Goal: Transaction & Acquisition: Purchase product/service

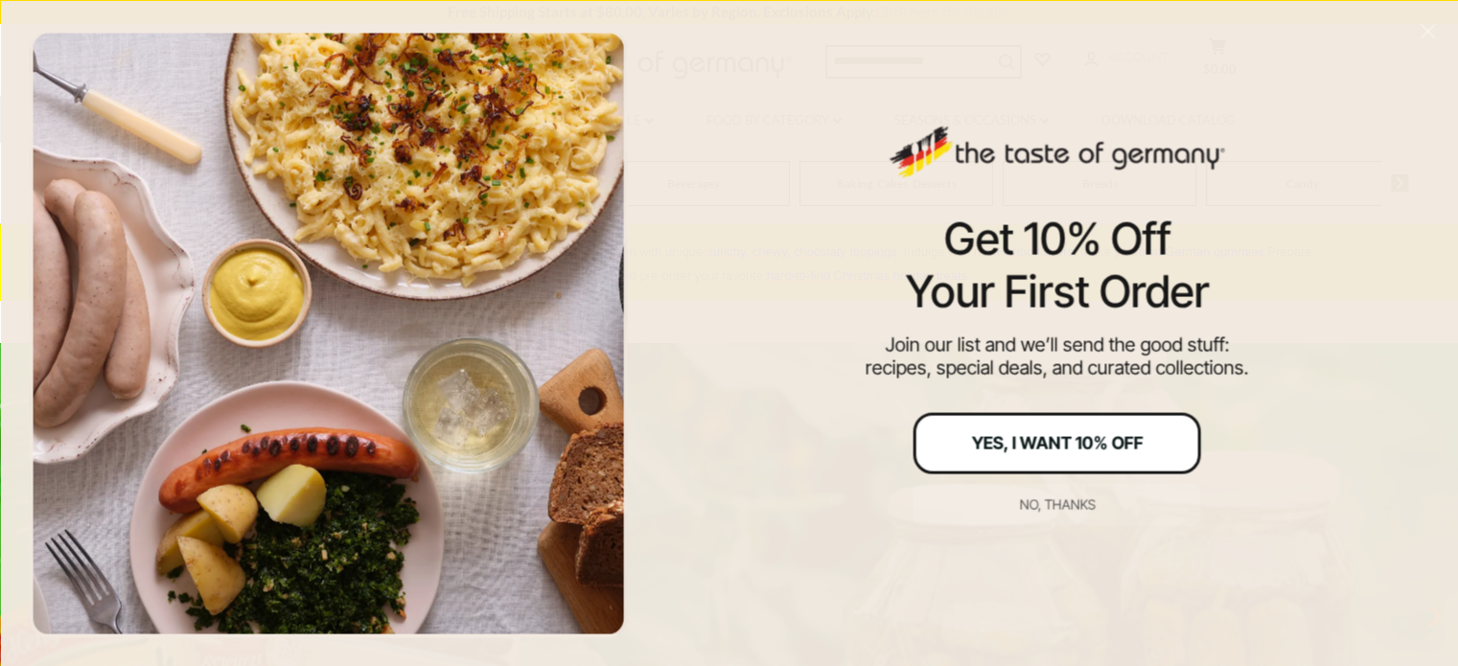
click at [1016, 436] on div "Yes, I Want 10% Off" at bounding box center [1057, 442] width 172 height 17
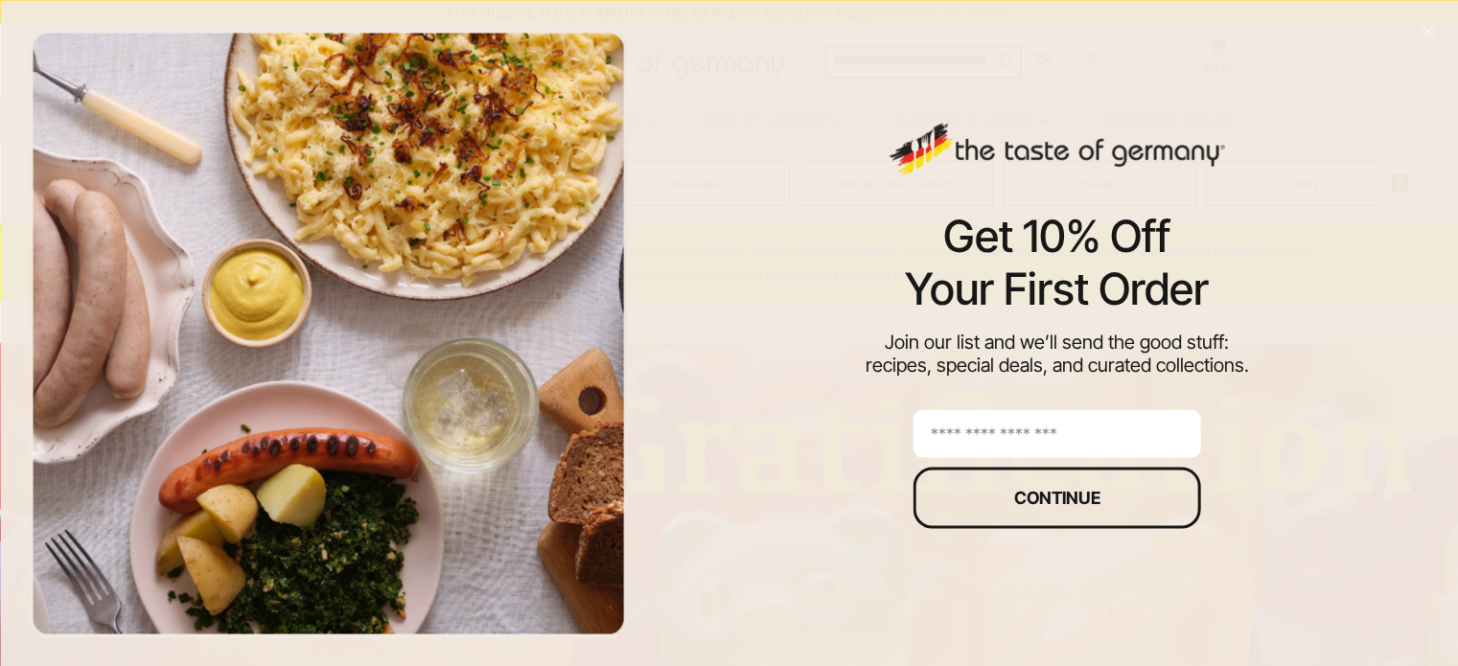
click at [970, 428] on input "email" at bounding box center [1056, 433] width 287 height 48
type input "**********"
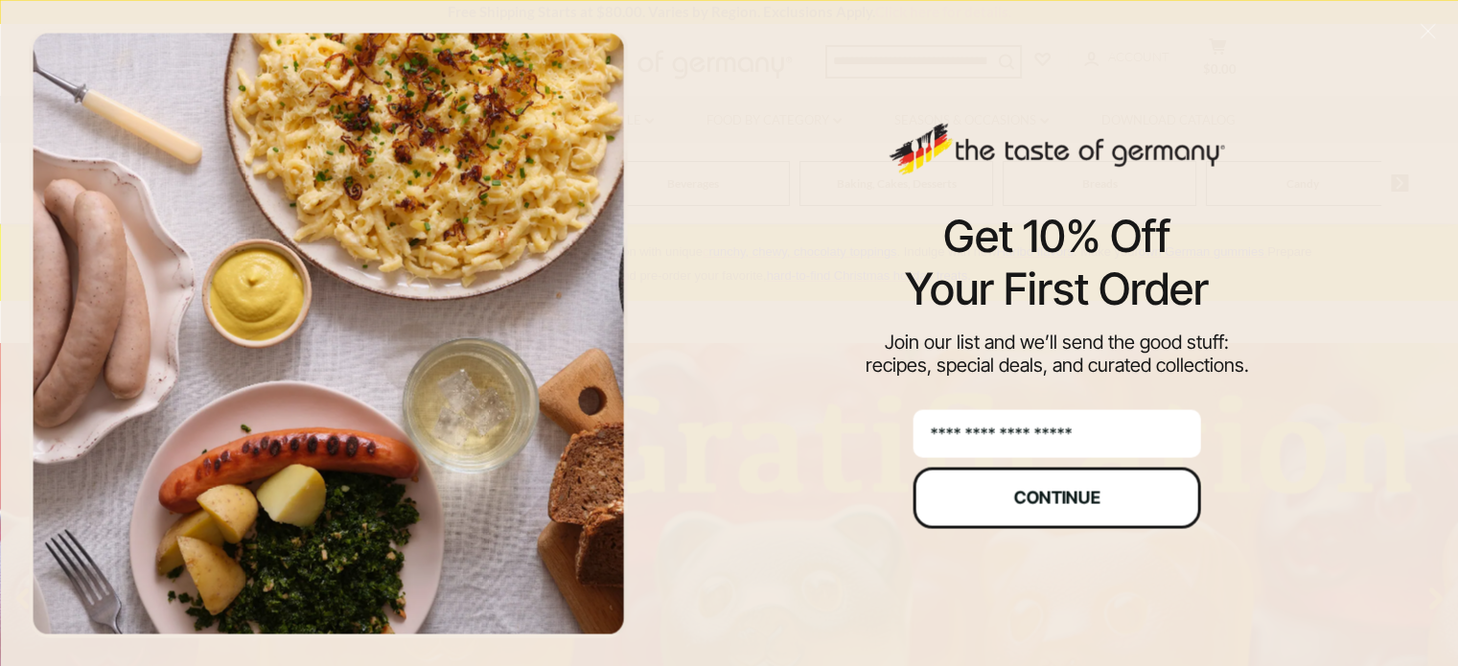
click at [1030, 482] on button "Continue" at bounding box center [1056, 497] width 287 height 61
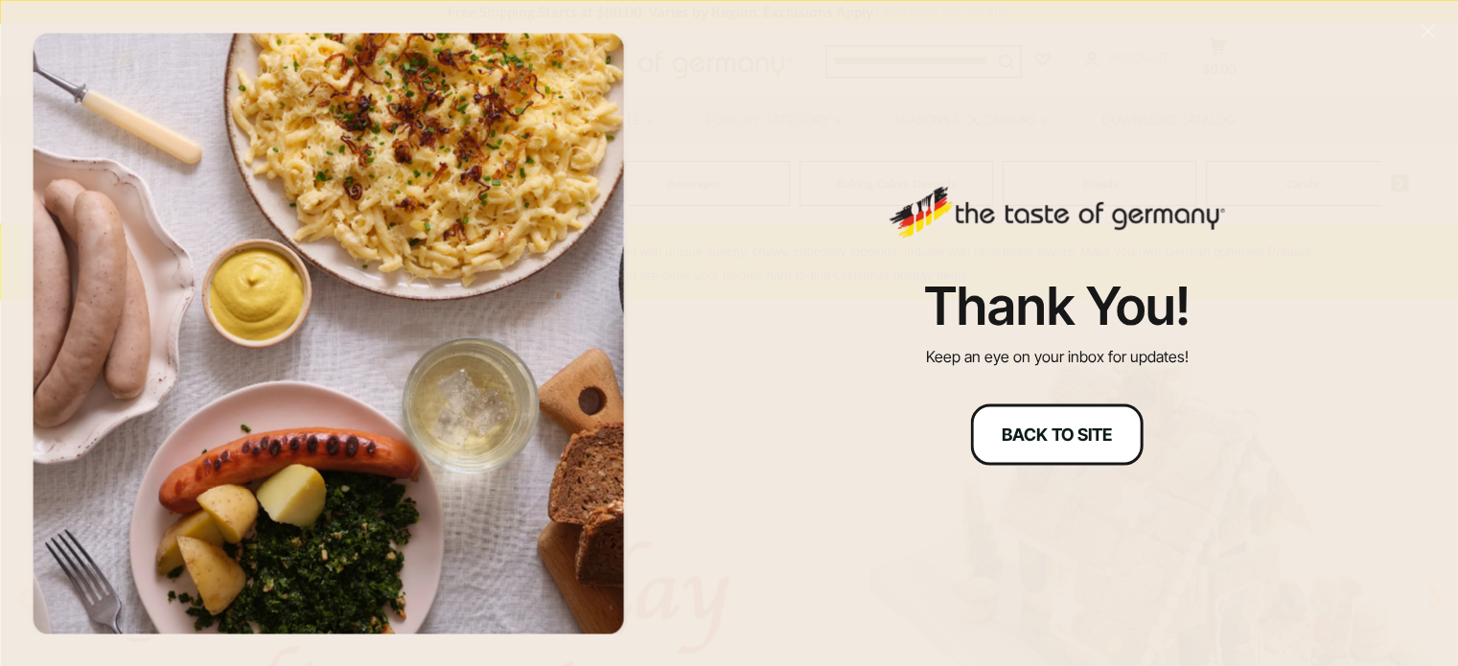
click at [1065, 448] on button "Back to site" at bounding box center [1057, 433] width 172 height 61
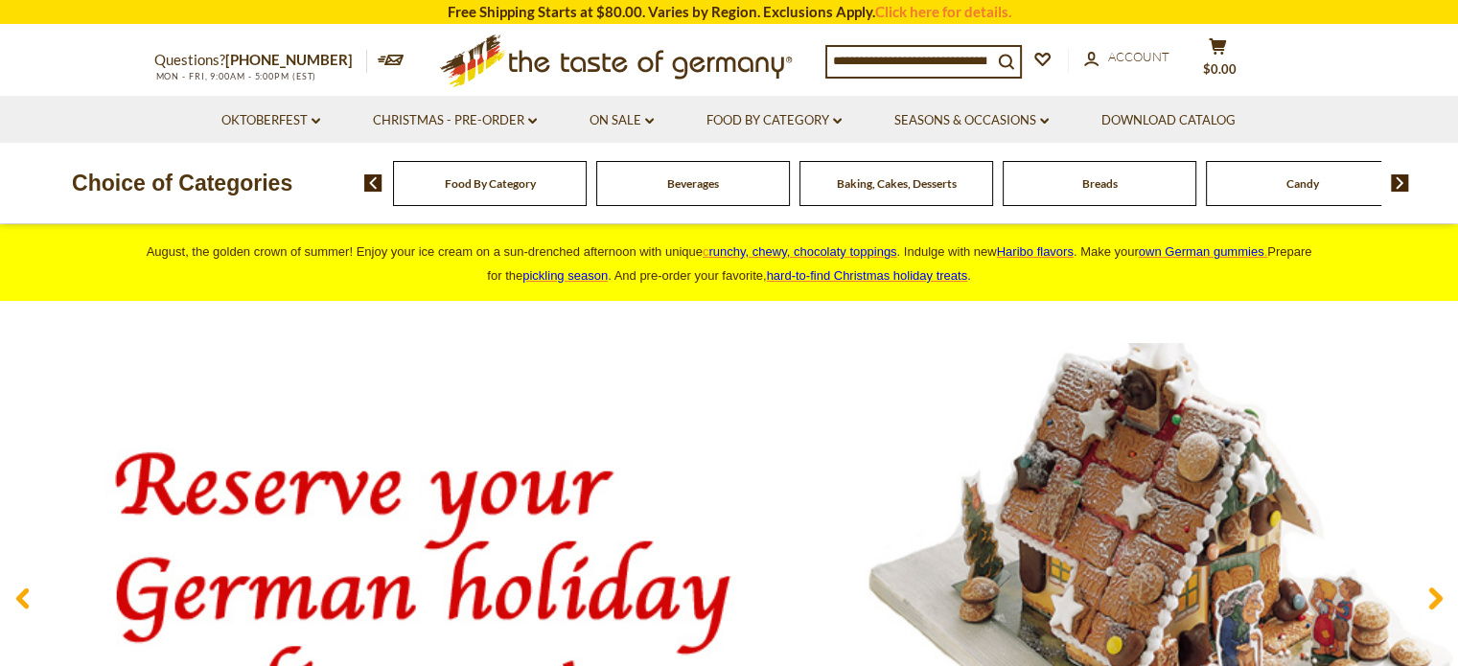
click at [1093, 183] on span "Breads" at bounding box center [1099, 183] width 35 height 14
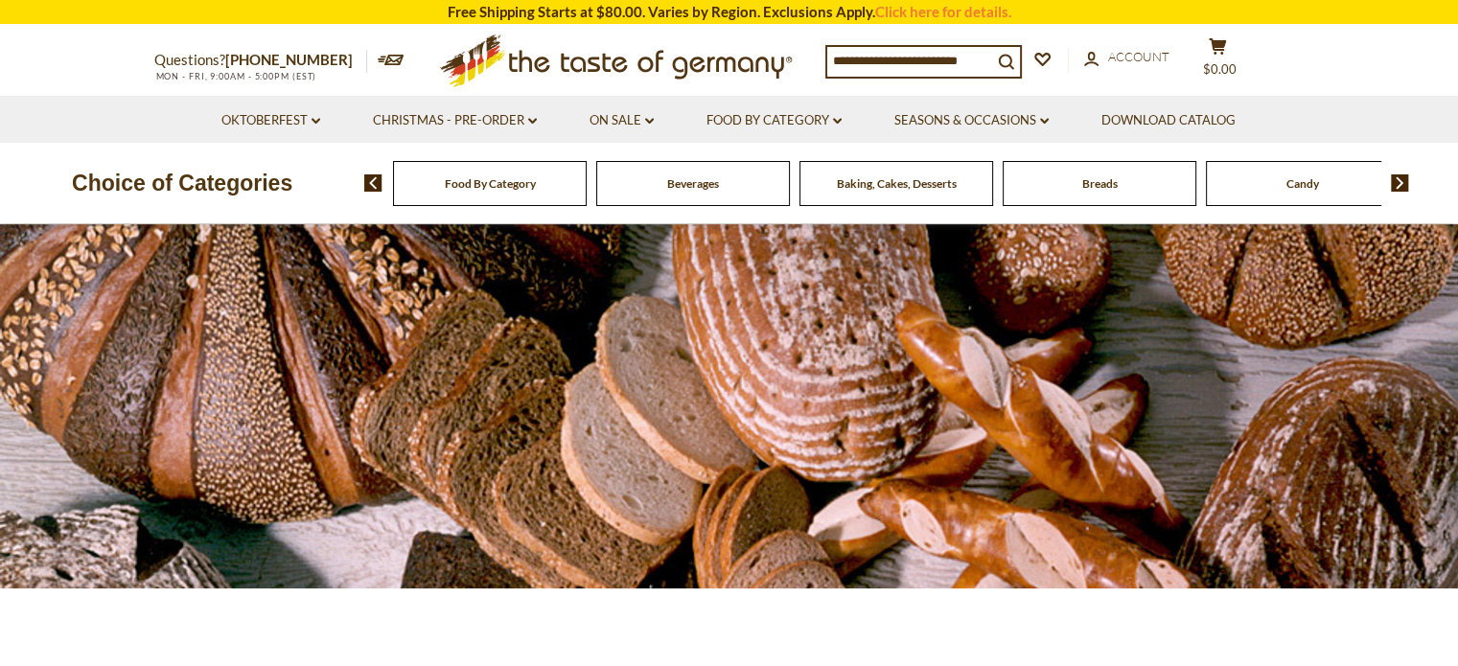
click at [836, 64] on input at bounding box center [909, 60] width 165 height 27
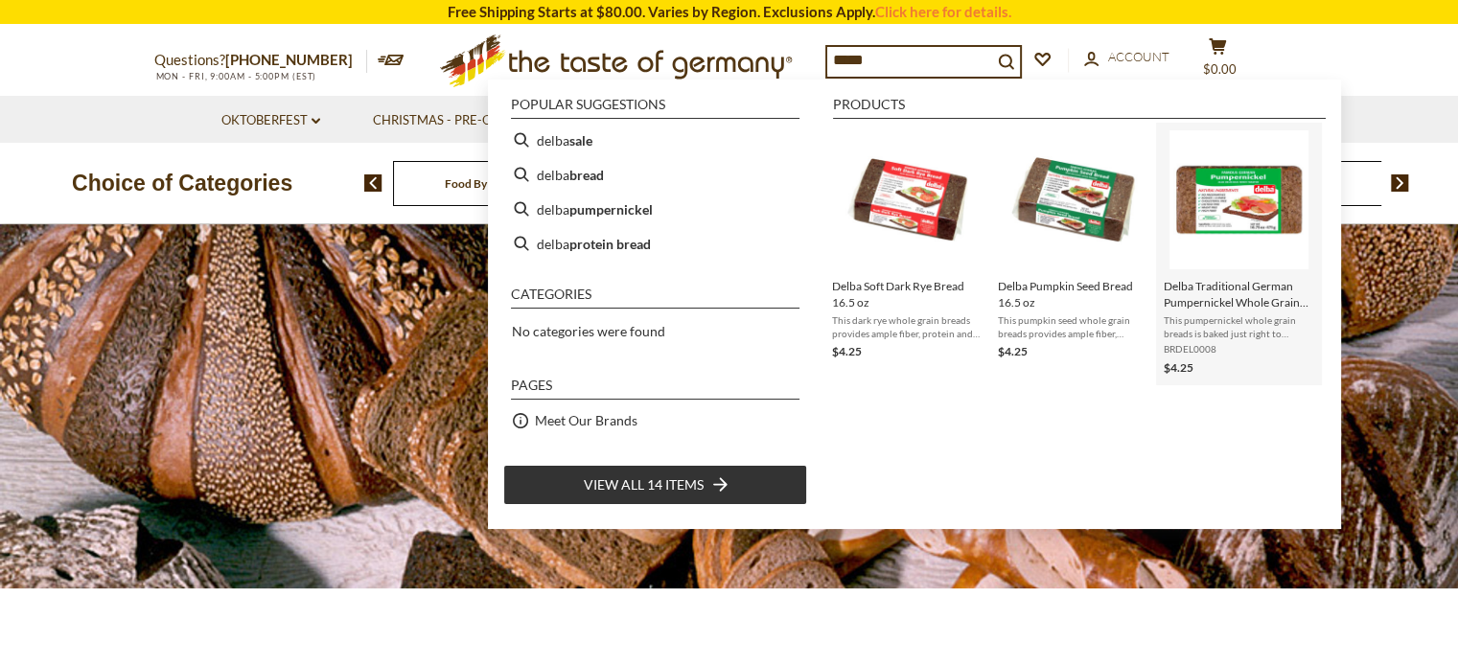
type input "*****"
click at [1238, 199] on img "Delba Traditional German Pumpernickel Whole Grain Bread 16.75 oz" at bounding box center [1238, 199] width 139 height 139
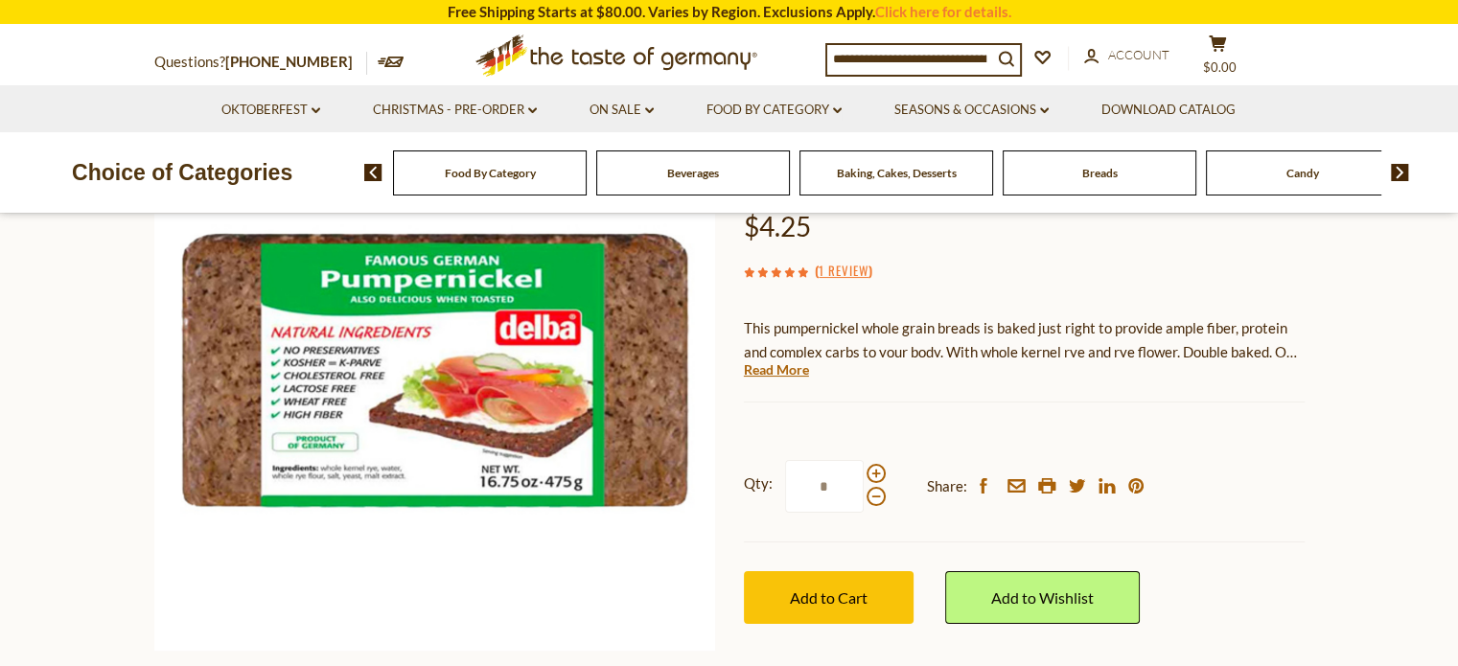
scroll to position [214, 0]
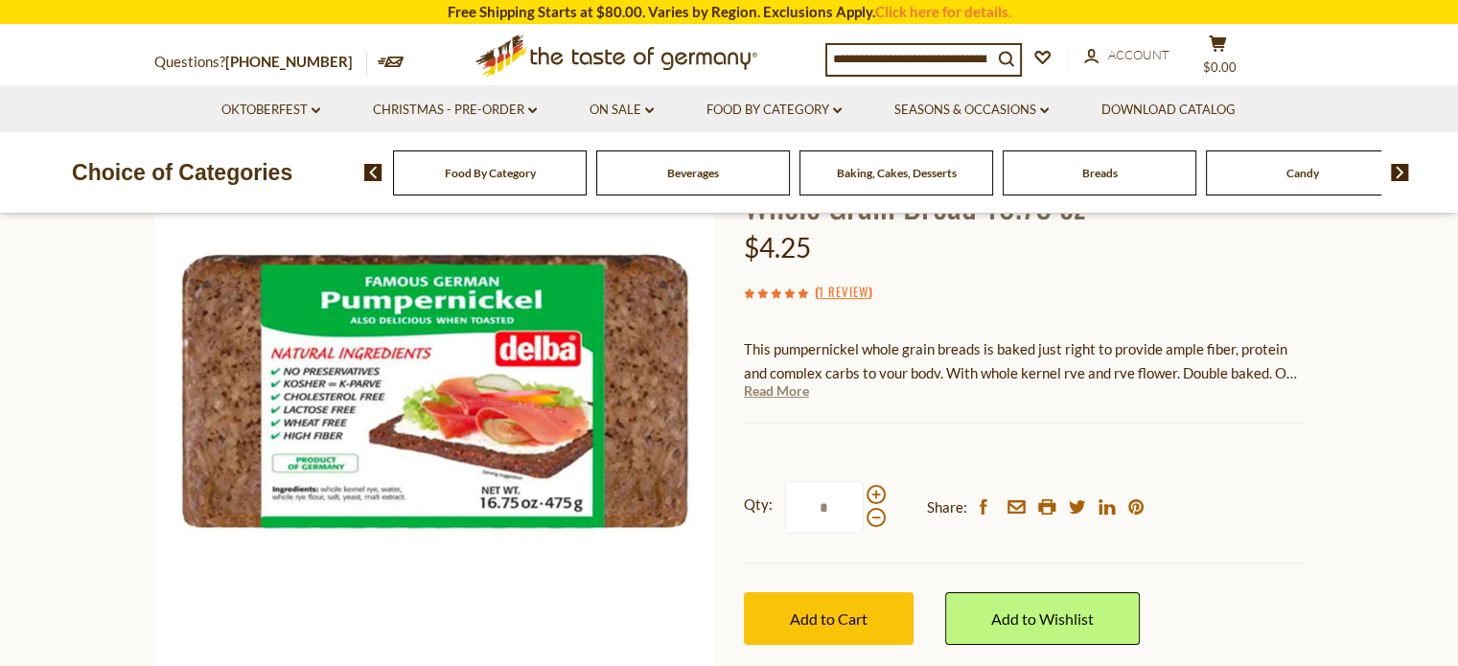
click at [784, 389] on link "Read More" at bounding box center [776, 390] width 65 height 19
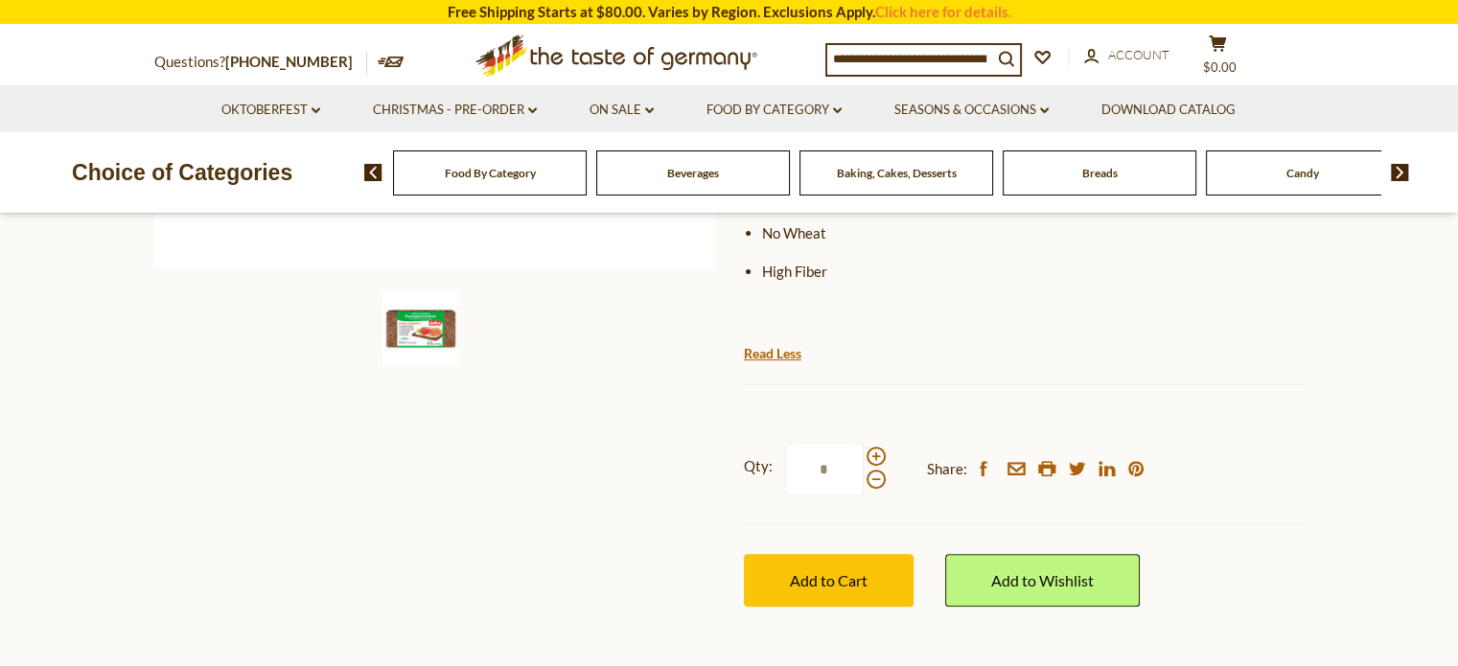
scroll to position [640, 0]
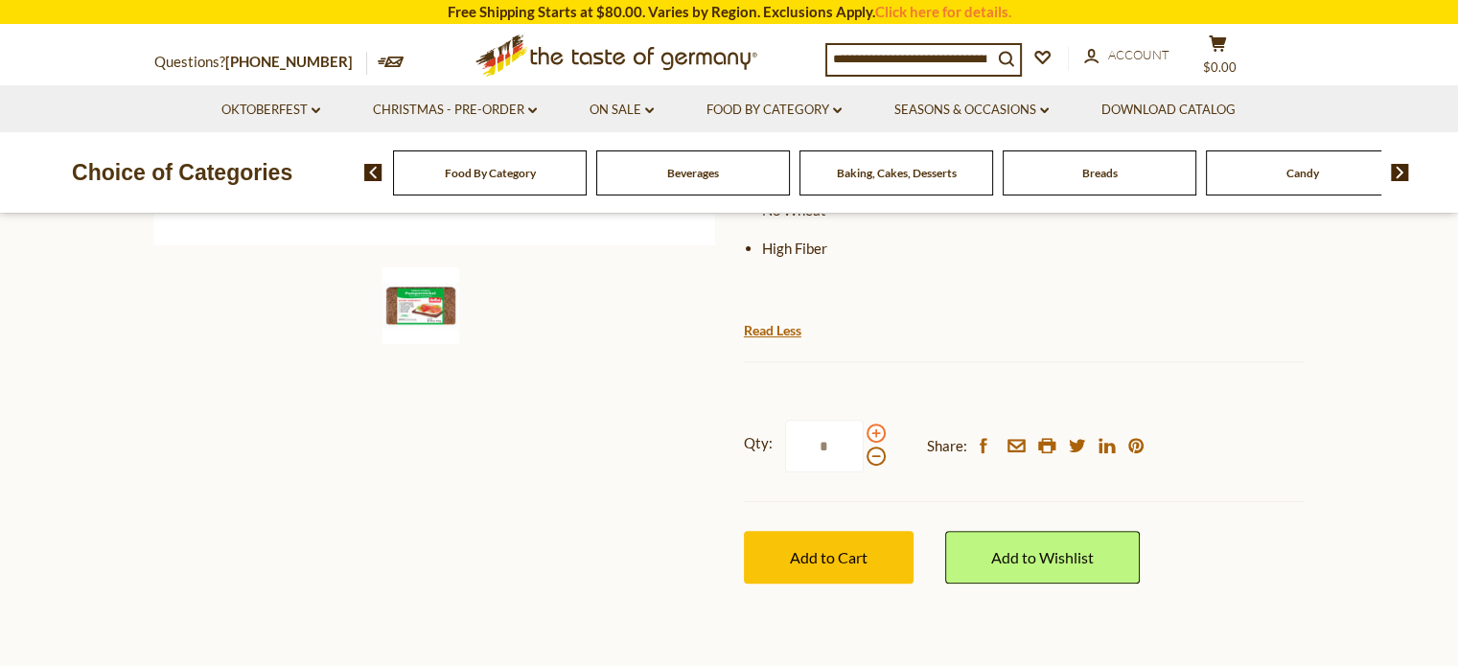
click at [874, 424] on span at bounding box center [875, 433] width 19 height 19
click at [863, 420] on input "*" at bounding box center [824, 446] width 79 height 53
type input "*"
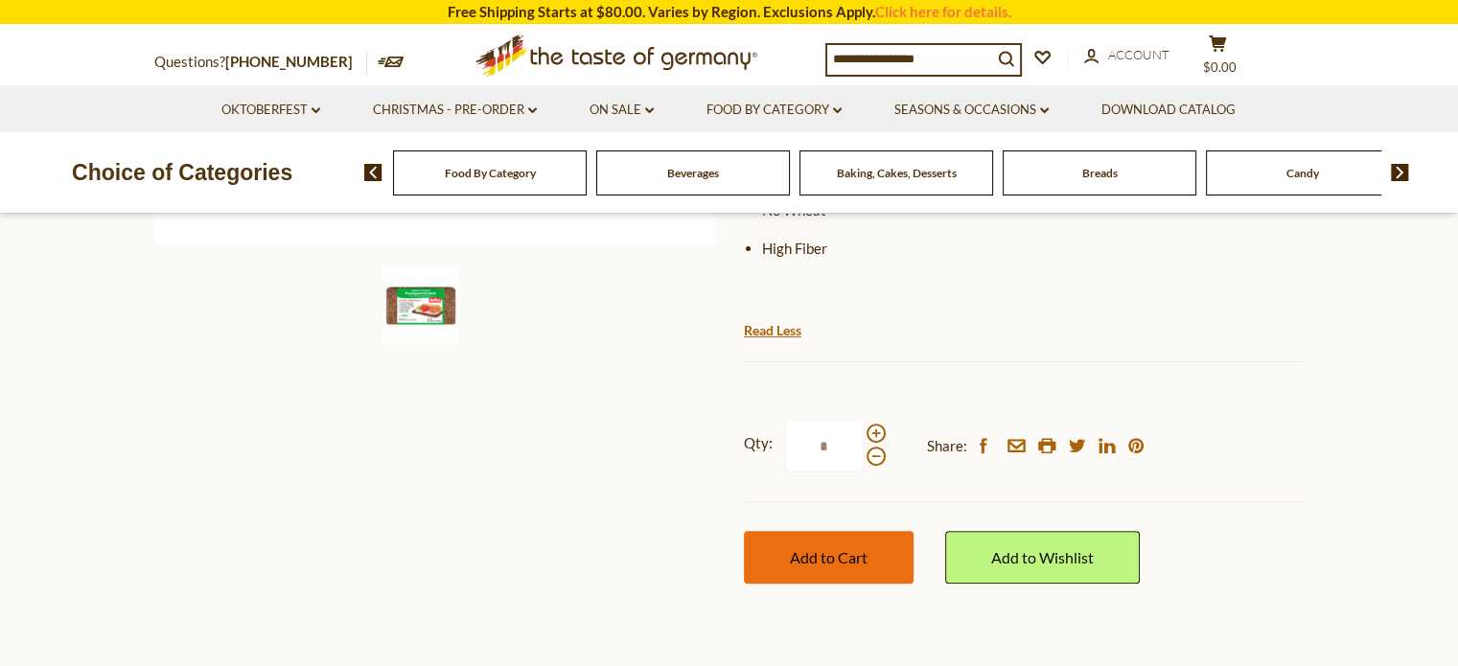
click at [816, 548] on span "Add to Cart" at bounding box center [829, 557] width 78 height 18
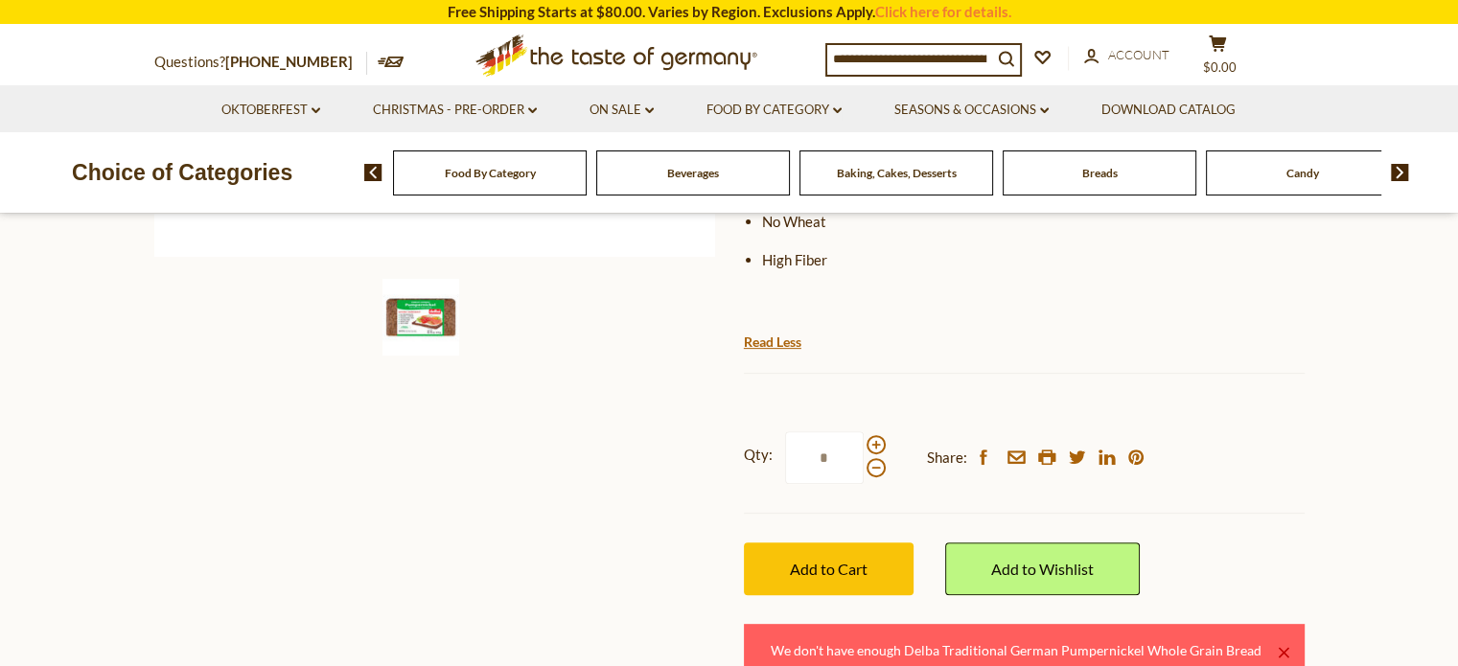
scroll to position [0, 0]
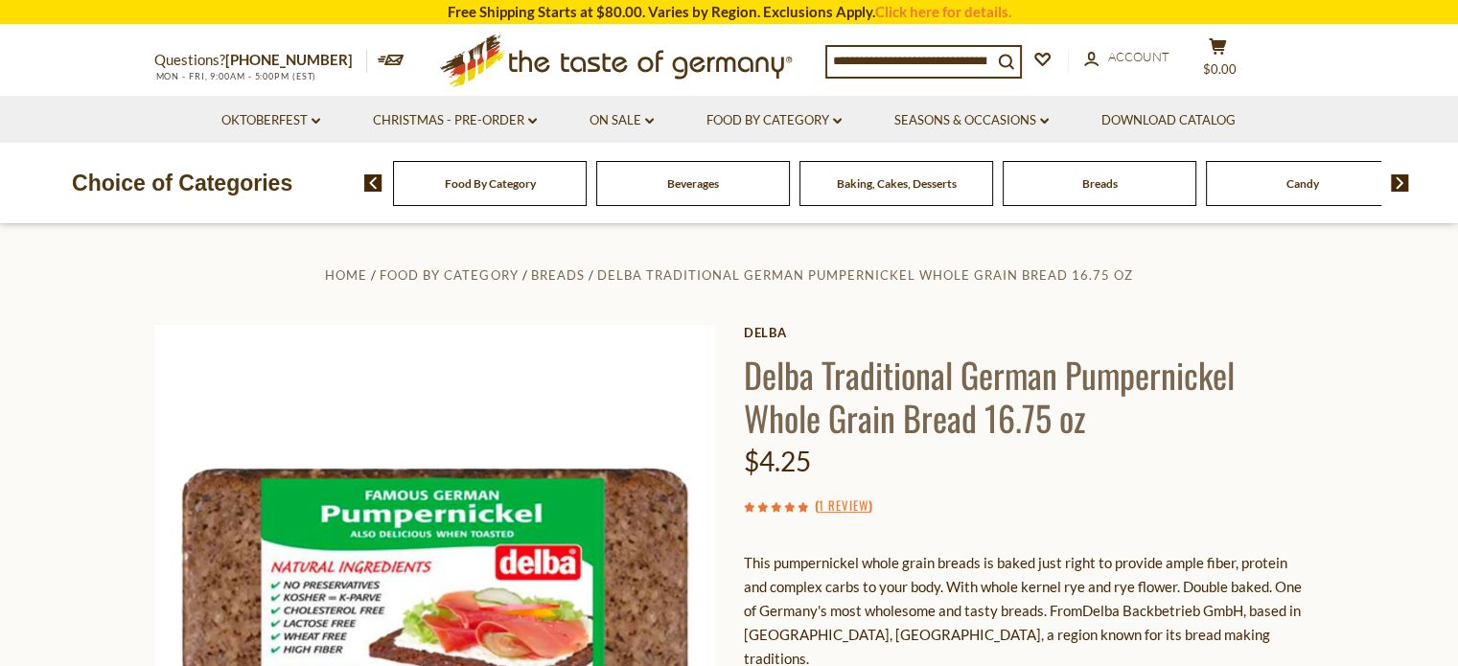
click at [832, 61] on input at bounding box center [909, 60] width 165 height 27
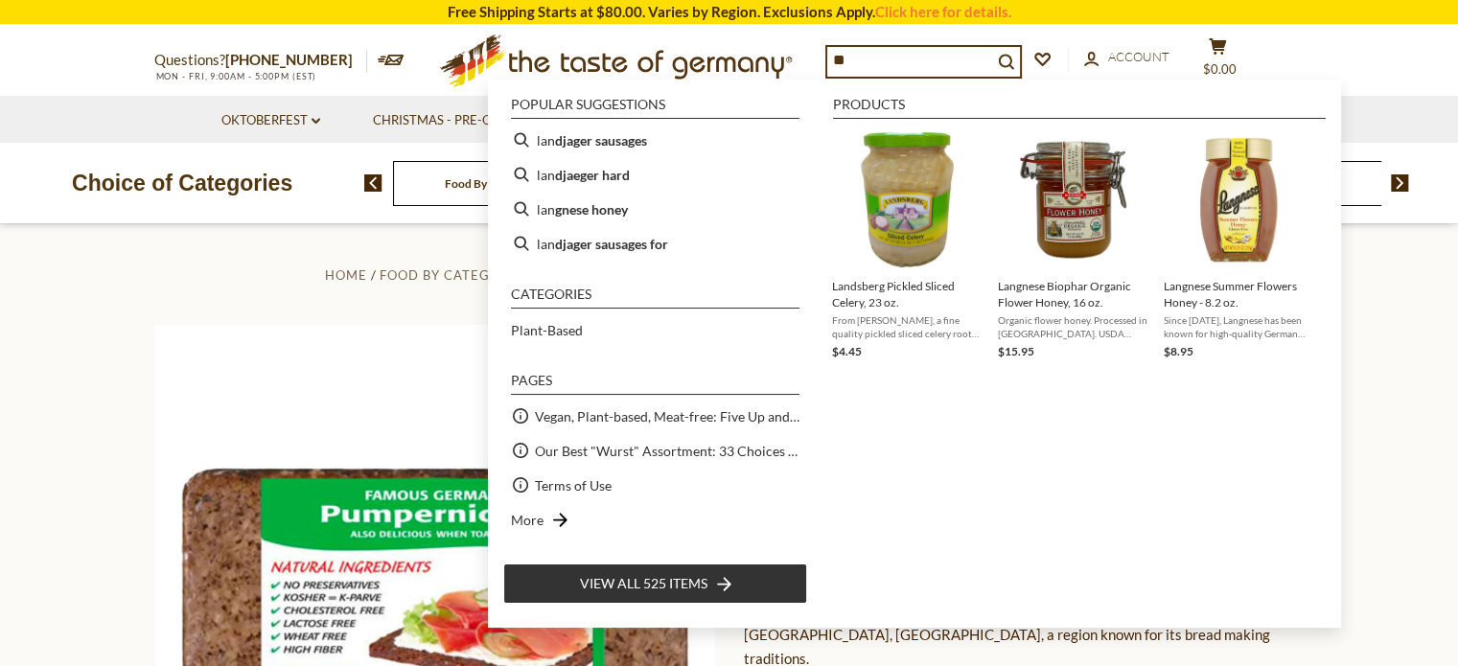
type input "*"
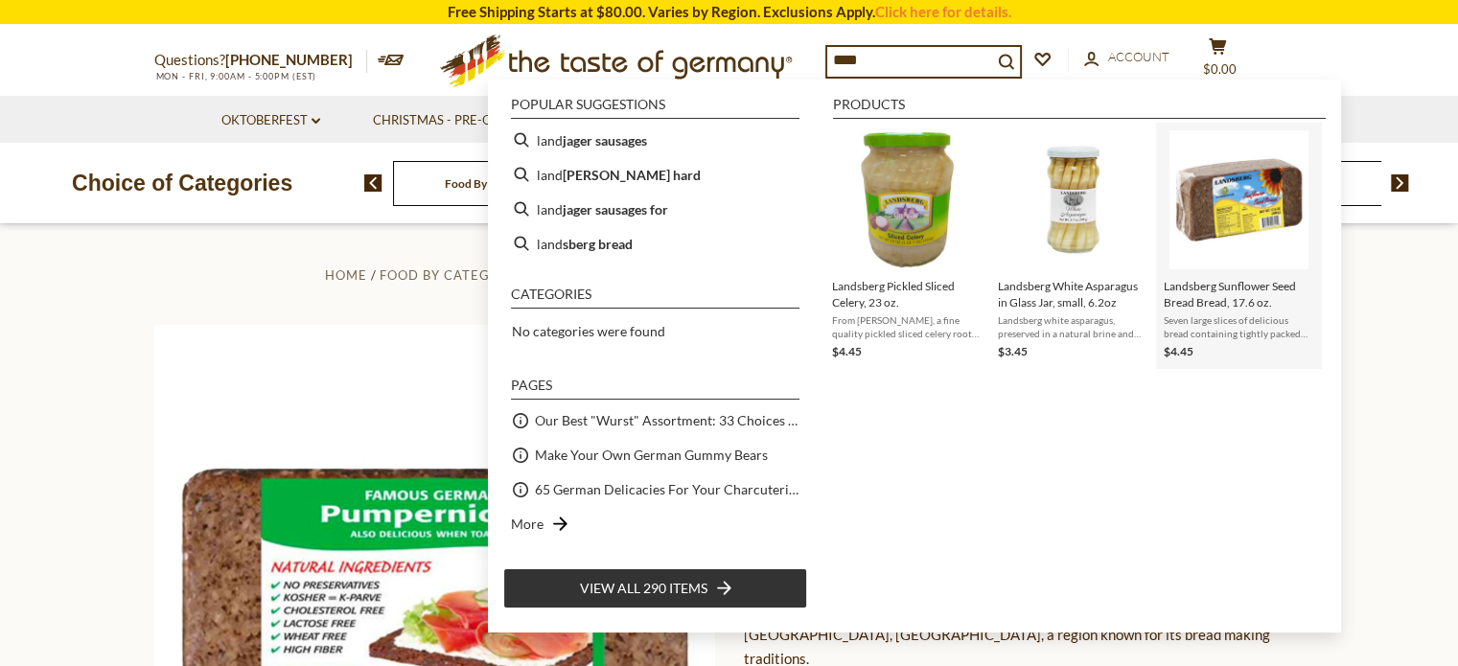
type input "****"
click at [1249, 198] on img "Landsberg Sunflower Seed Bread Bread, 17.6 oz." at bounding box center [1238, 199] width 139 height 139
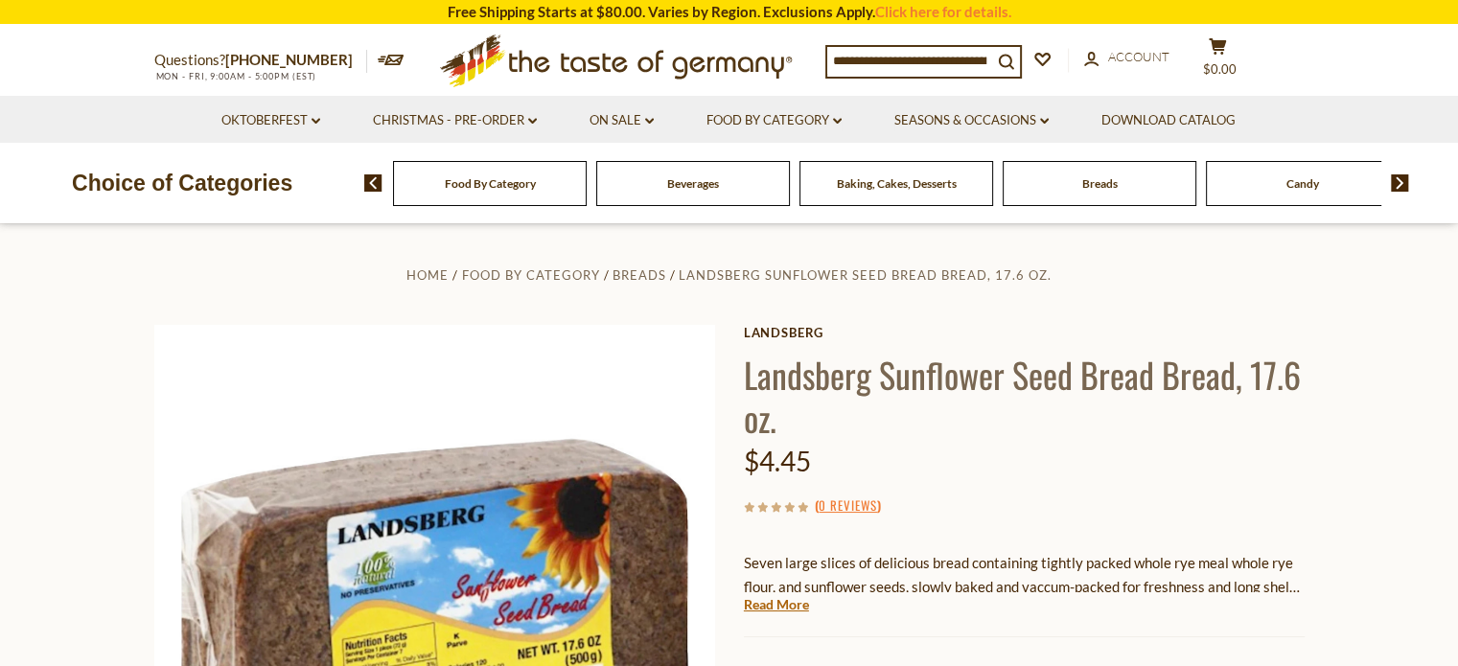
click at [586, 190] on div "Breads" at bounding box center [490, 183] width 194 height 45
click at [586, 195] on div "Breads" at bounding box center [490, 183] width 194 height 45
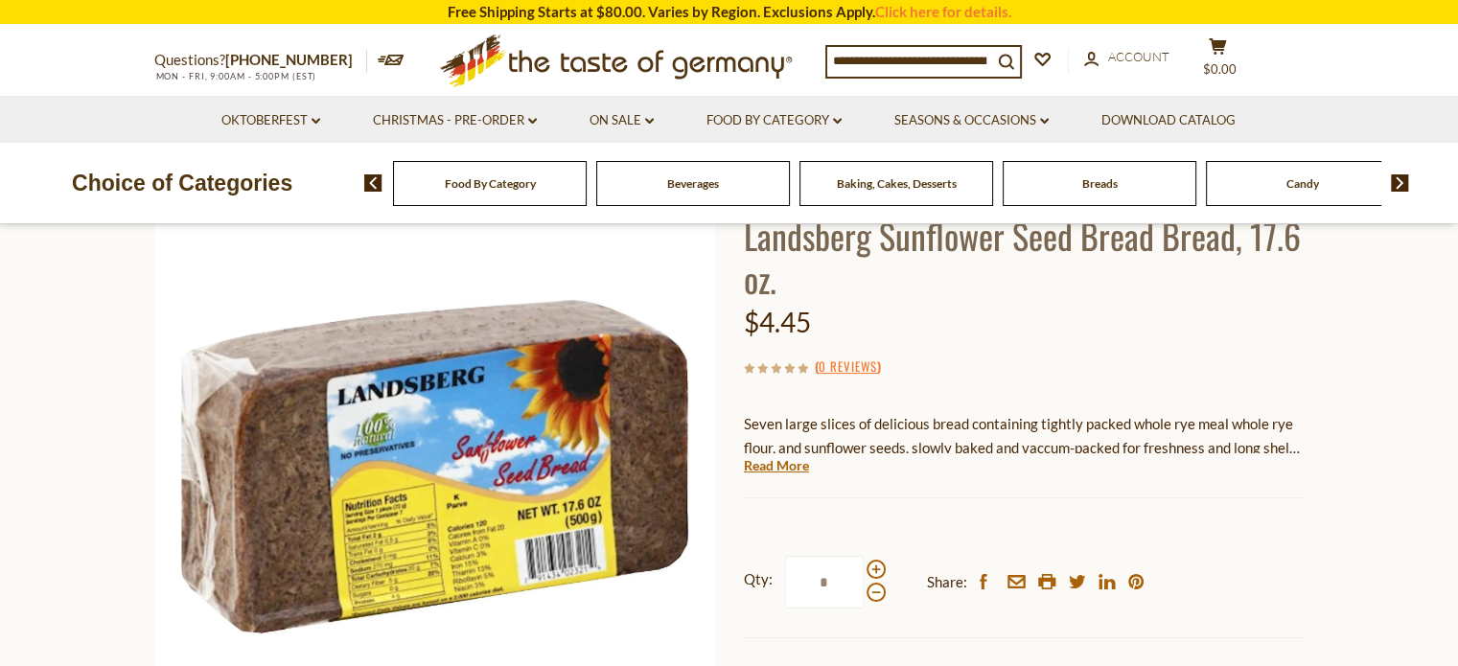
scroll to position [17, 0]
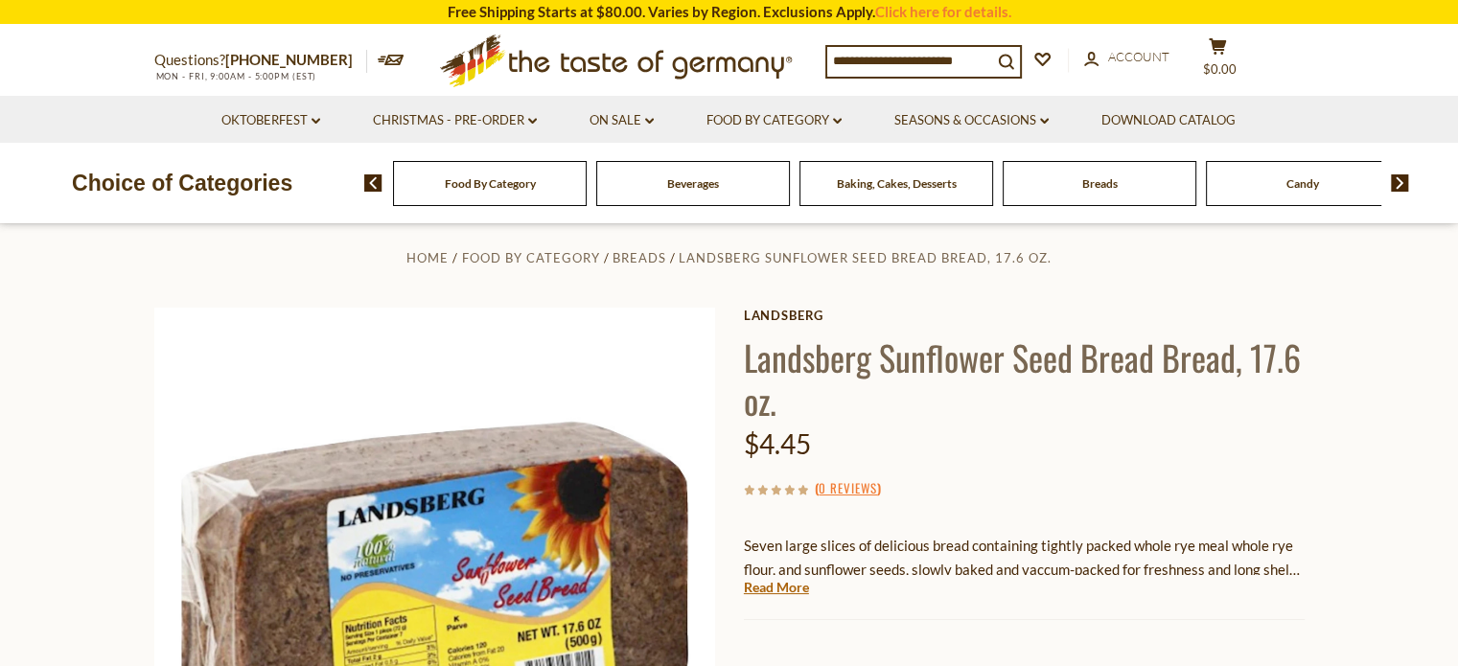
click at [832, 51] on input at bounding box center [909, 60] width 165 height 27
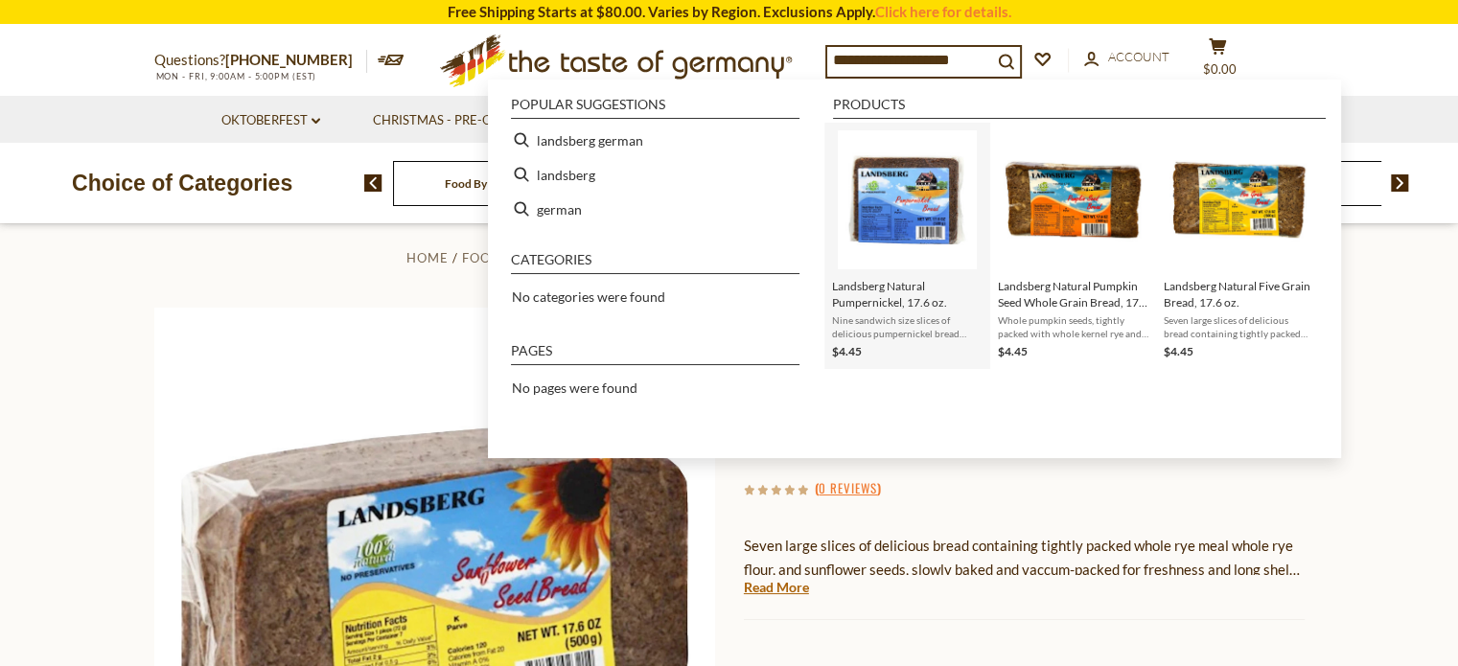
type input "**********"
click at [903, 186] on img "Landsberg Natural Pumpernickel, 17.6 oz." at bounding box center [907, 199] width 139 height 139
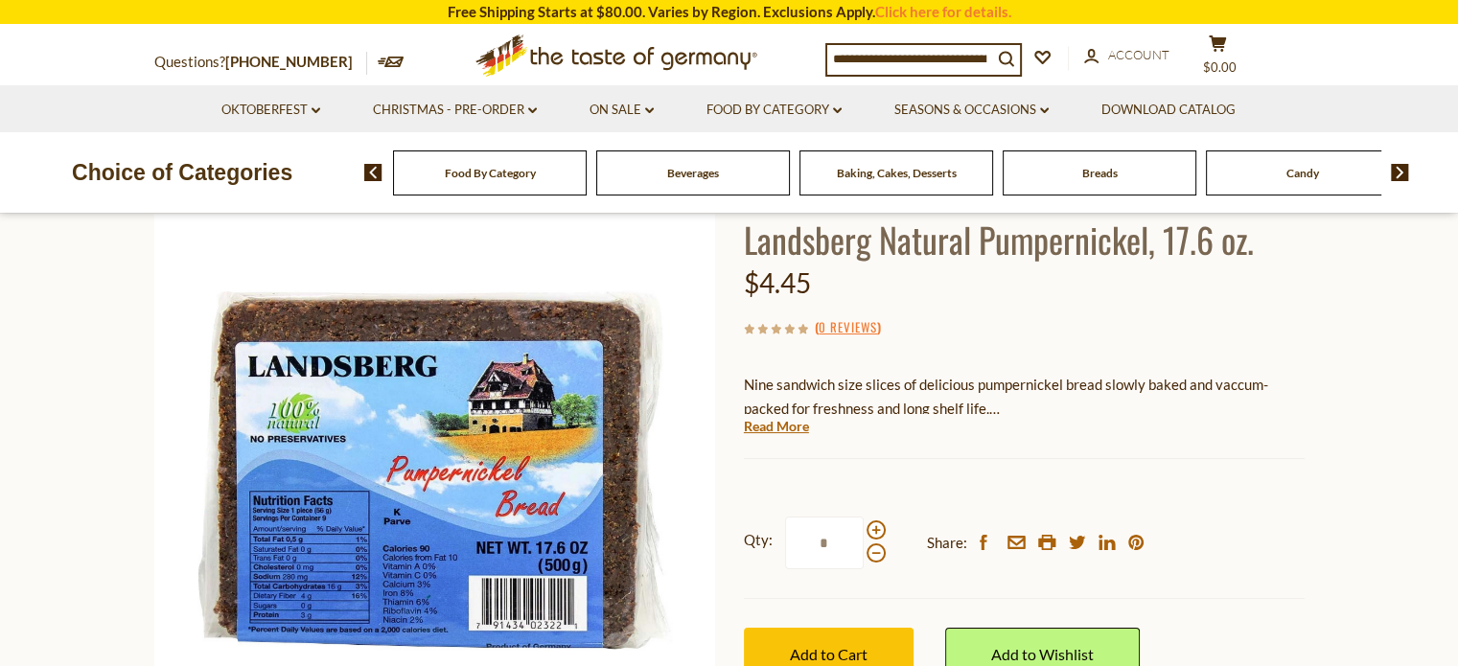
scroll to position [130, 0]
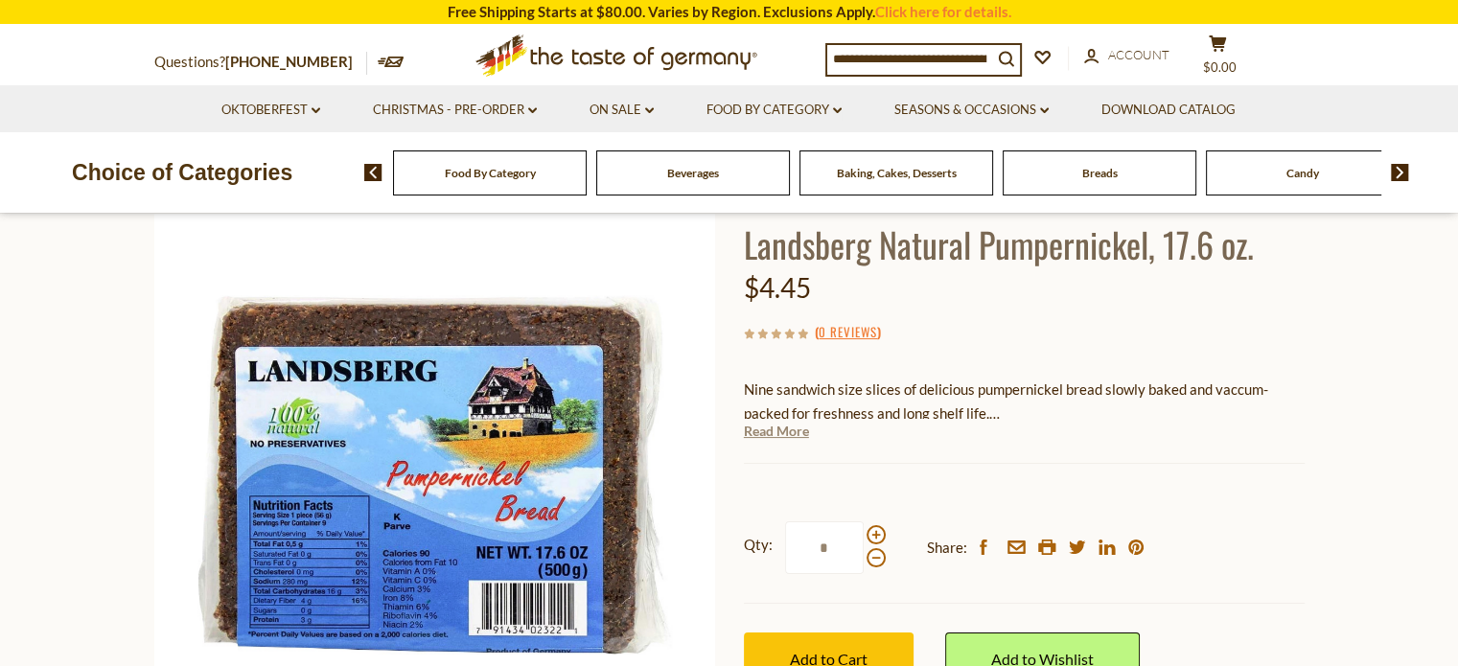
click at [785, 432] on link "Read More" at bounding box center [776, 431] width 65 height 19
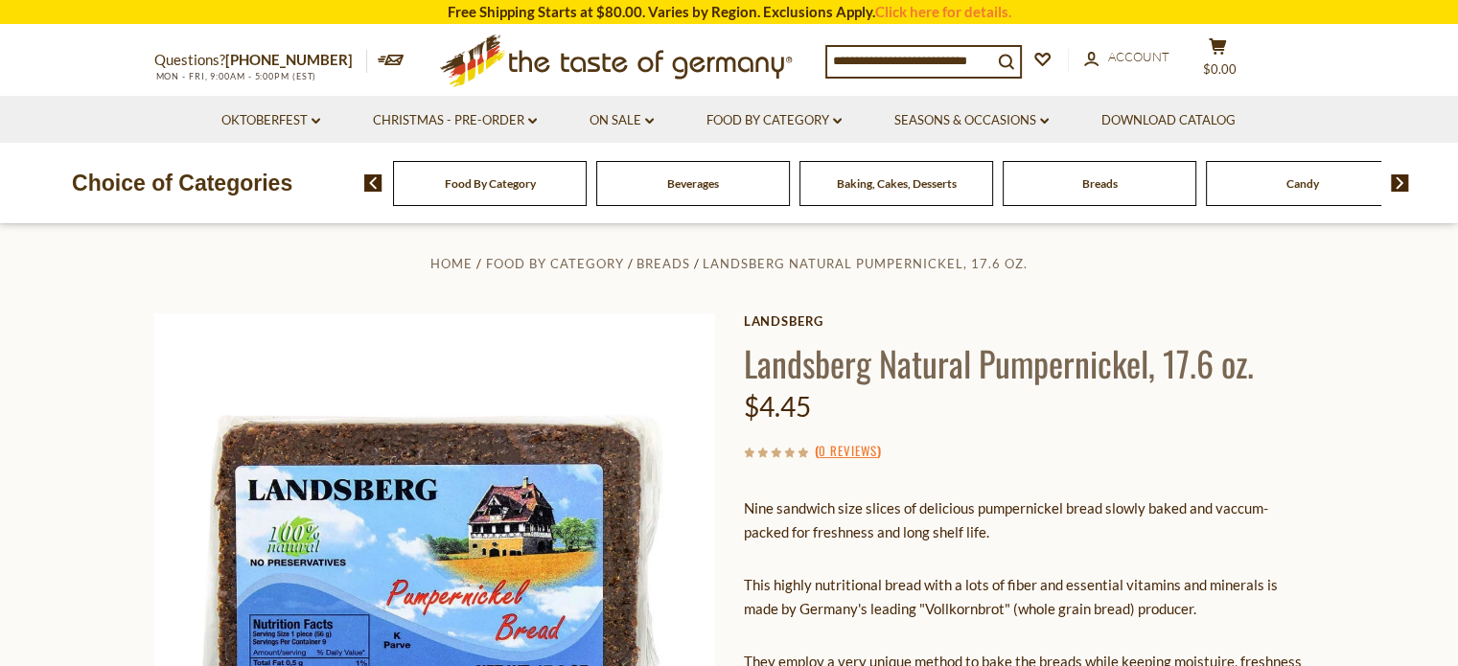
scroll to position [0, 0]
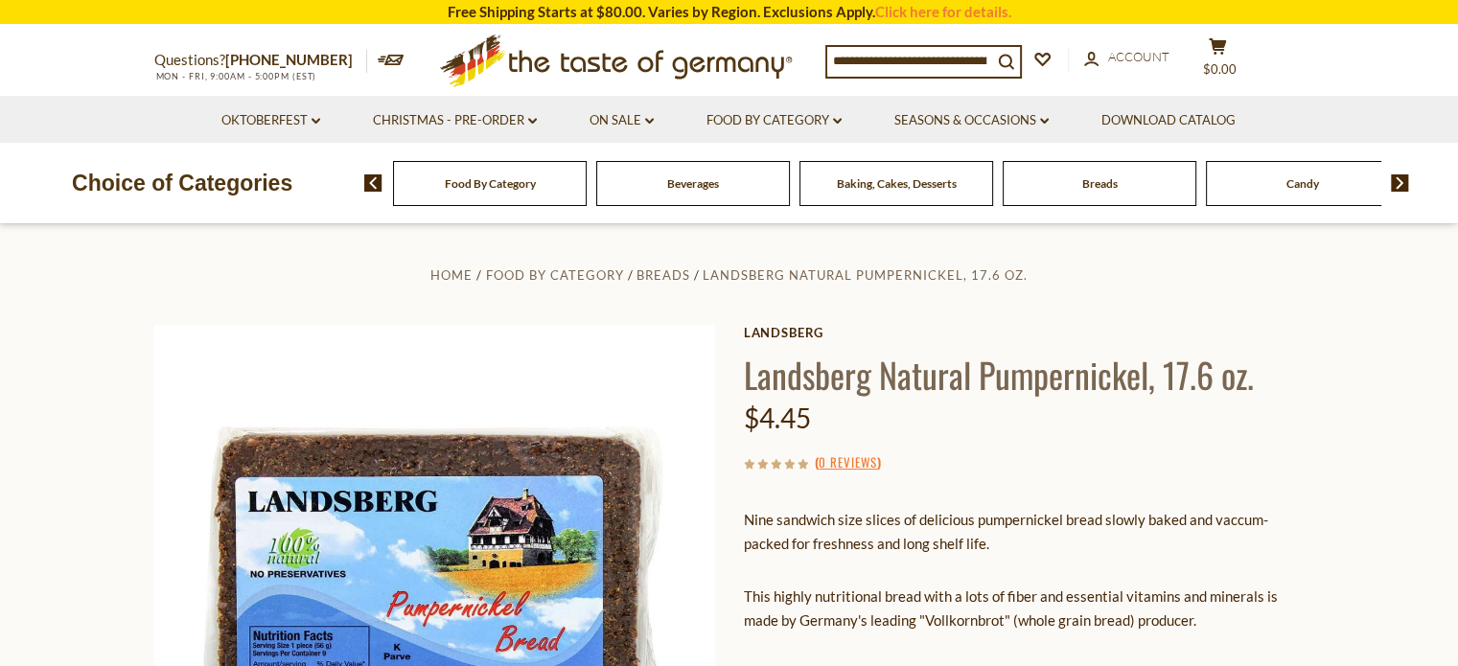
click at [831, 53] on input at bounding box center [909, 60] width 165 height 27
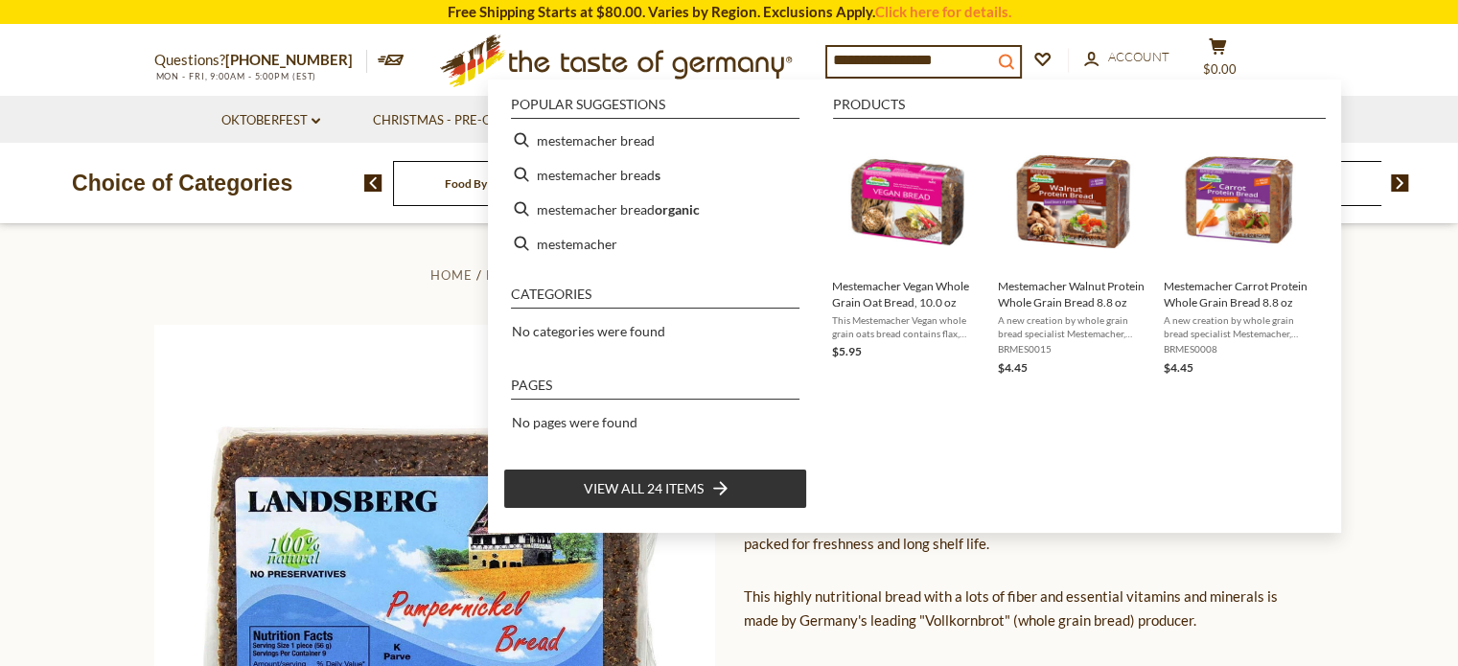
type input "**********"
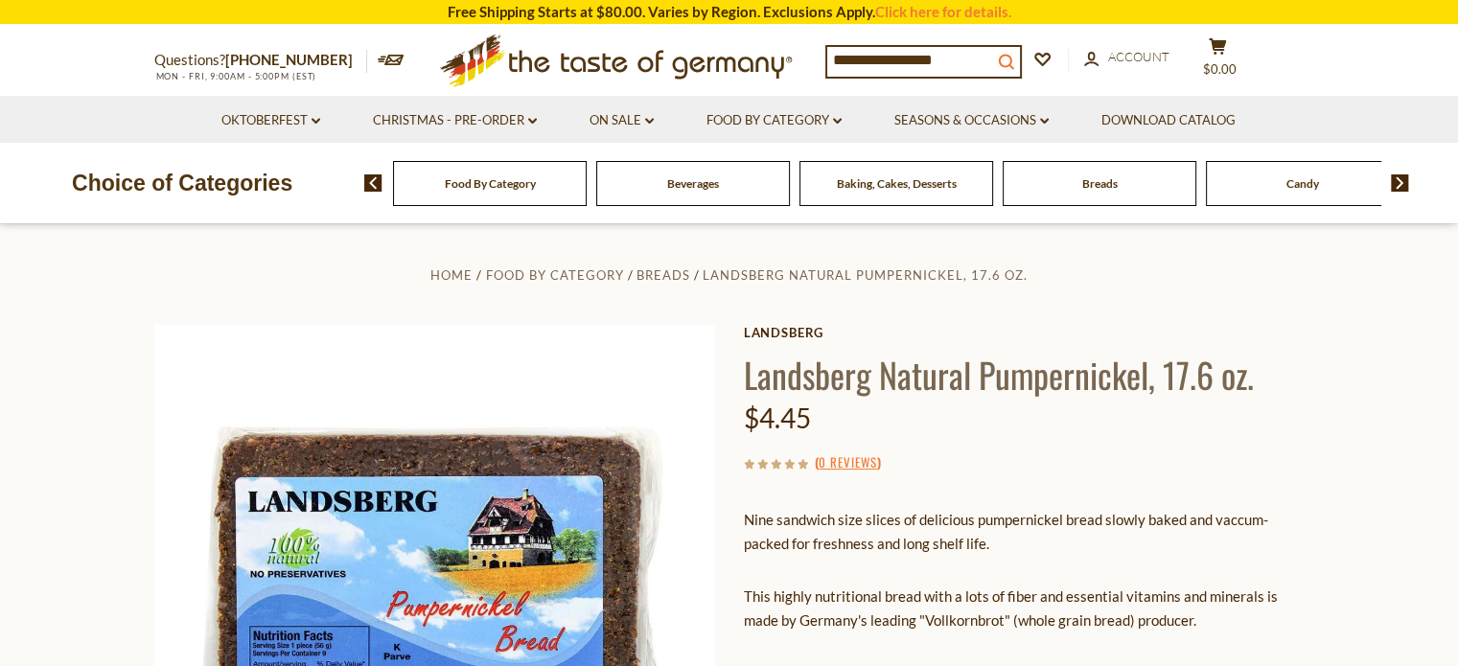
click at [1020, 50] on button "search_icon" at bounding box center [1006, 60] width 28 height 26
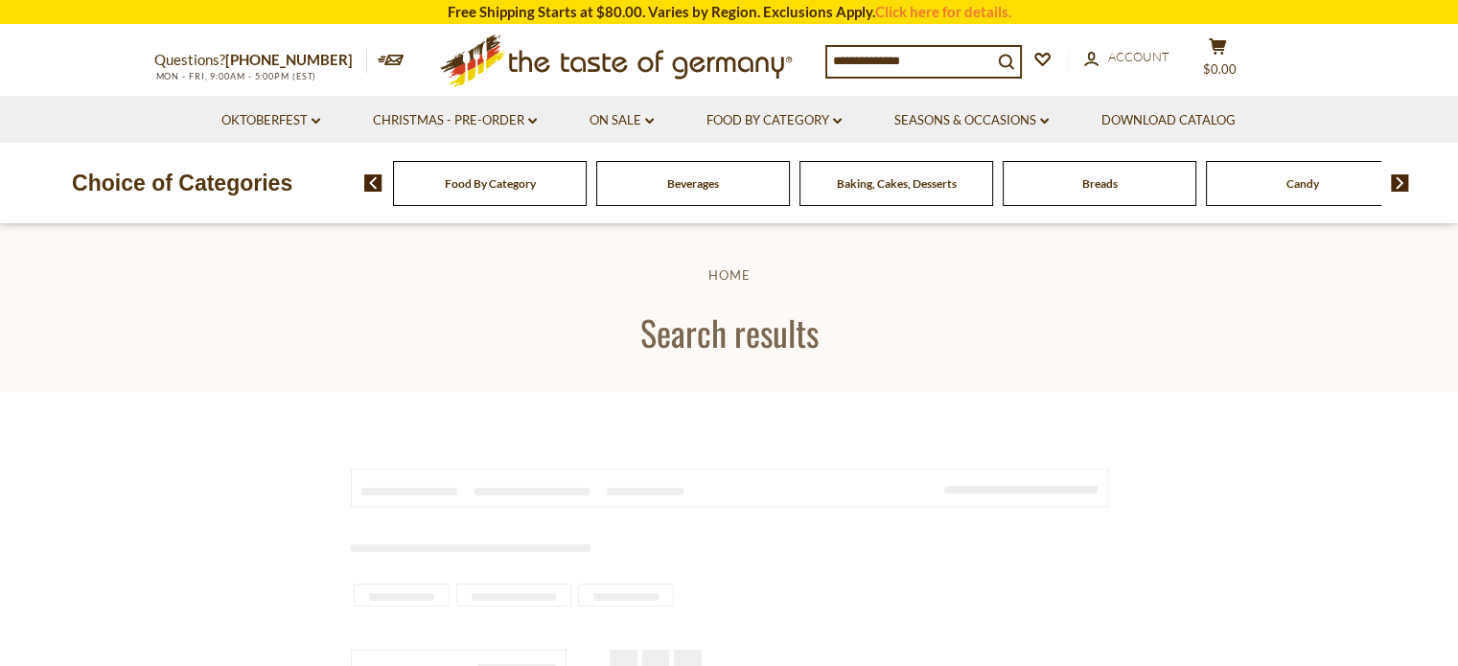
type input "**********"
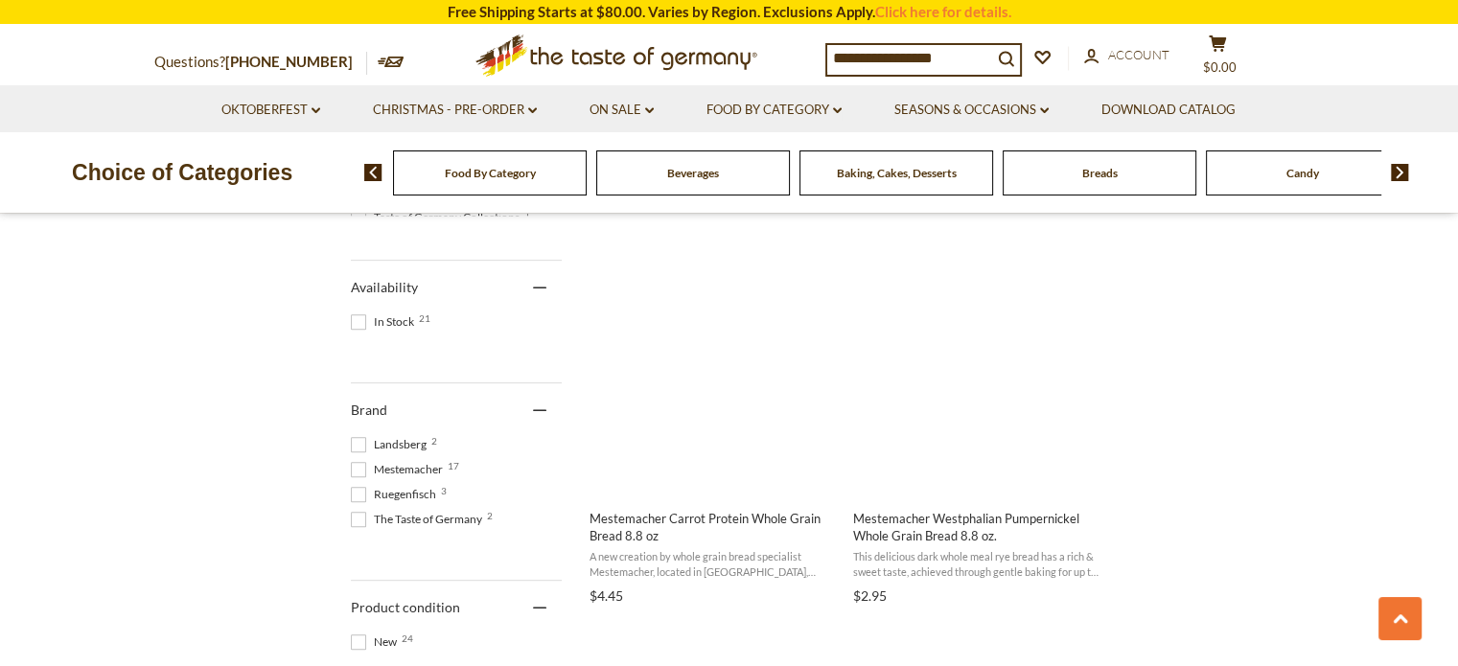
scroll to position [801, 0]
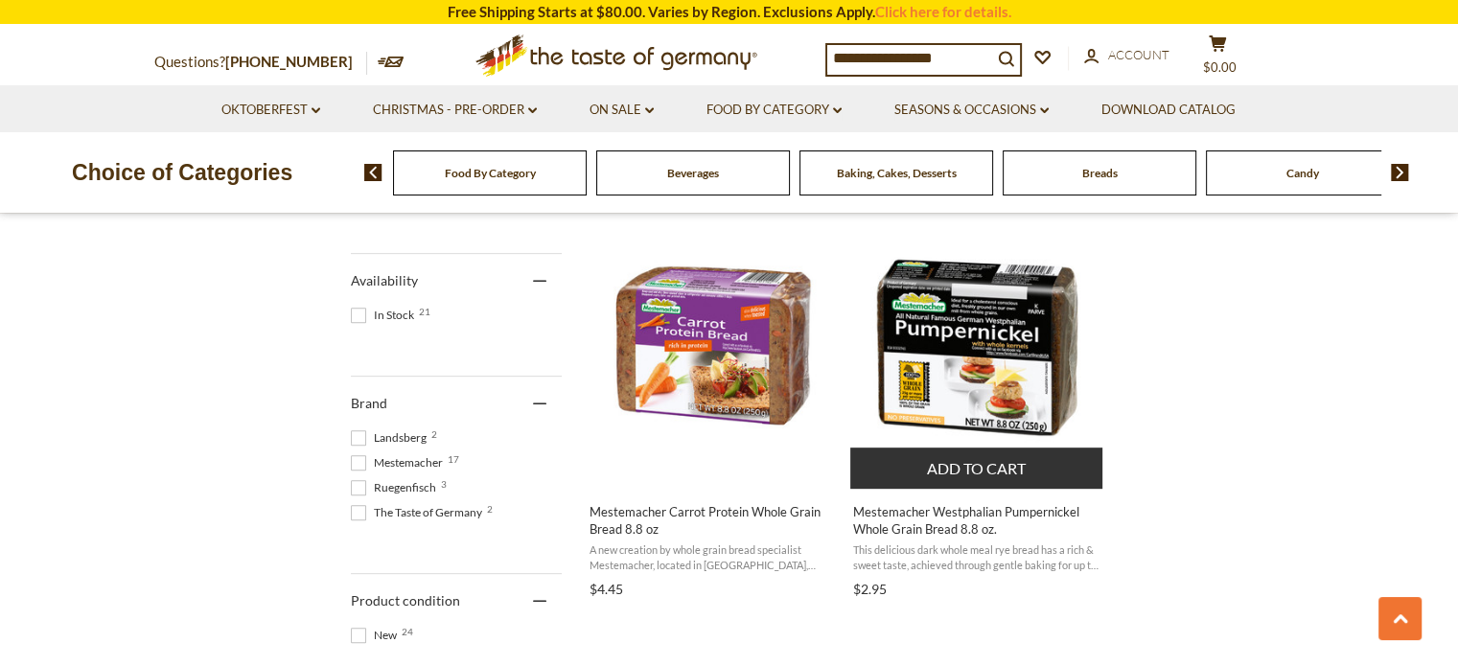
click at [985, 347] on img "Mestemacher Westphalian Pumpernickel Whole Grain Bread 8.8 oz." at bounding box center [977, 345] width 254 height 254
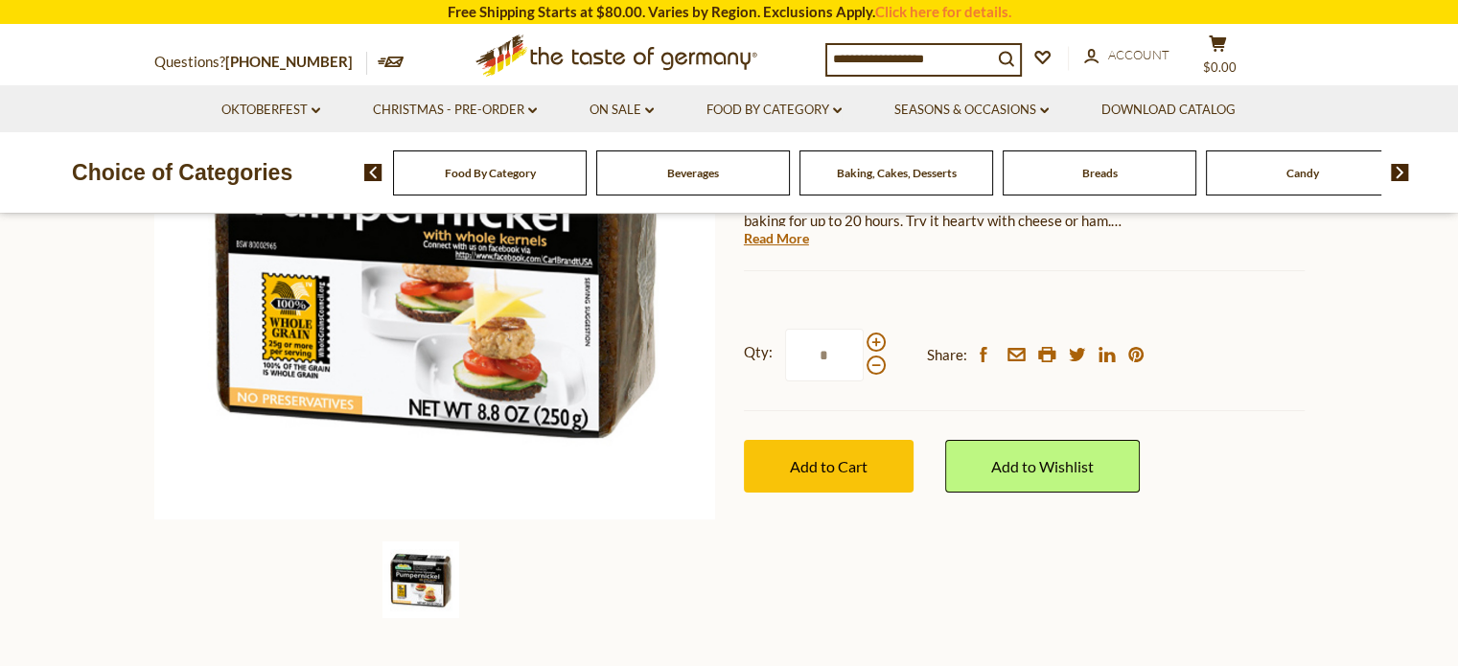
scroll to position [382, 0]
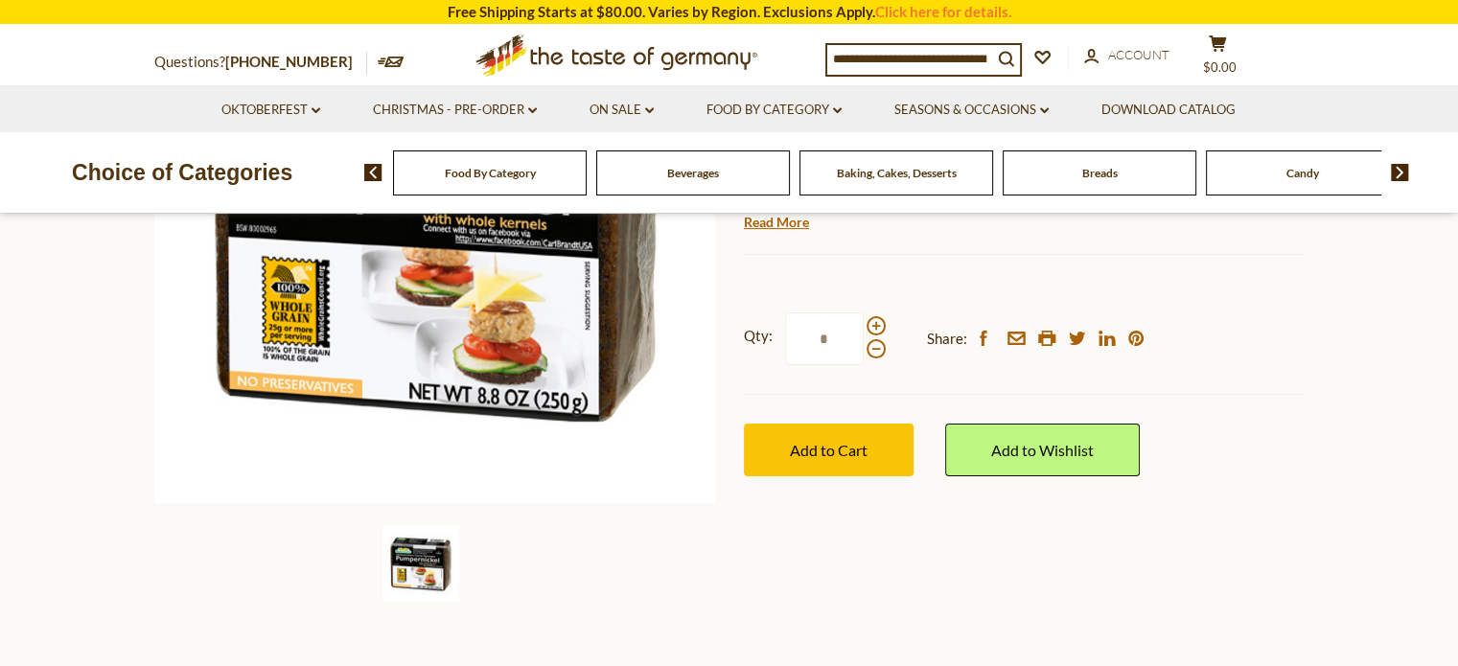
click at [406, 555] on img at bounding box center [420, 563] width 77 height 77
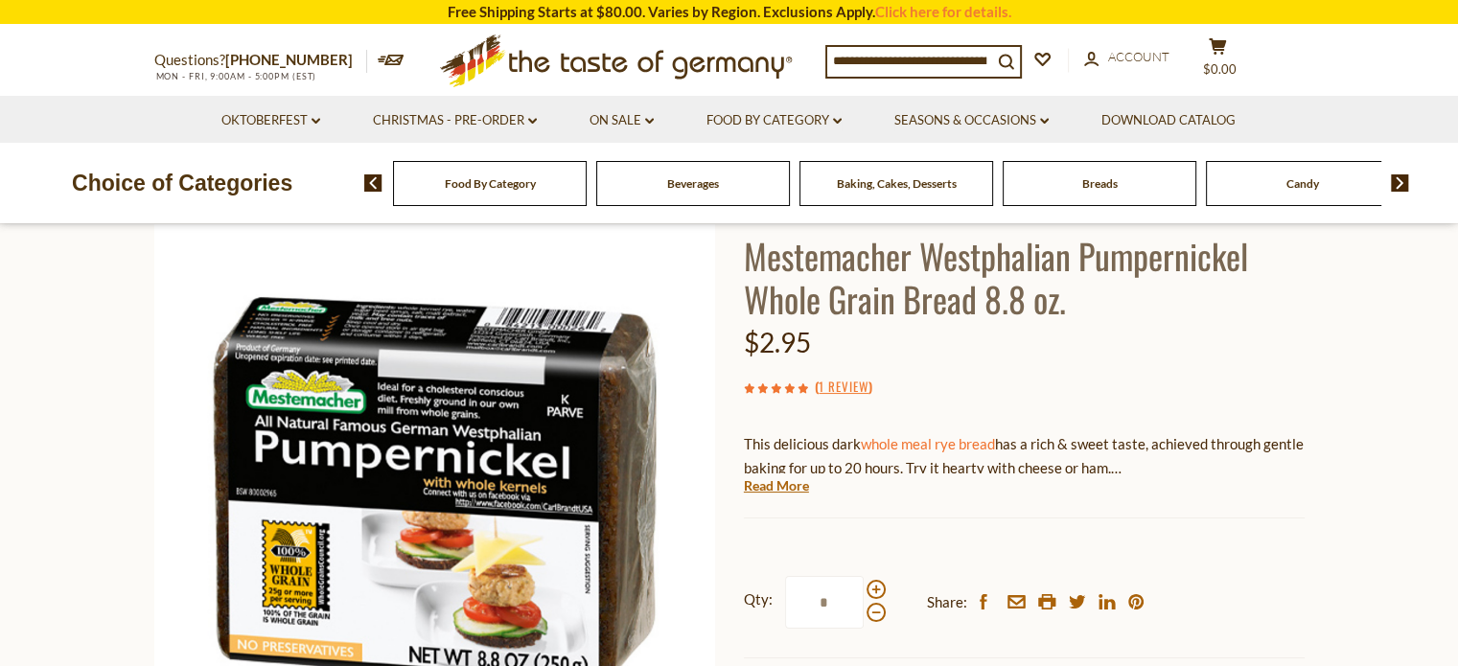
scroll to position [0, 0]
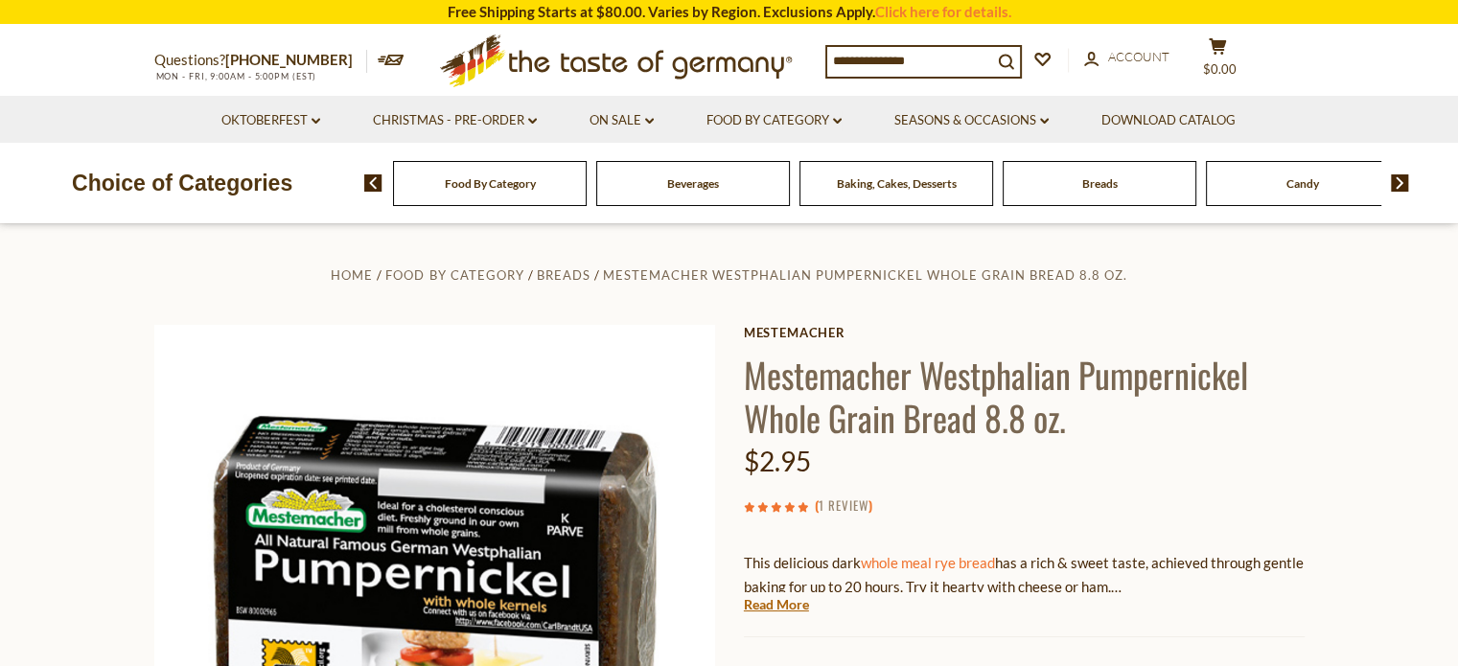
click at [837, 506] on link "1 Review" at bounding box center [843, 505] width 50 height 21
click at [790, 609] on link "Read More" at bounding box center [776, 604] width 65 height 19
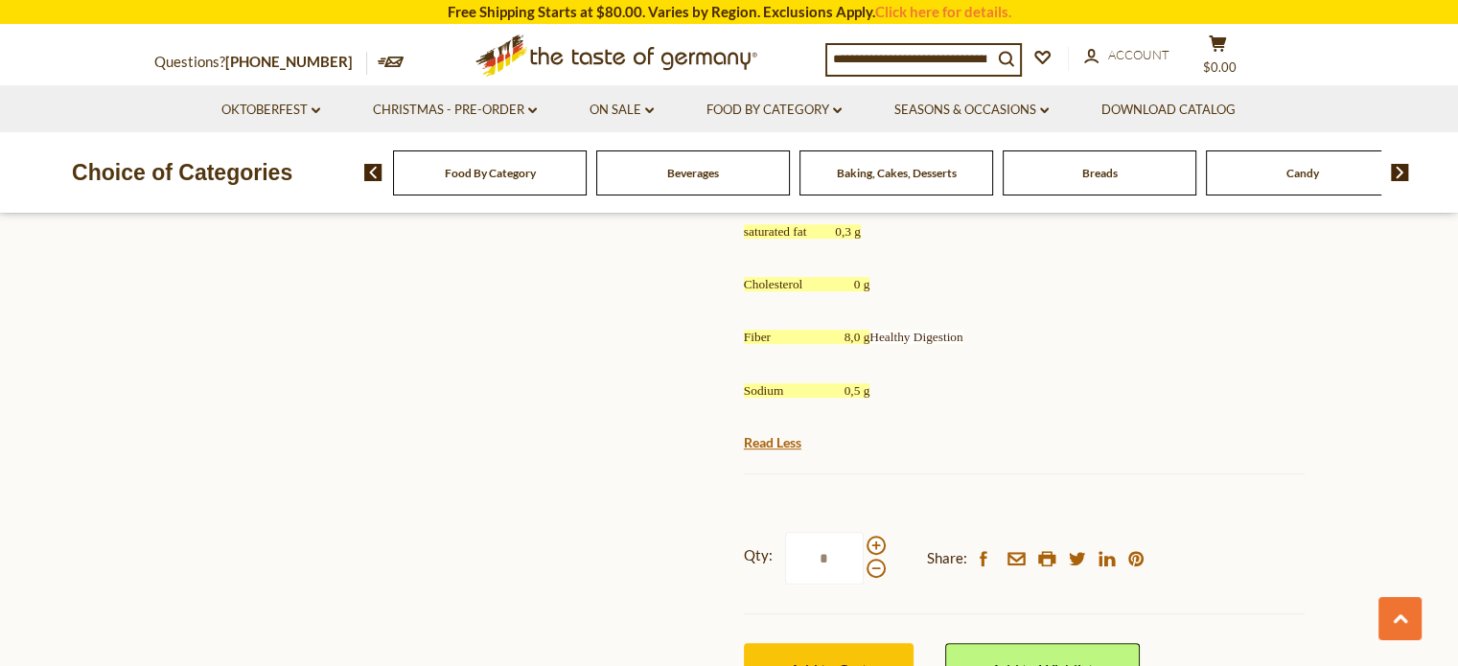
scroll to position [1010, 0]
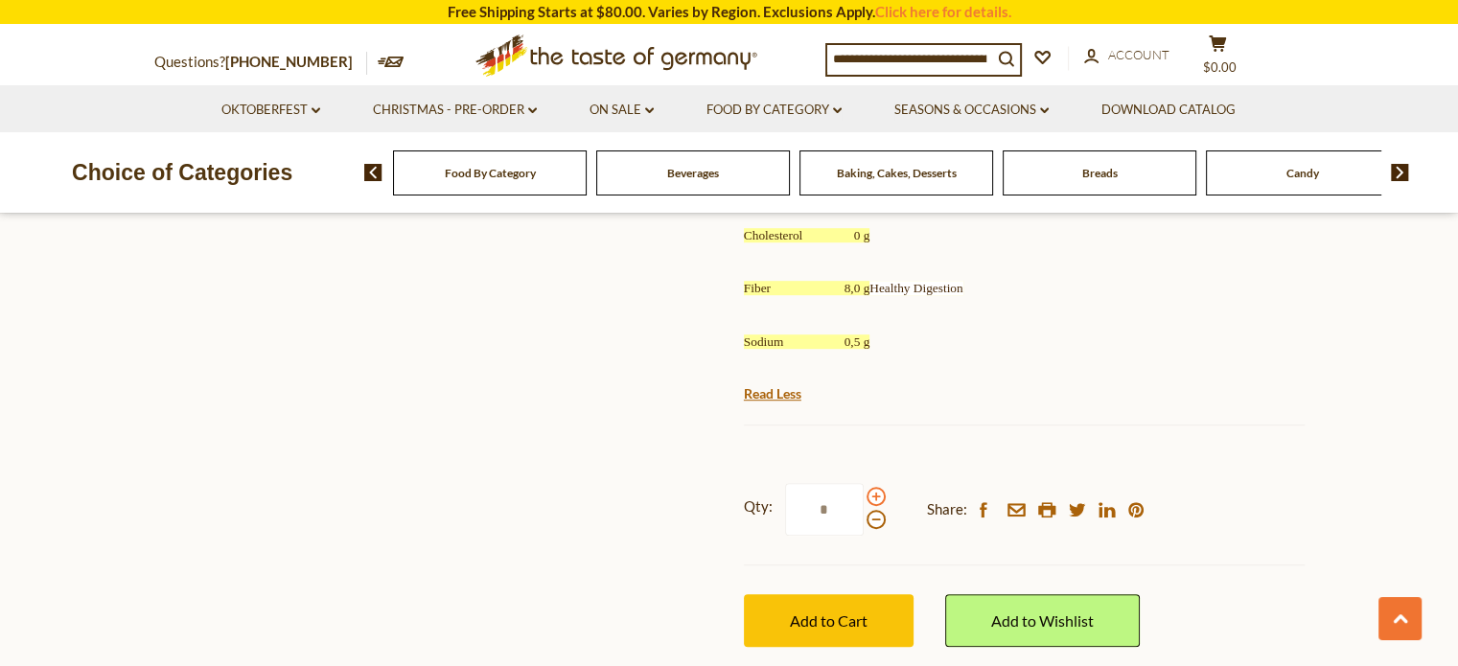
click at [878, 494] on span at bounding box center [875, 496] width 19 height 19
click at [863, 494] on input "*" at bounding box center [824, 509] width 79 height 53
click at [867, 520] on span at bounding box center [875, 519] width 19 height 19
click at [863, 520] on input "*" at bounding box center [824, 509] width 79 height 53
click at [866, 521] on span at bounding box center [875, 519] width 19 height 19
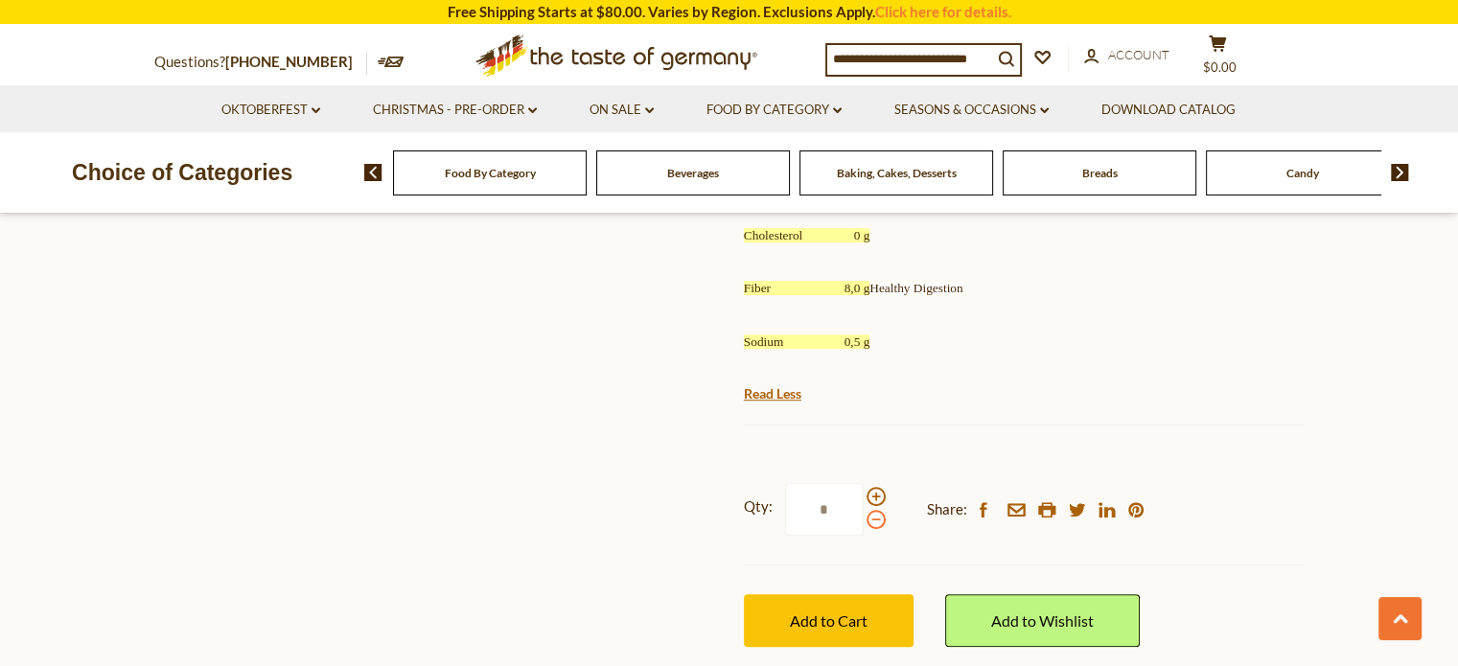
click at [863, 521] on input "*" at bounding box center [824, 509] width 79 height 53
click at [872, 498] on span at bounding box center [875, 496] width 19 height 19
click at [863, 498] on input "*" at bounding box center [824, 509] width 79 height 53
click at [872, 498] on span at bounding box center [875, 496] width 19 height 19
click at [863, 498] on input "*" at bounding box center [824, 509] width 79 height 53
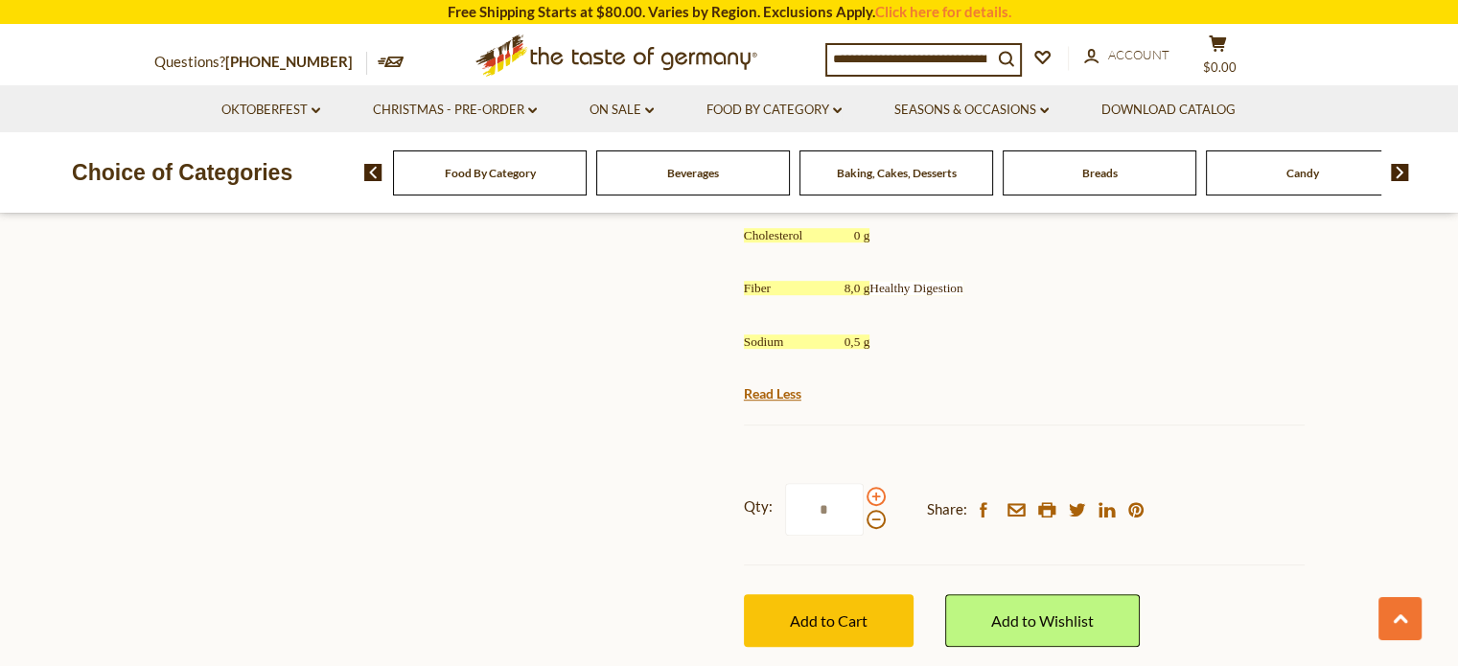
click at [872, 498] on span at bounding box center [875, 496] width 19 height 19
click at [863, 498] on input "*" at bounding box center [824, 509] width 79 height 53
click at [866, 522] on span at bounding box center [875, 519] width 19 height 19
click at [863, 522] on input "*" at bounding box center [824, 509] width 79 height 53
click at [866, 522] on span at bounding box center [875, 519] width 19 height 19
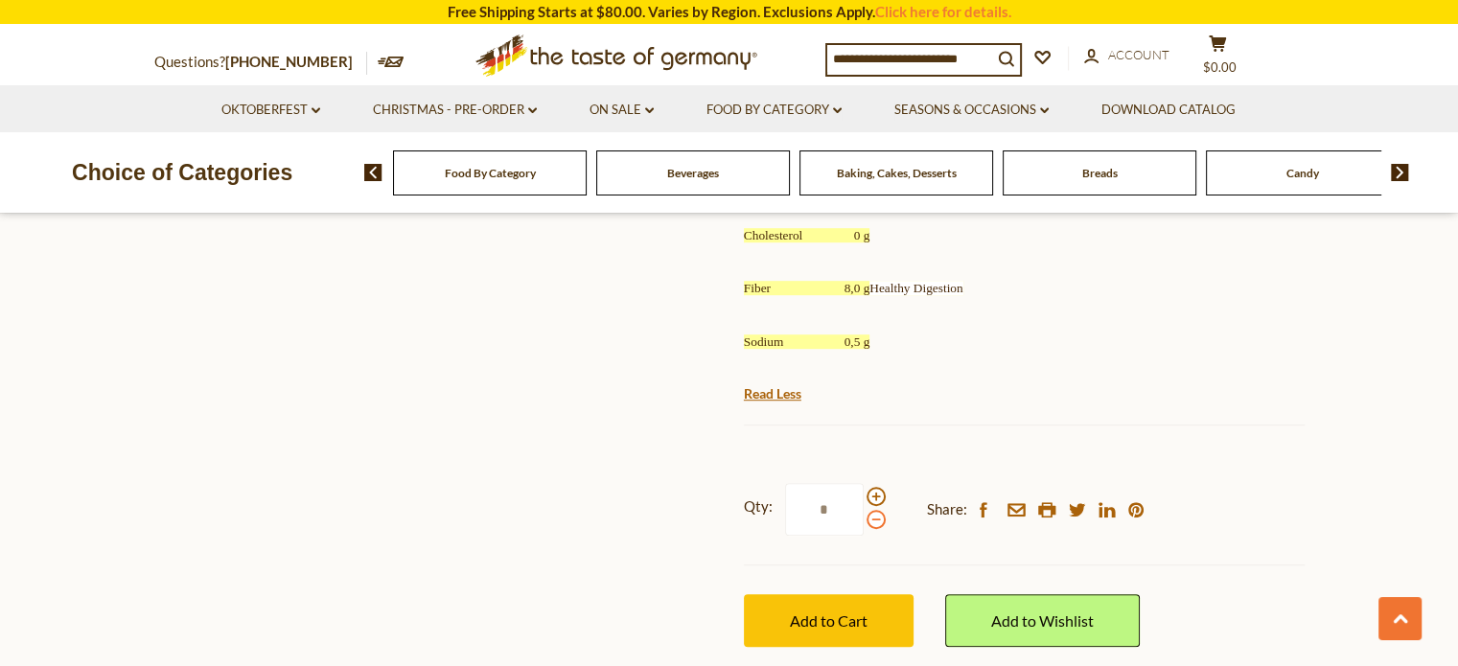
click at [863, 522] on input "*" at bounding box center [824, 509] width 79 height 53
type input "*"
click at [825, 620] on span "Add to Cart" at bounding box center [829, 620] width 78 height 18
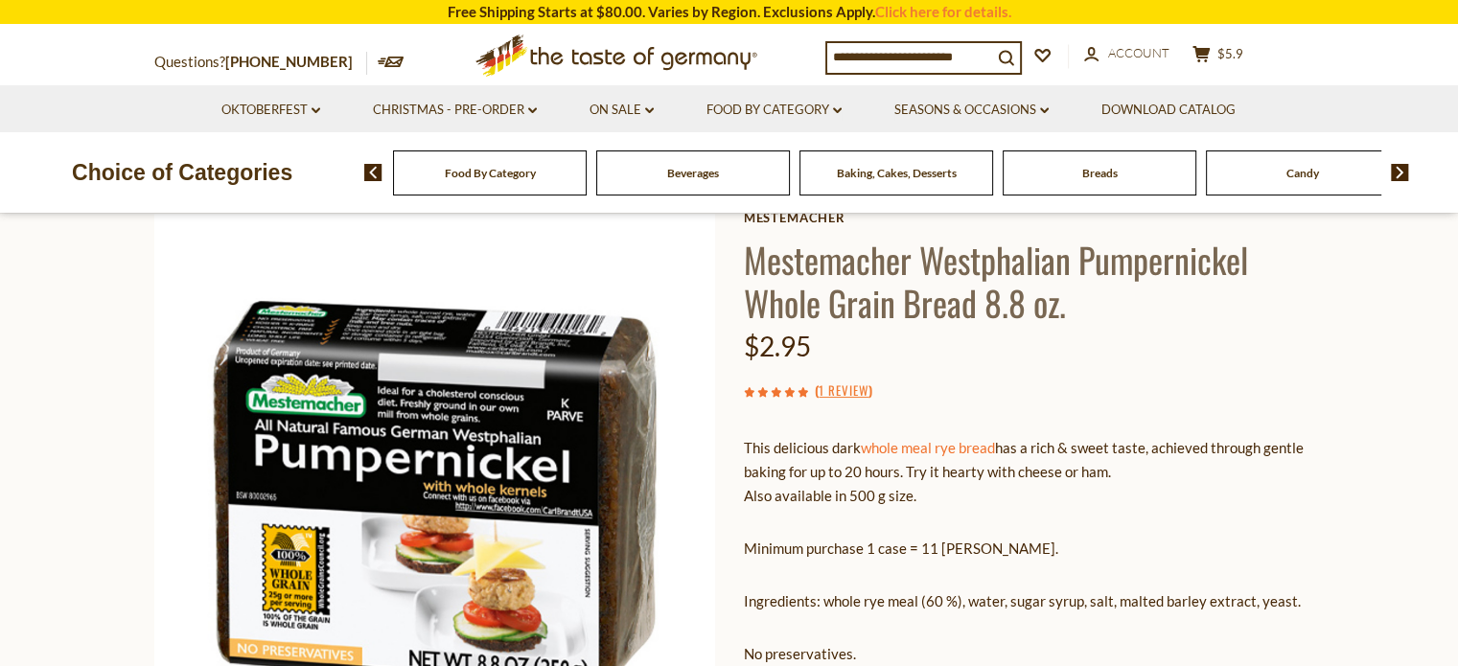
scroll to position [0, 0]
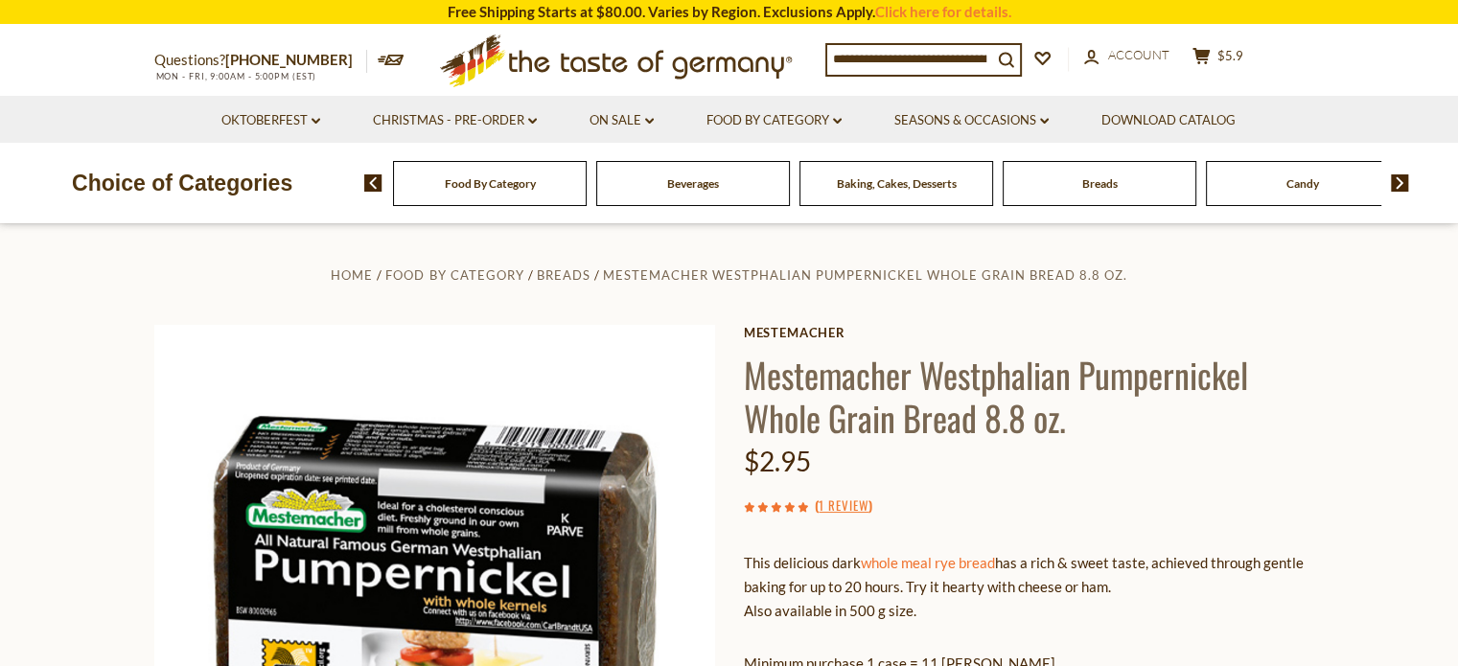
click at [832, 54] on input at bounding box center [909, 58] width 165 height 27
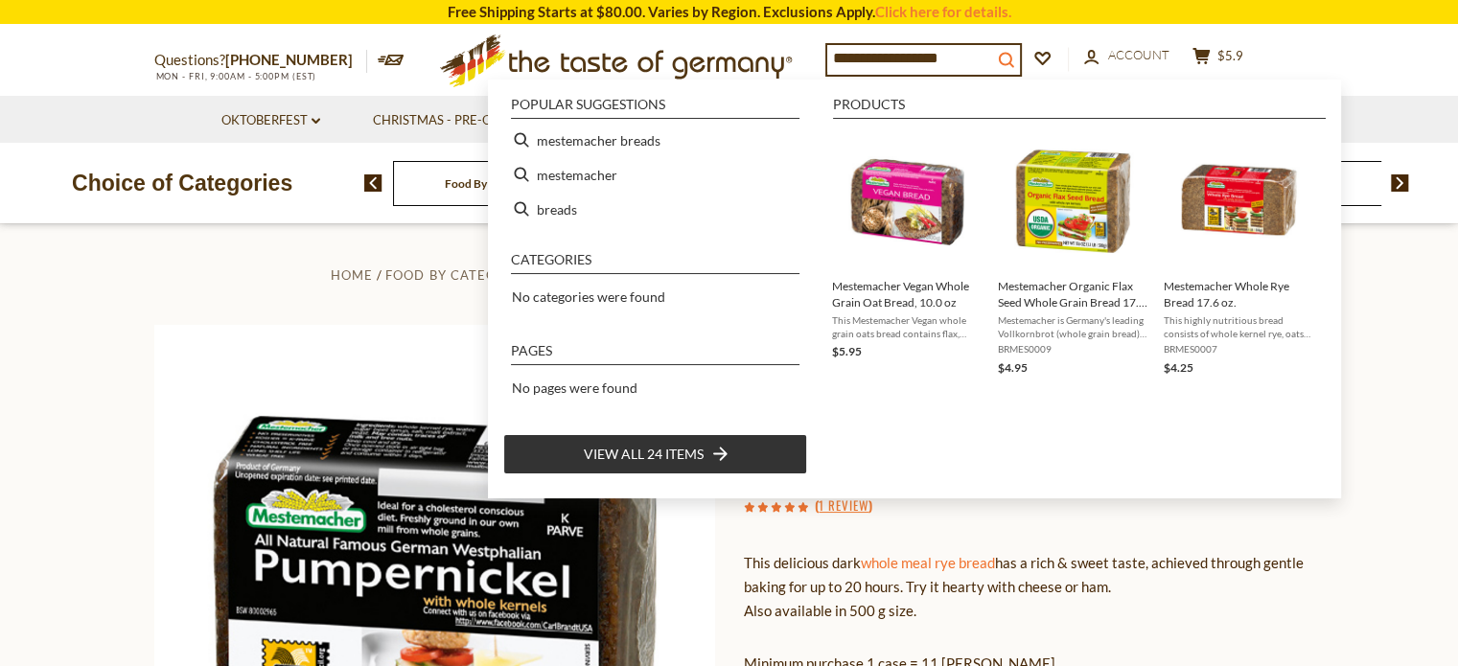
type input "**********"
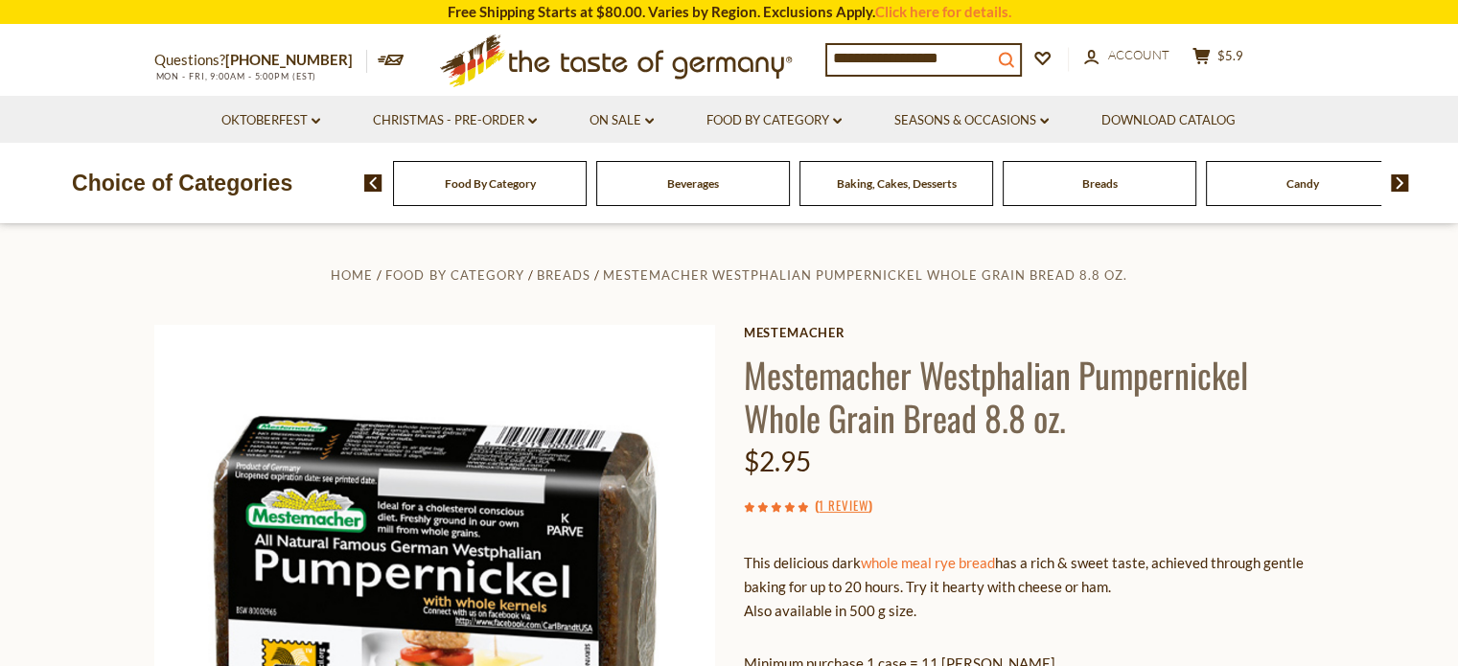
click at [1014, 53] on icon "search_icon" at bounding box center [1006, 60] width 16 height 16
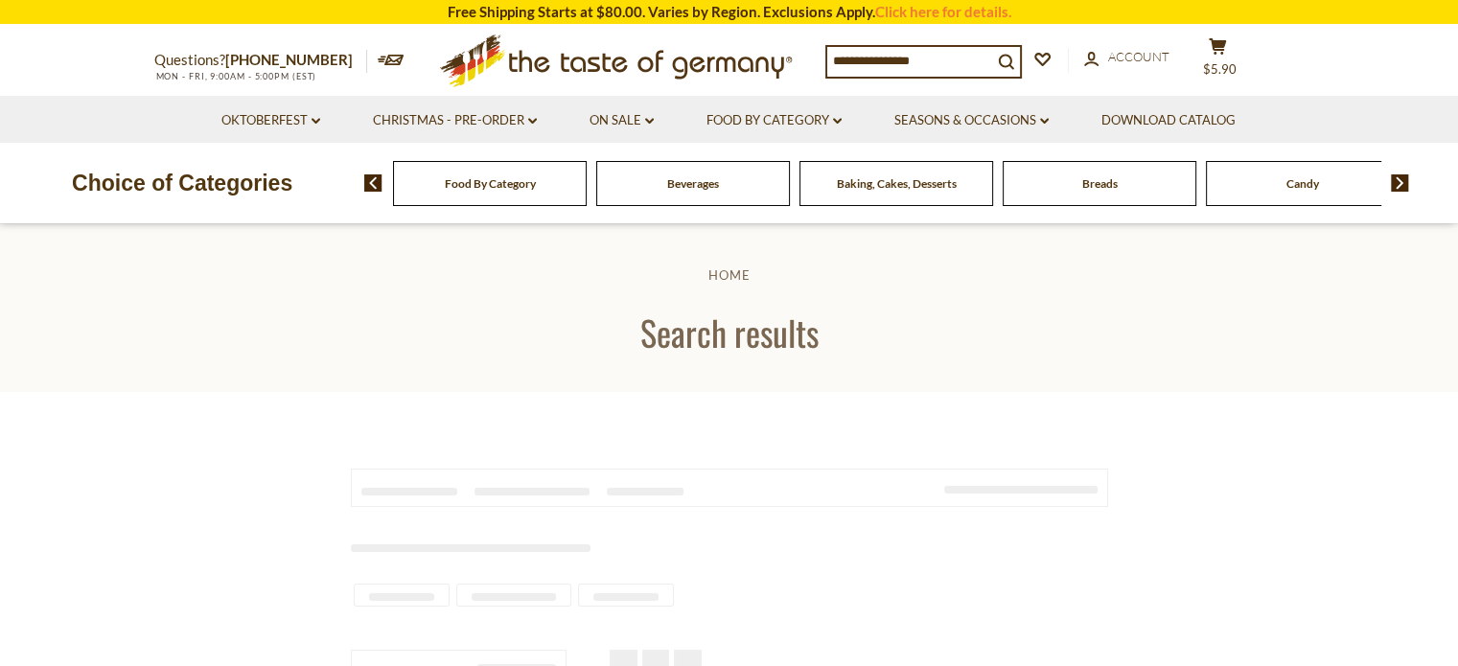
type input "**********"
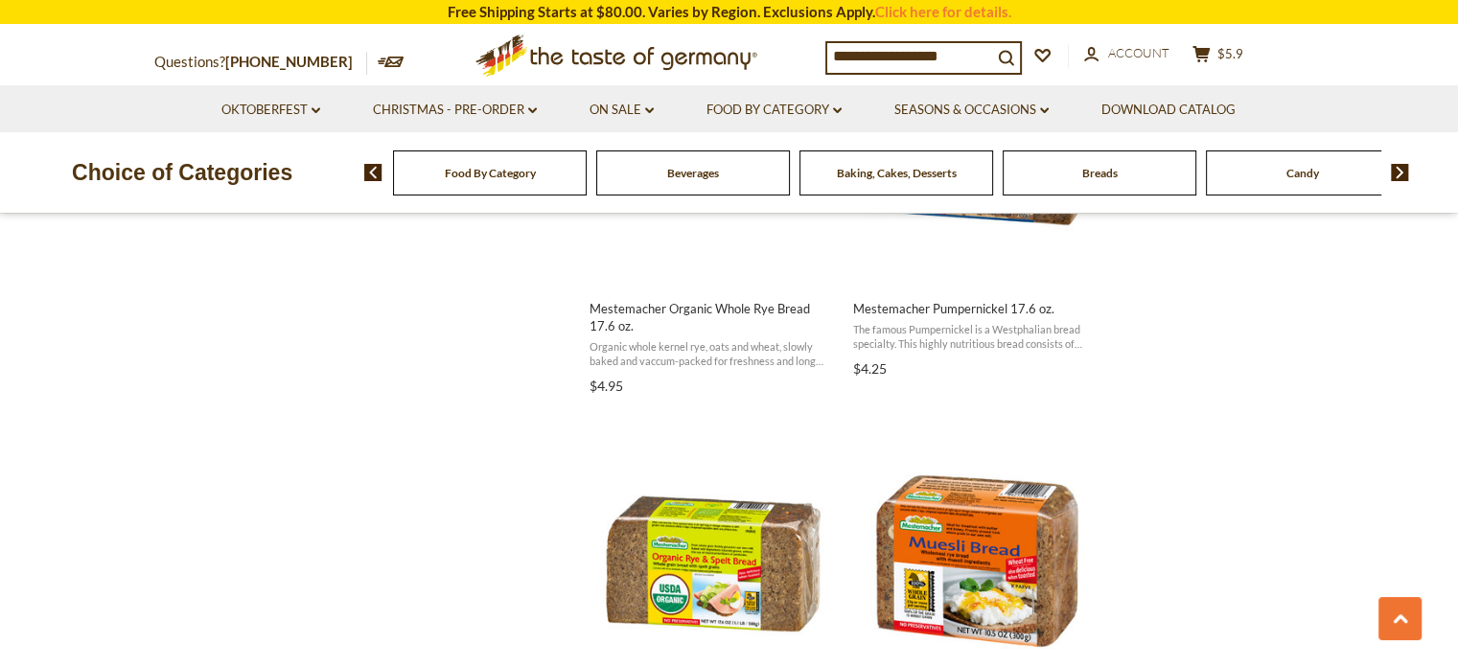
scroll to position [2673, 0]
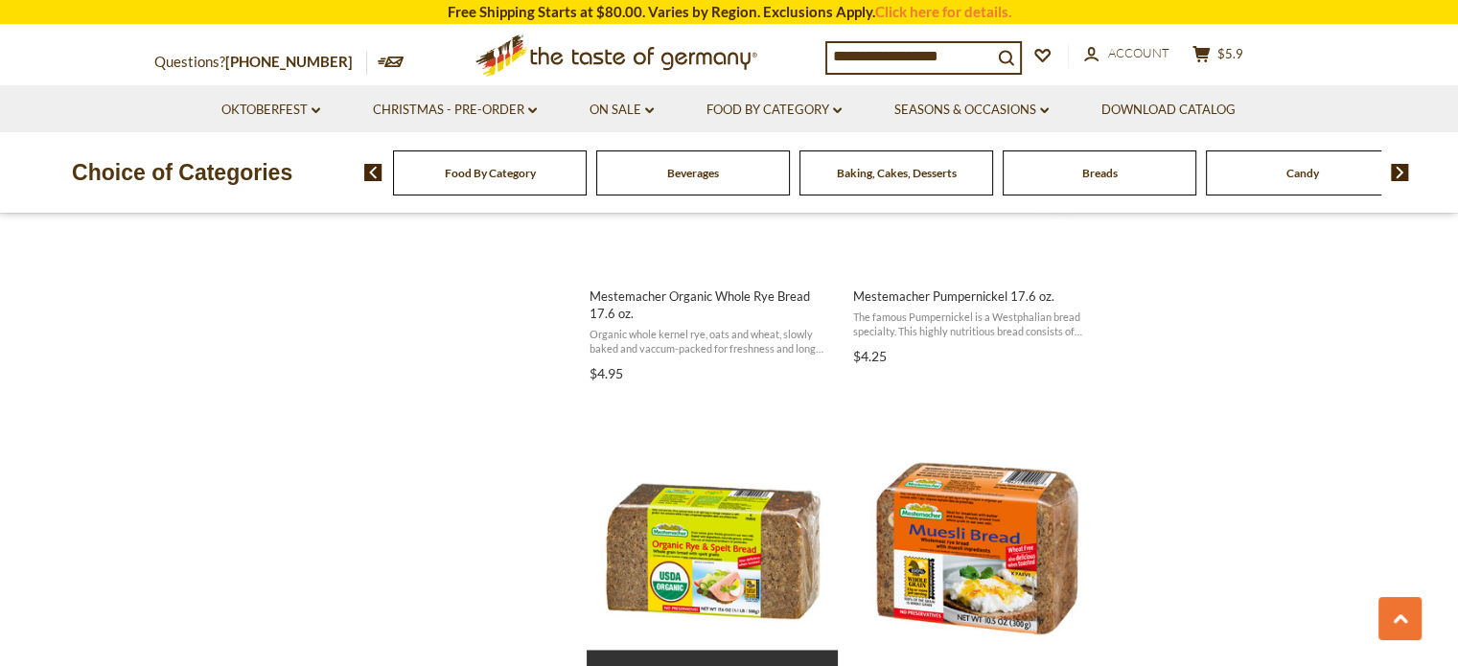
click at [701, 559] on img "Mestemacher Organic Whole Rye and Spelt Bread 17.6 oz." at bounding box center [713, 548] width 254 height 254
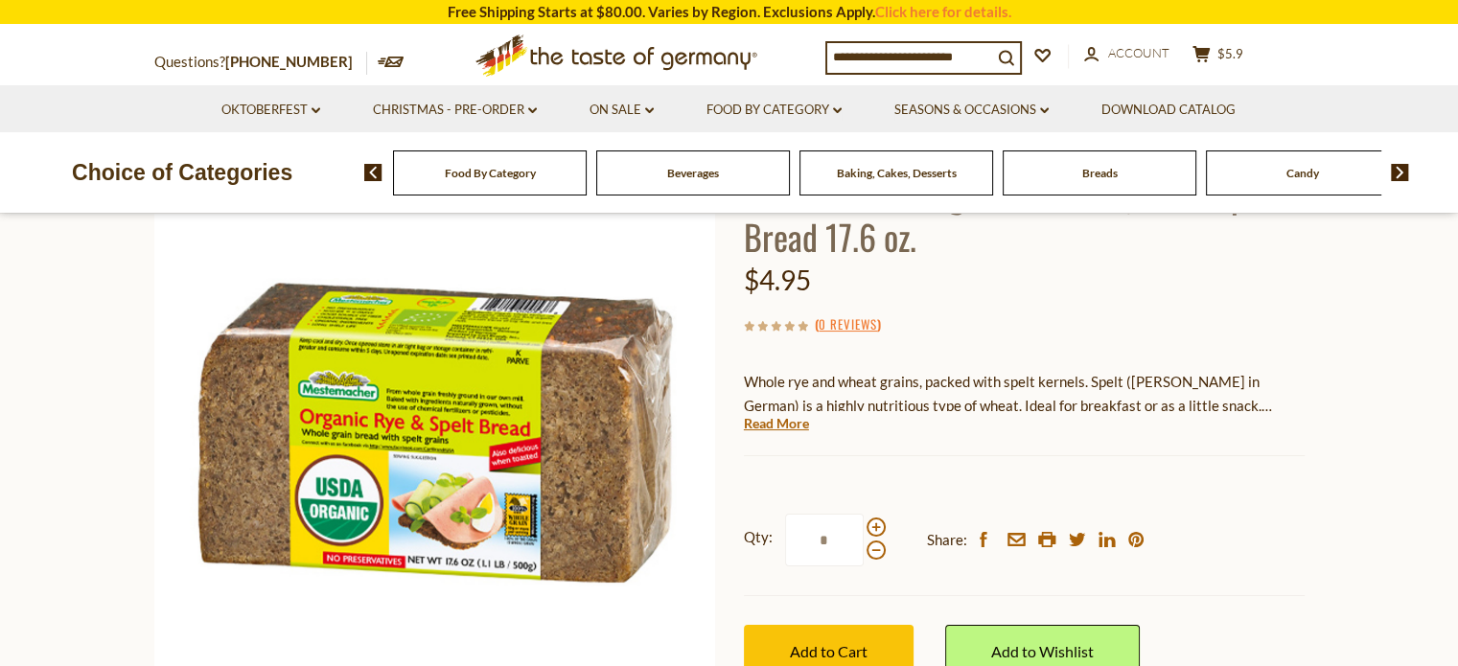
scroll to position [192, 0]
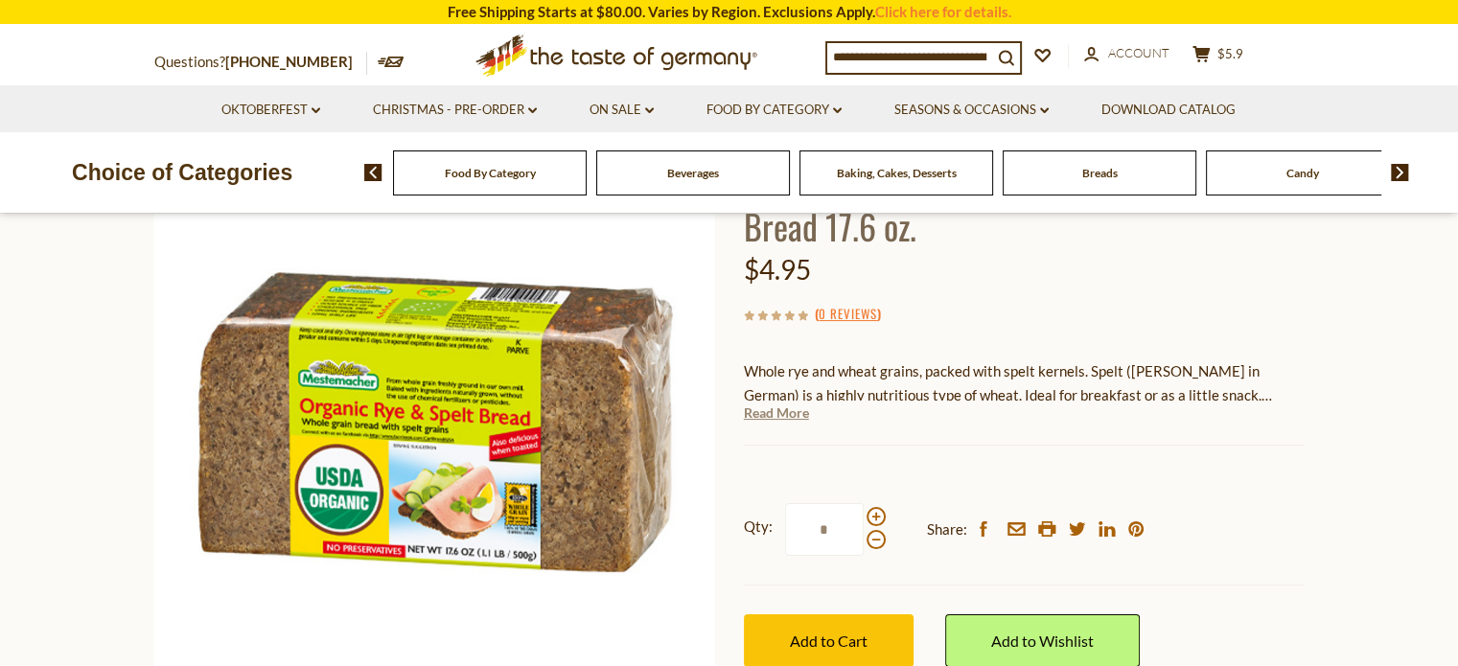
click at [777, 419] on link "Read More" at bounding box center [776, 412] width 65 height 19
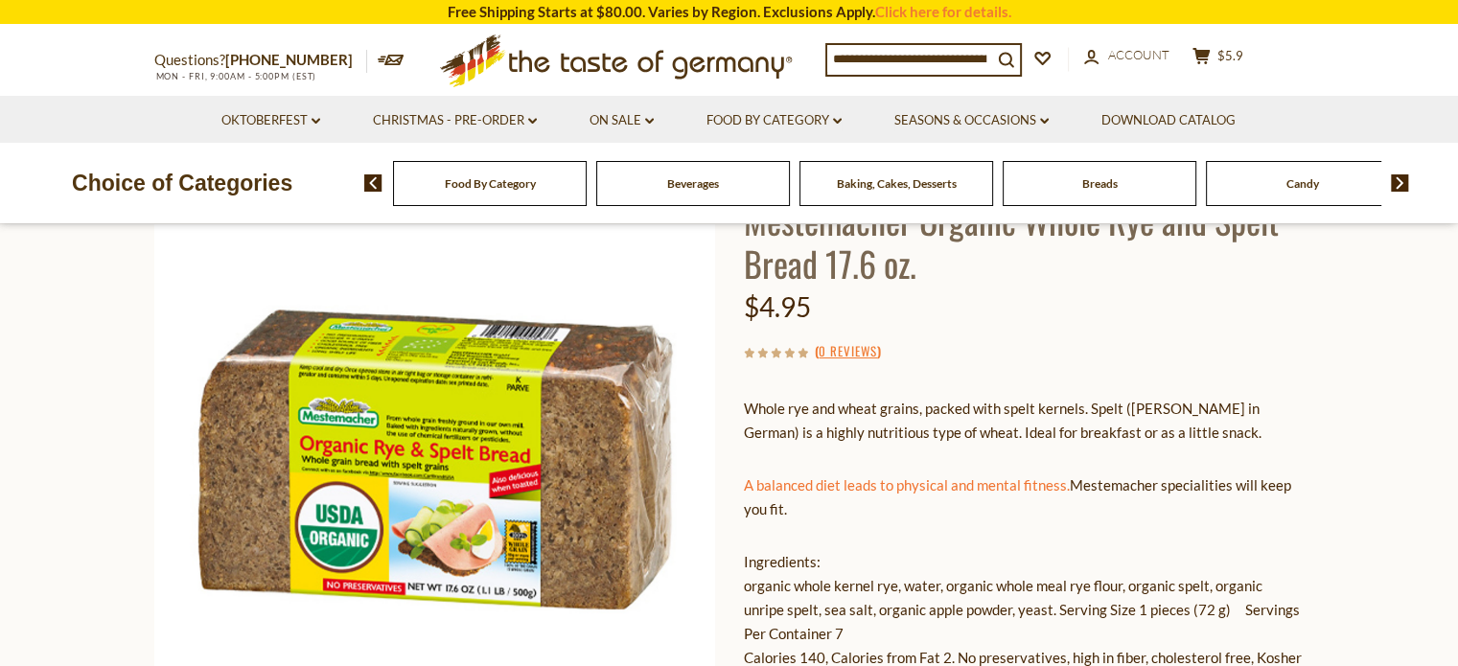
scroll to position [0, 0]
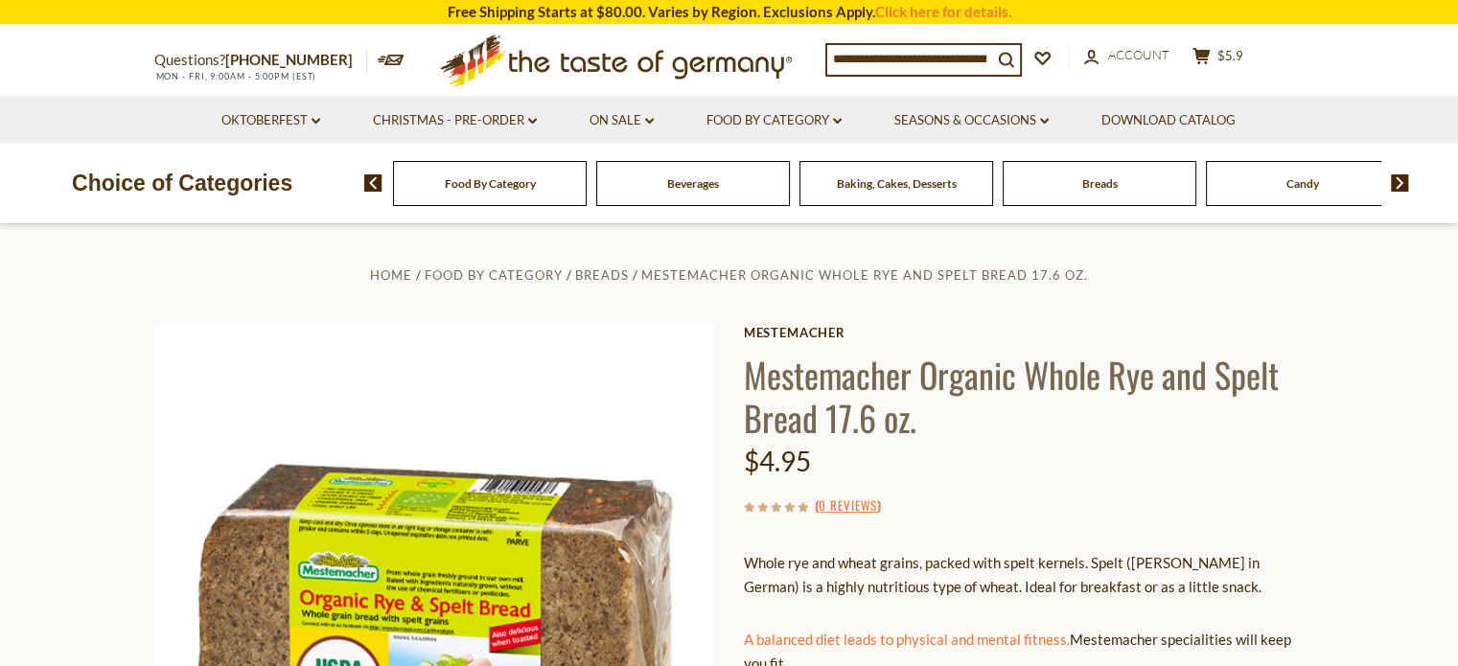
click at [833, 62] on input at bounding box center [909, 58] width 165 height 27
click at [1222, 63] on button "cart $5.9" at bounding box center [1217, 59] width 57 height 24
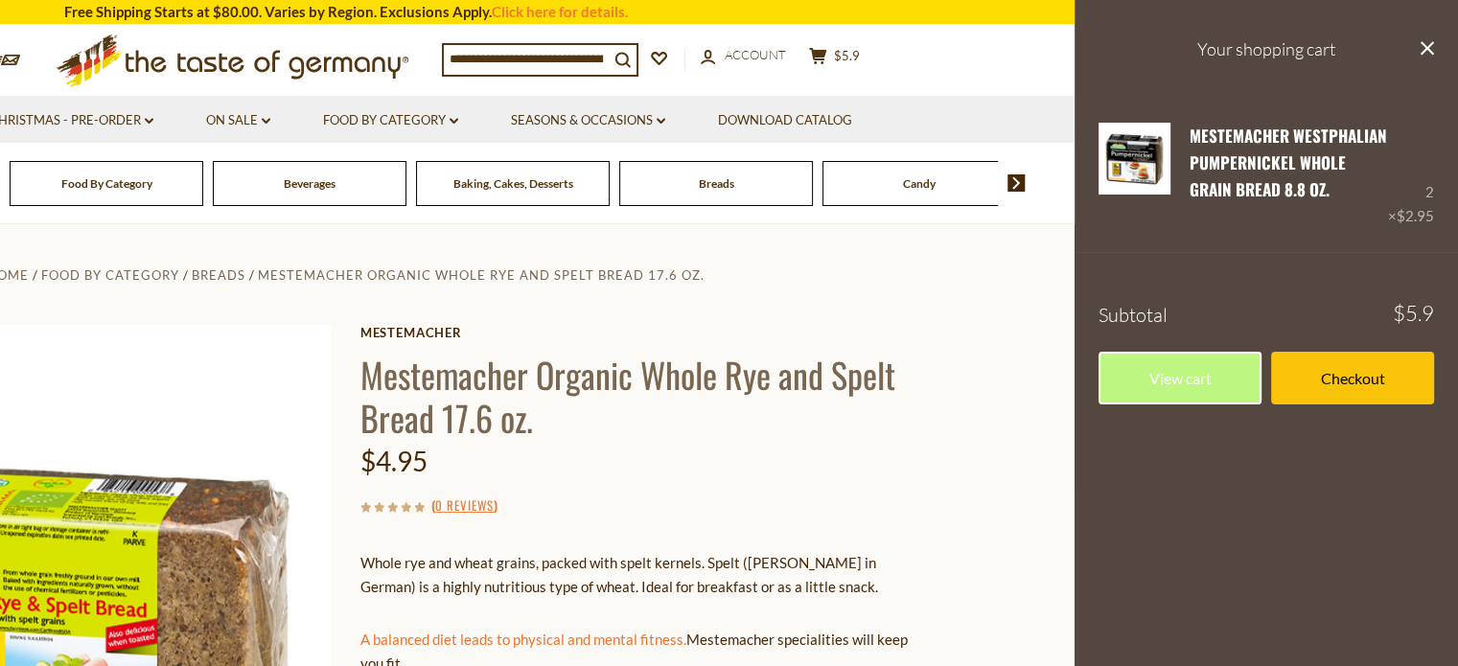
click at [448, 57] on input at bounding box center [526, 58] width 165 height 27
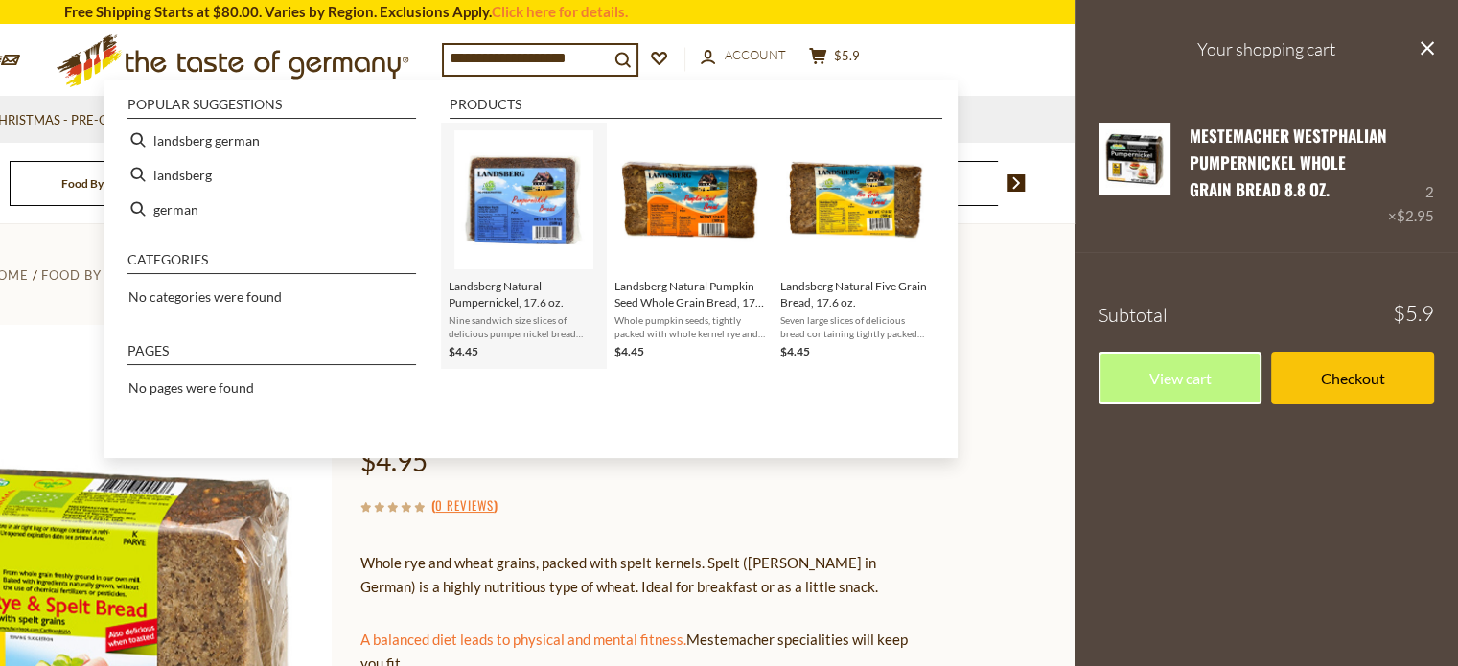
type input "**********"
click at [511, 221] on img "Landsberg Natural Pumpernickel, 17.6 oz." at bounding box center [523, 199] width 139 height 139
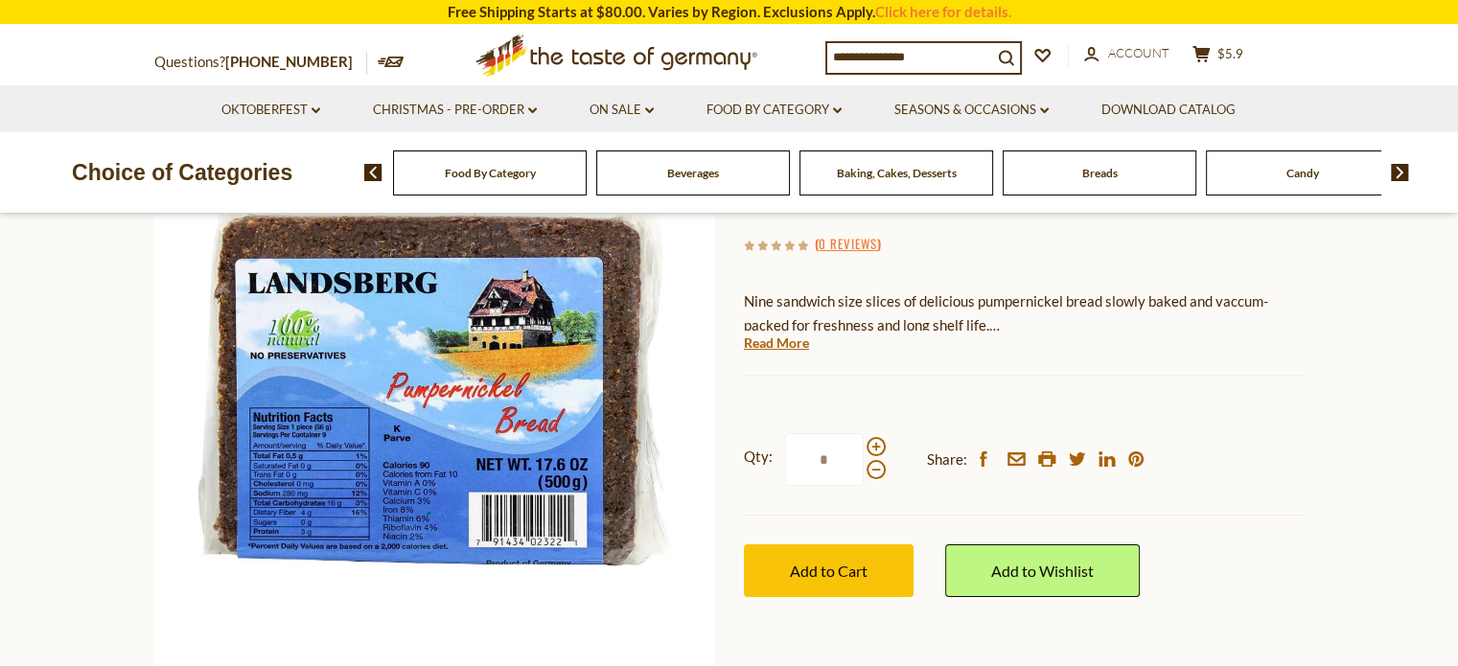
scroll to position [230, 0]
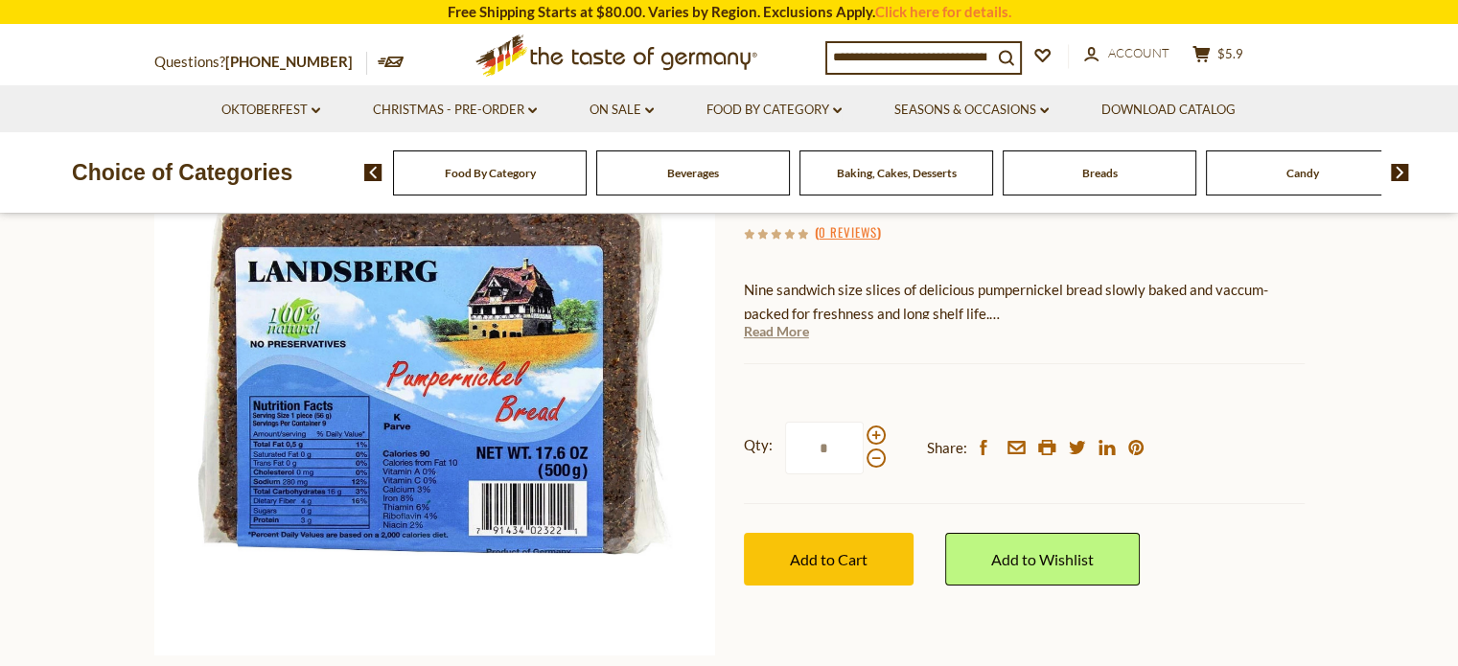
click at [774, 340] on link "Read More" at bounding box center [776, 331] width 65 height 19
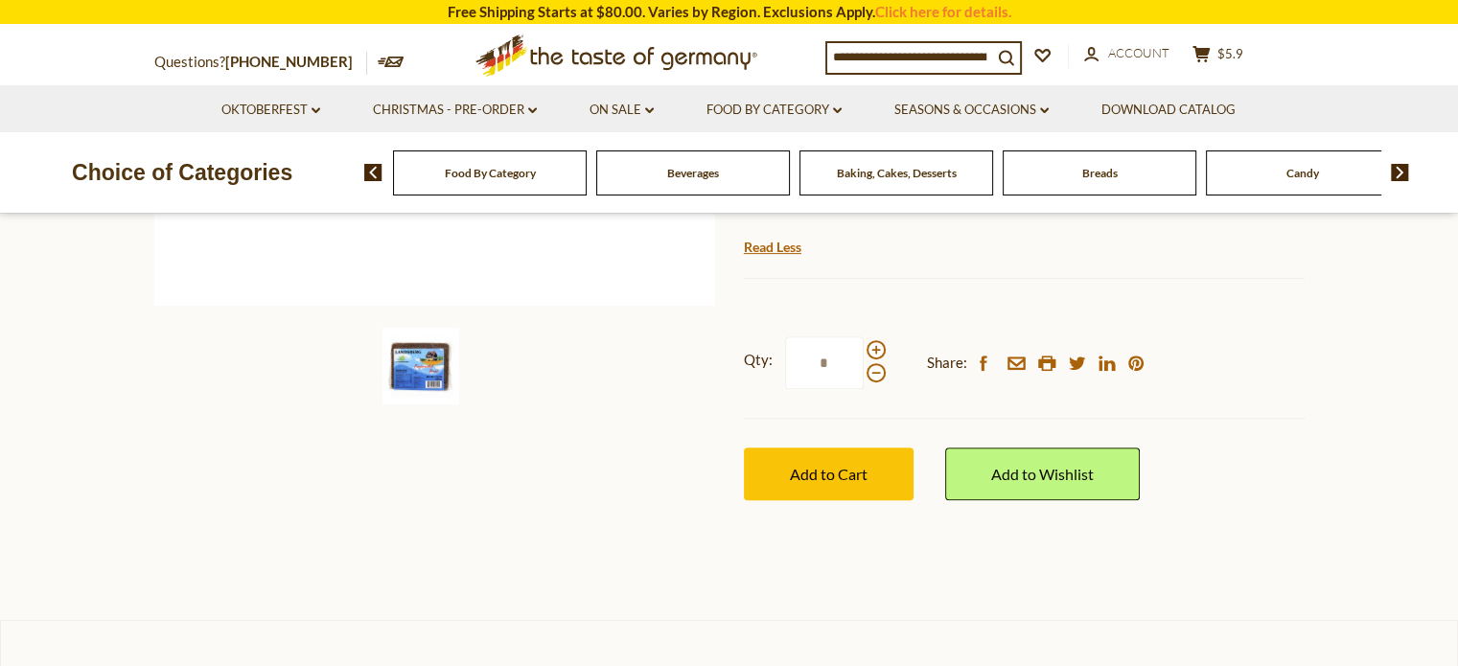
scroll to position [590, 0]
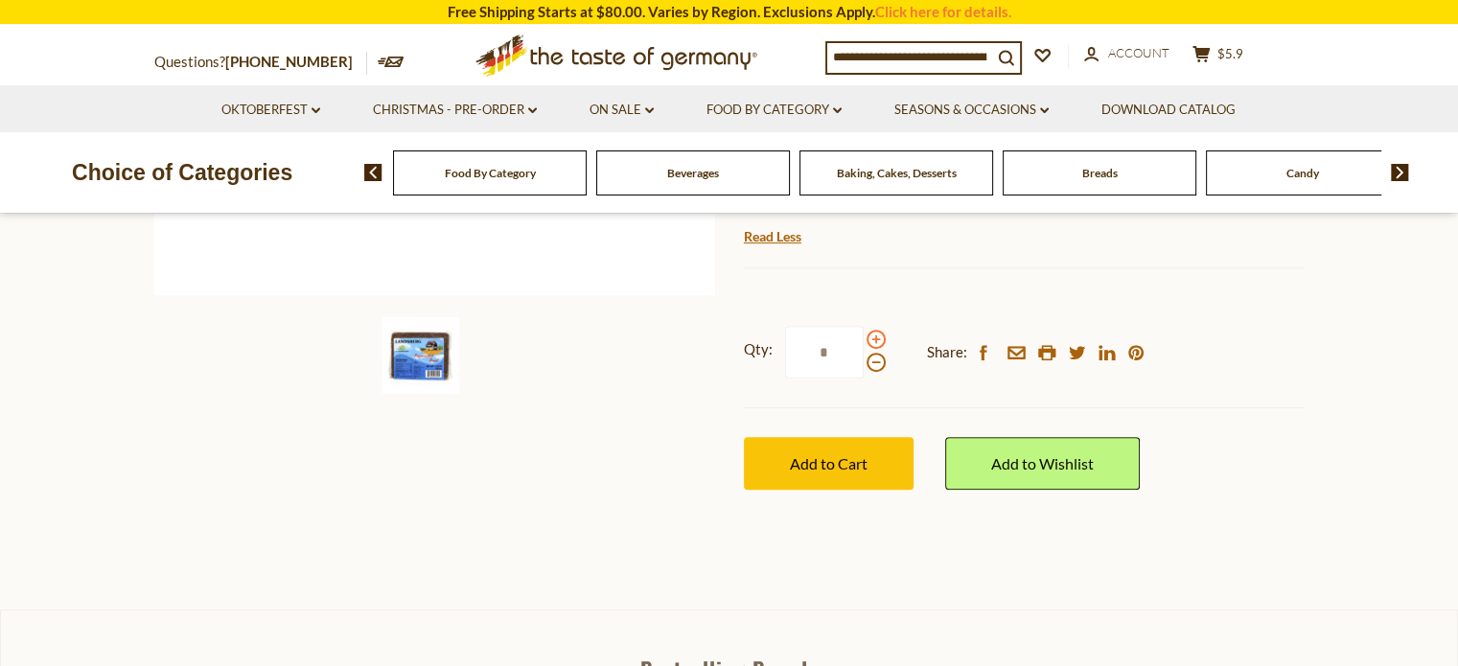
click at [876, 340] on span at bounding box center [875, 339] width 19 height 19
click at [863, 340] on input "*" at bounding box center [824, 352] width 79 height 53
click at [874, 365] on span at bounding box center [875, 362] width 19 height 19
click at [863, 365] on input "*" at bounding box center [824, 352] width 79 height 53
click at [870, 320] on div "Qty: * Share: facebook email printer twitter linkedin pinterest" at bounding box center [1024, 352] width 561 height 111
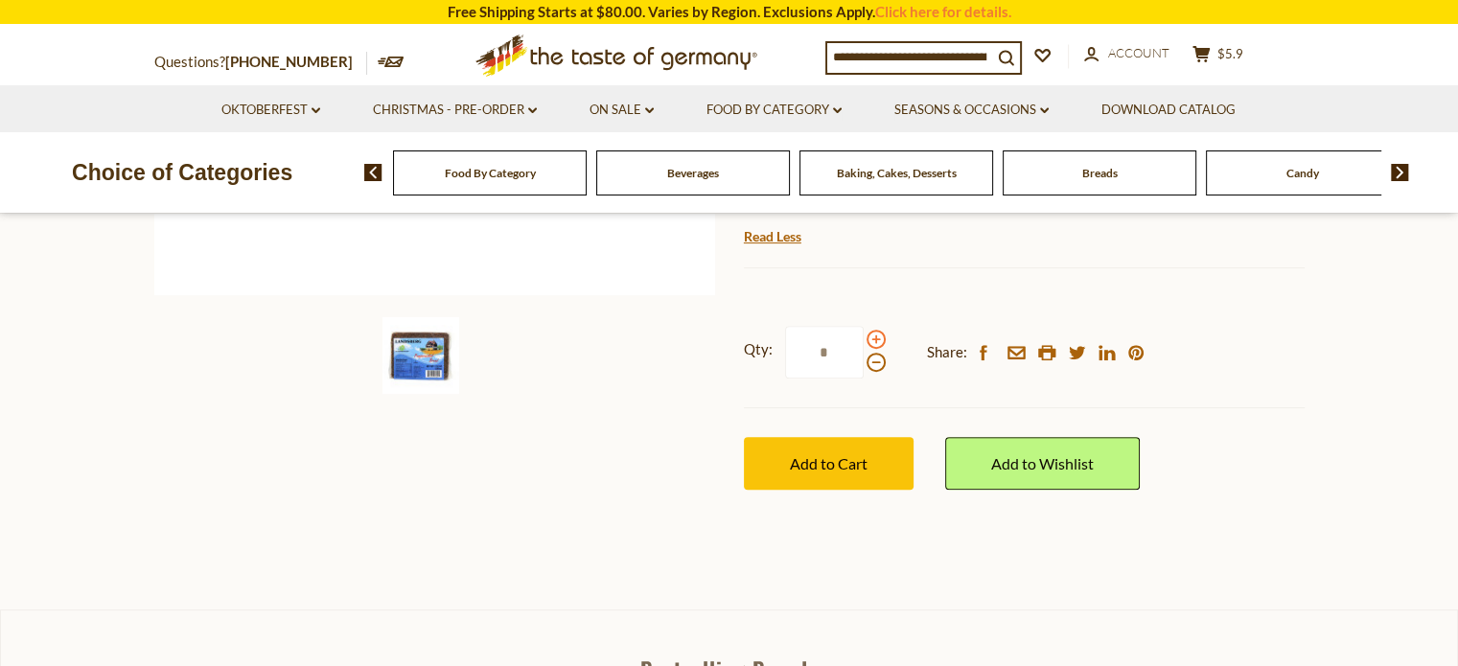
click at [873, 336] on span at bounding box center [875, 339] width 19 height 19
click at [863, 336] on input "*" at bounding box center [824, 352] width 79 height 53
type input "*"
click at [832, 450] on button "Add to Cart" at bounding box center [829, 463] width 170 height 53
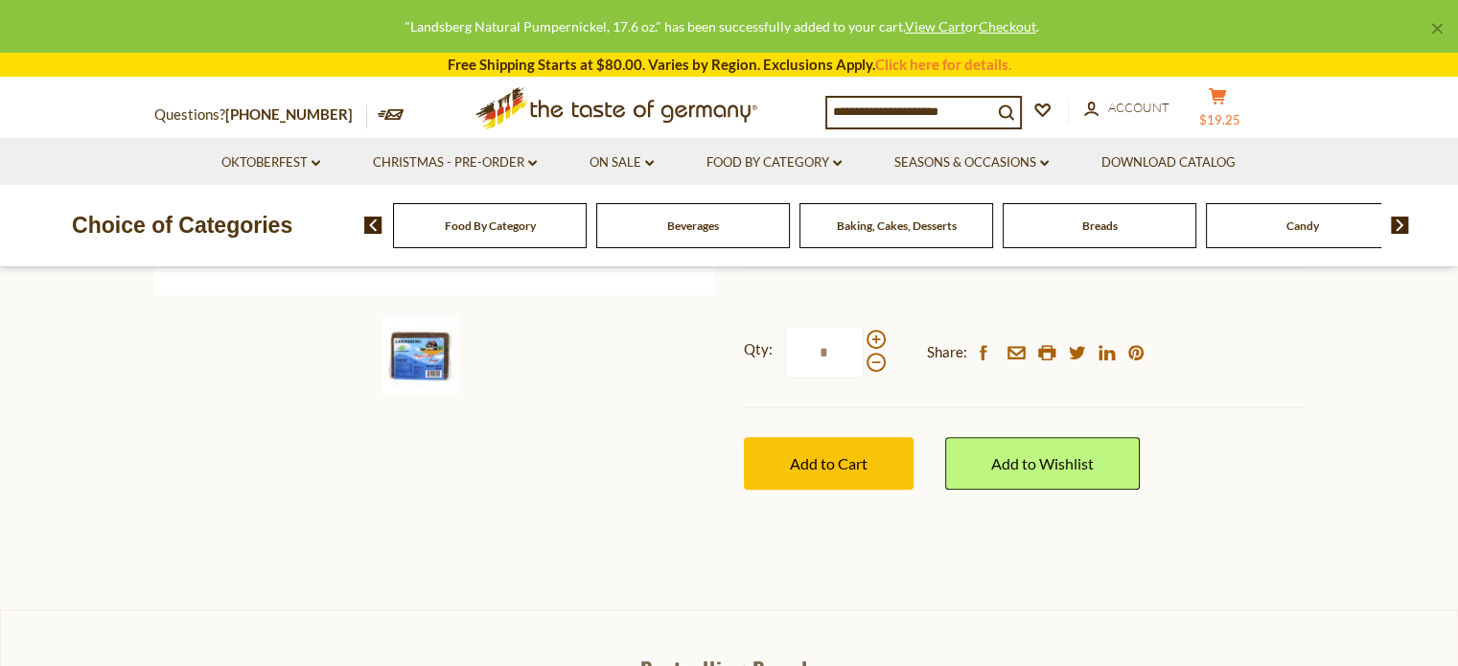
click at [1226, 101] on icon at bounding box center [1216, 96] width 17 height 16
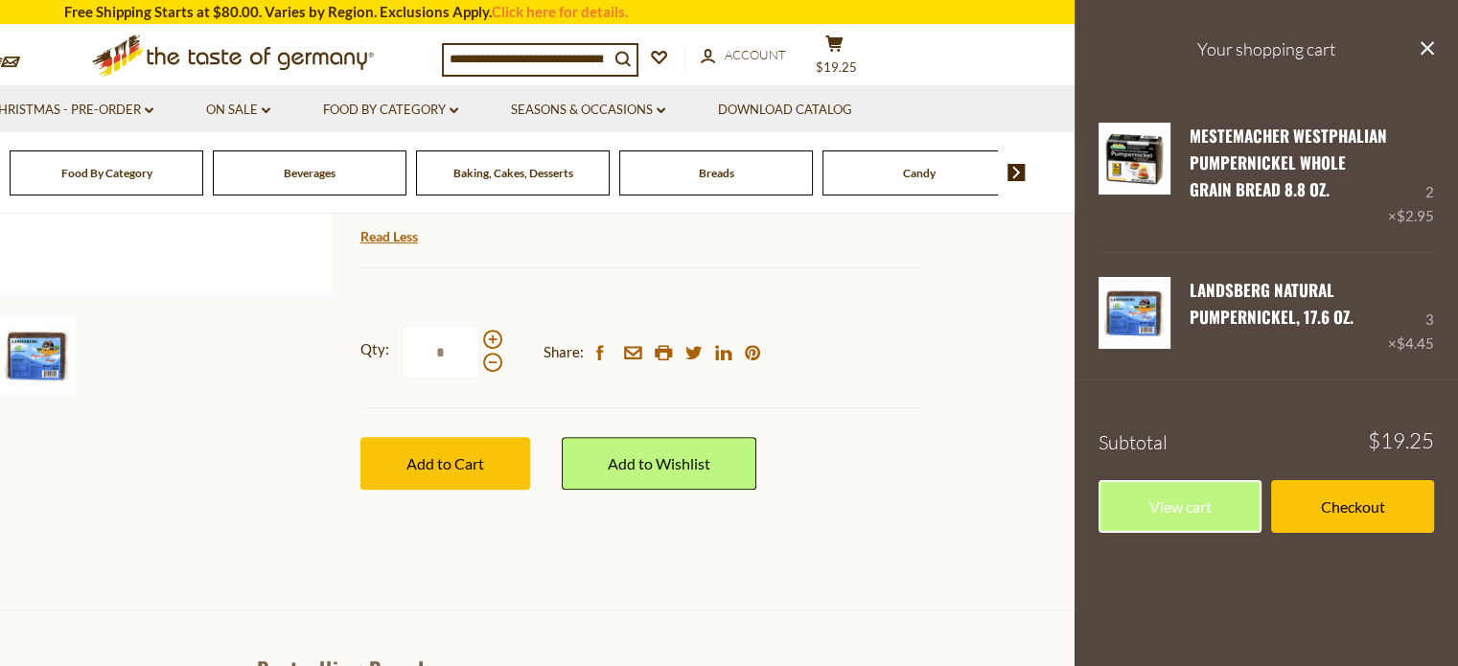
click at [451, 53] on input at bounding box center [526, 58] width 165 height 27
click at [1423, 47] on icon "close" at bounding box center [1426, 48] width 14 height 14
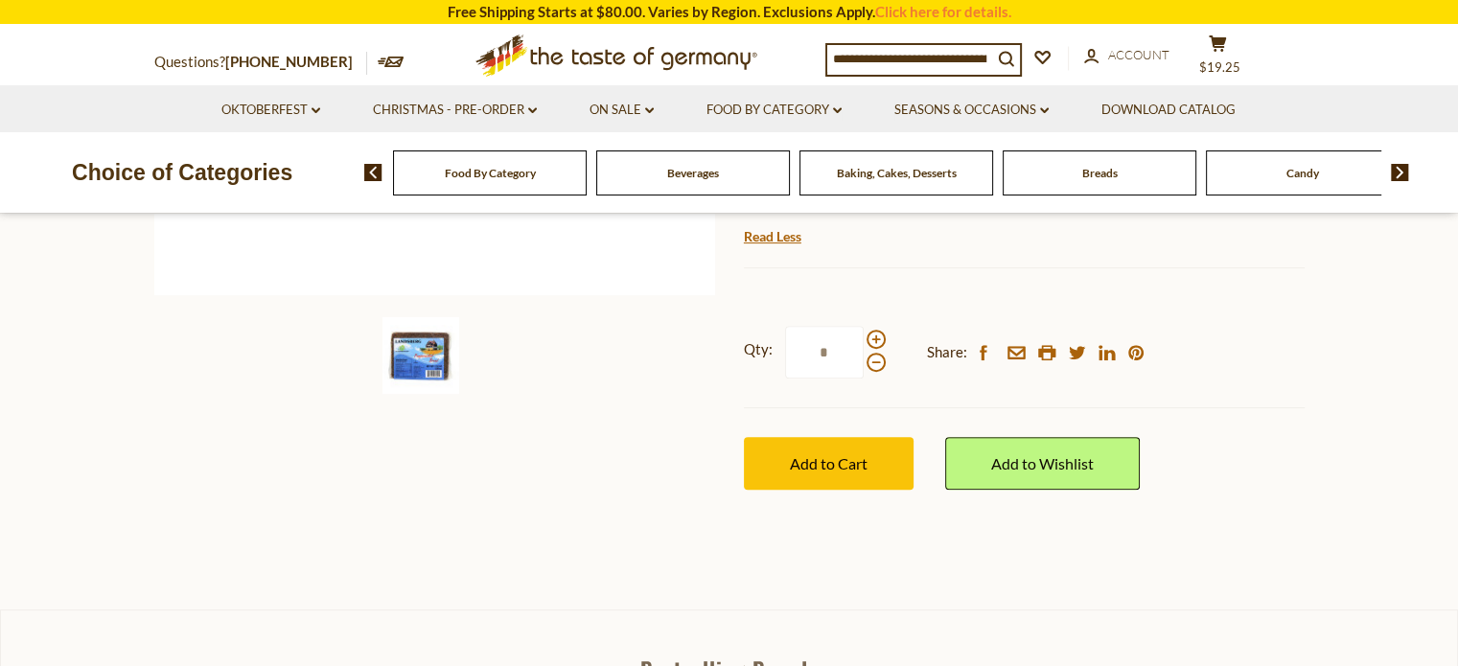
click at [833, 53] on input at bounding box center [909, 58] width 165 height 27
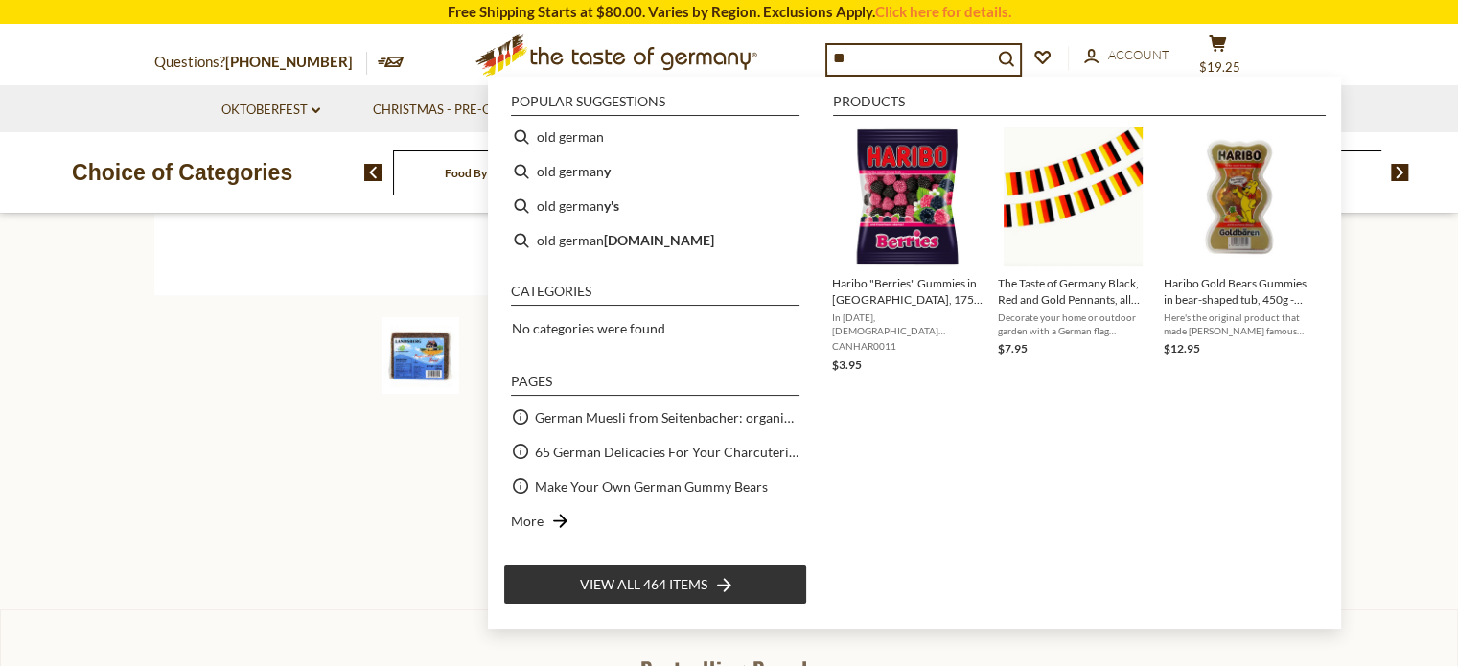
type input "*"
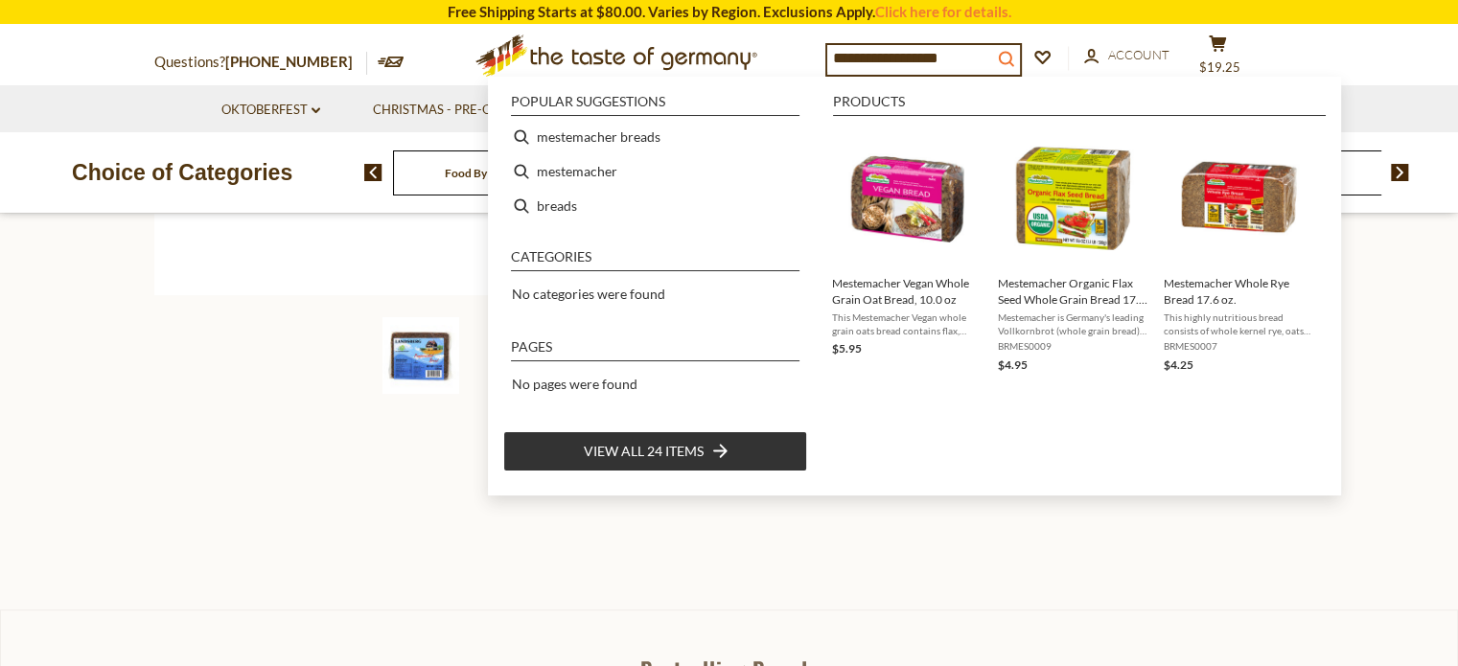
type input "**********"
click at [1012, 51] on icon "search_icon" at bounding box center [1006, 59] width 16 height 16
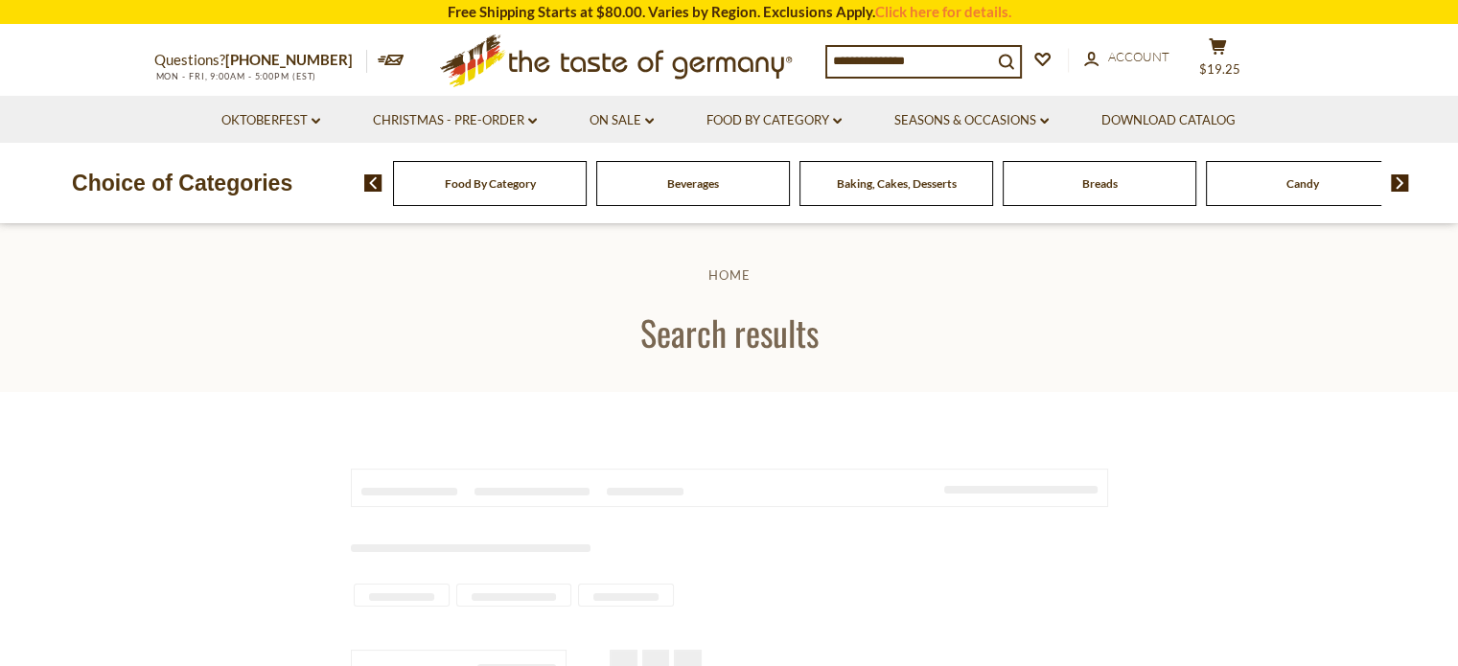
type input "**********"
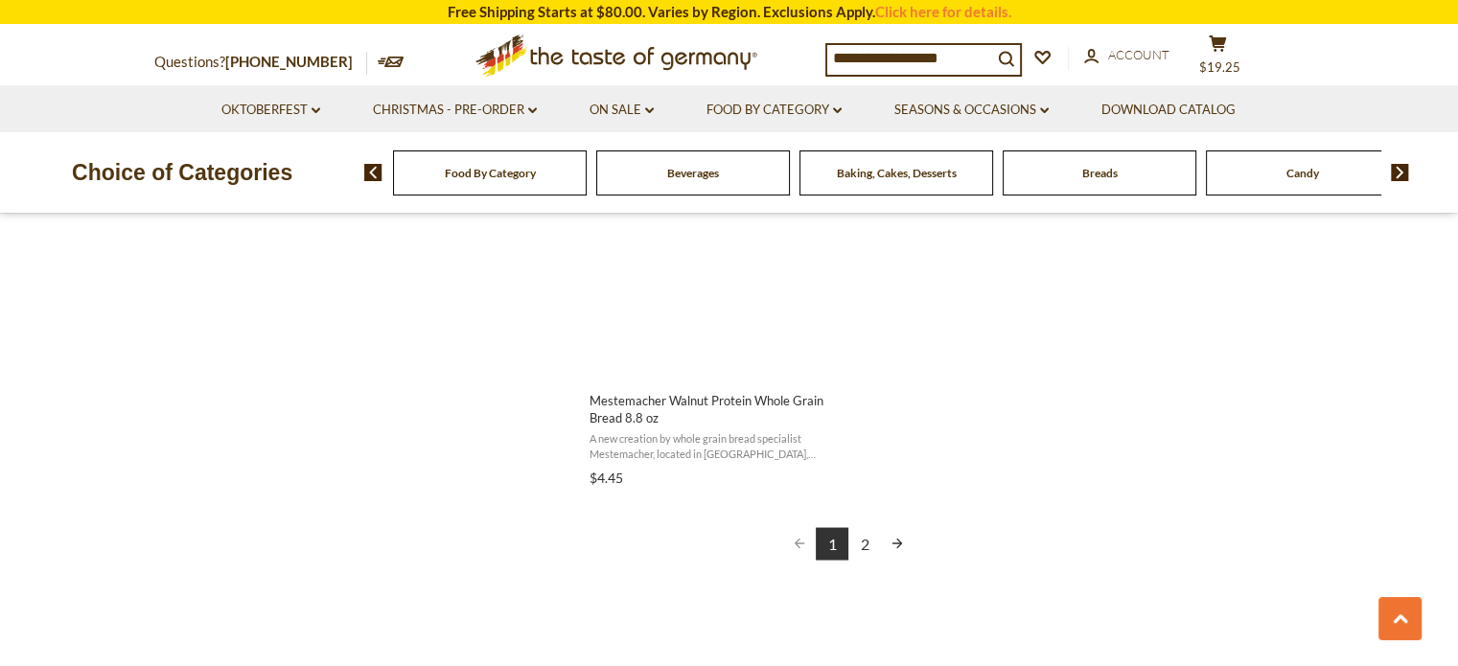
scroll to position [3412, 0]
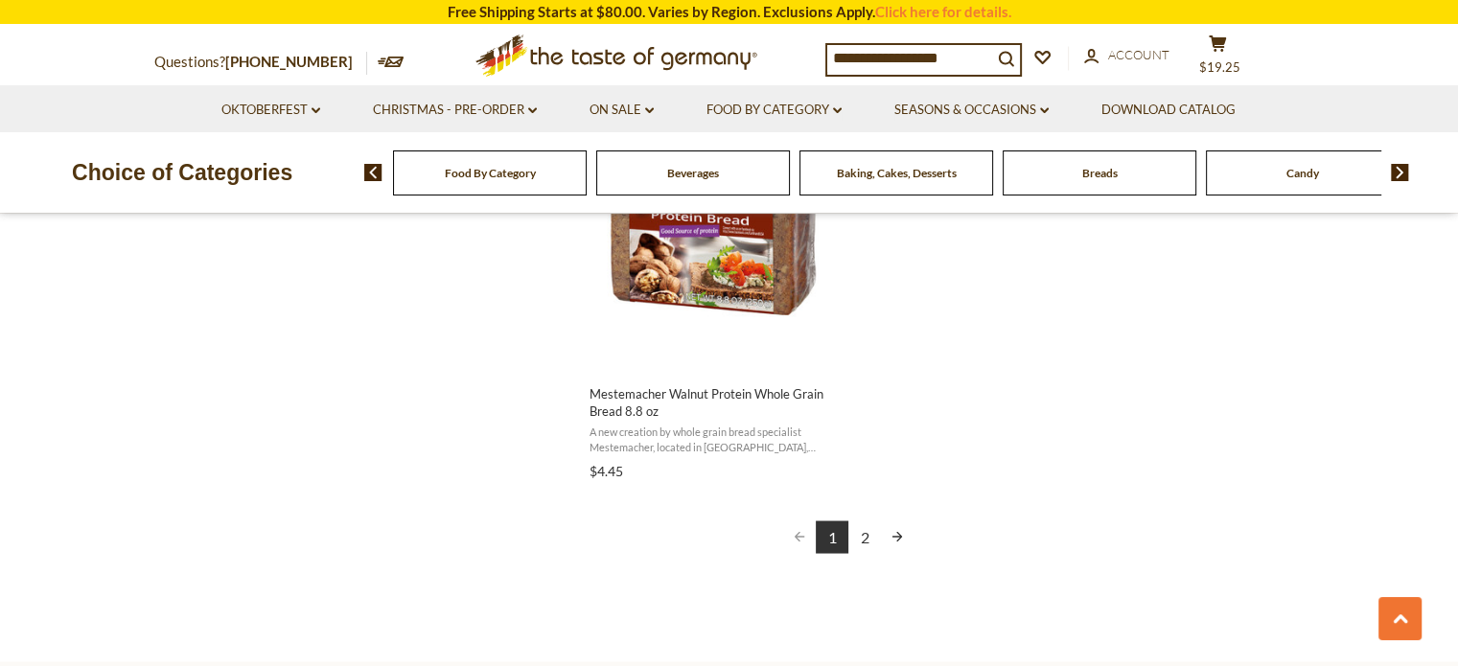
click at [868, 537] on link "2" at bounding box center [864, 536] width 33 height 33
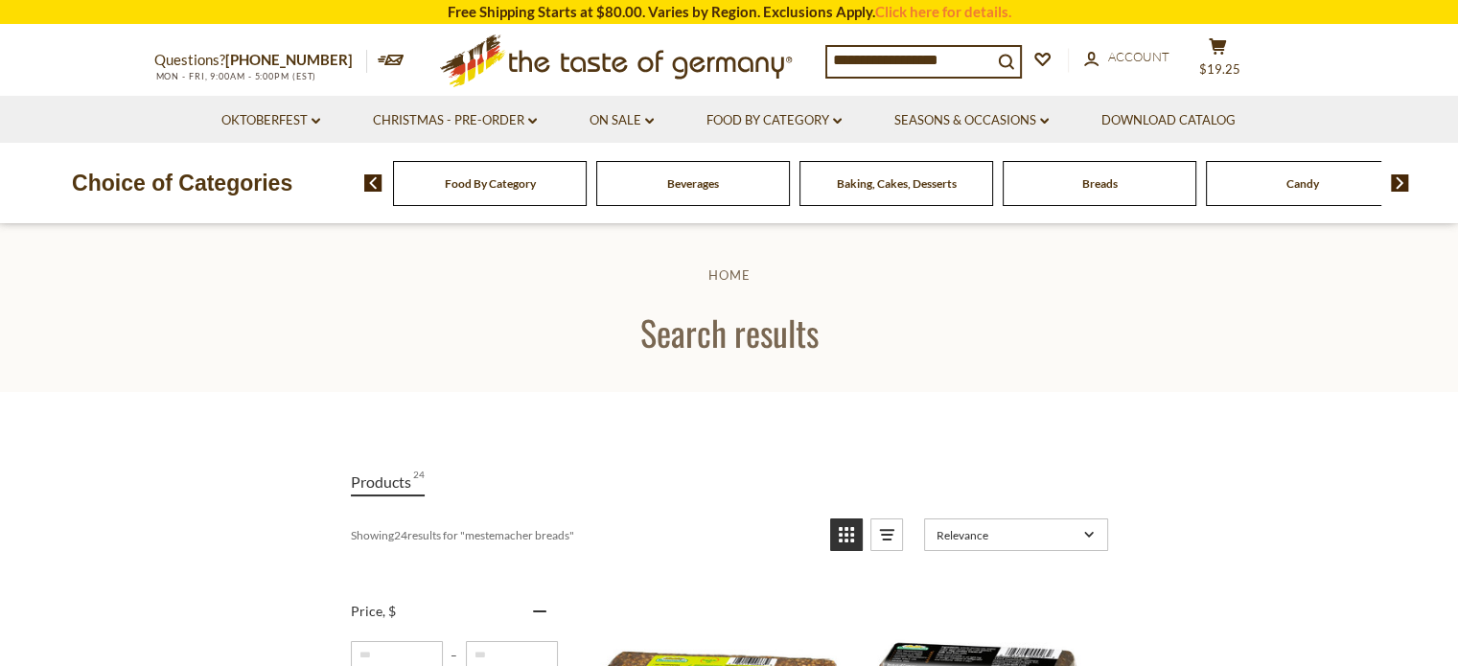
drag, startPoint x: 980, startPoint y: 62, endPoint x: 812, endPoint y: 91, distance: 171.1
click at [812, 91] on div "**********" at bounding box center [729, 61] width 1179 height 70
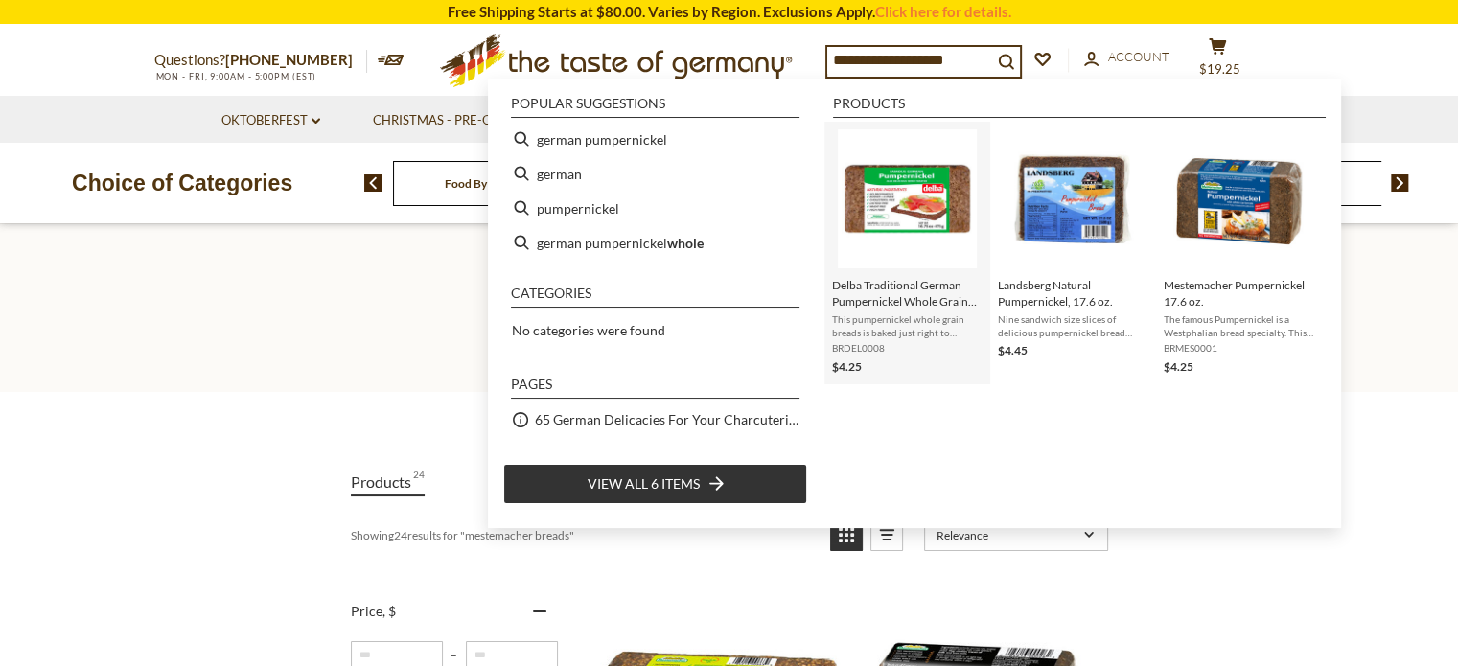
type input "**********"
click at [893, 243] on img "Delba Traditional German Pumpernickel Whole Grain Bread 16.75 oz" at bounding box center [907, 198] width 139 height 139
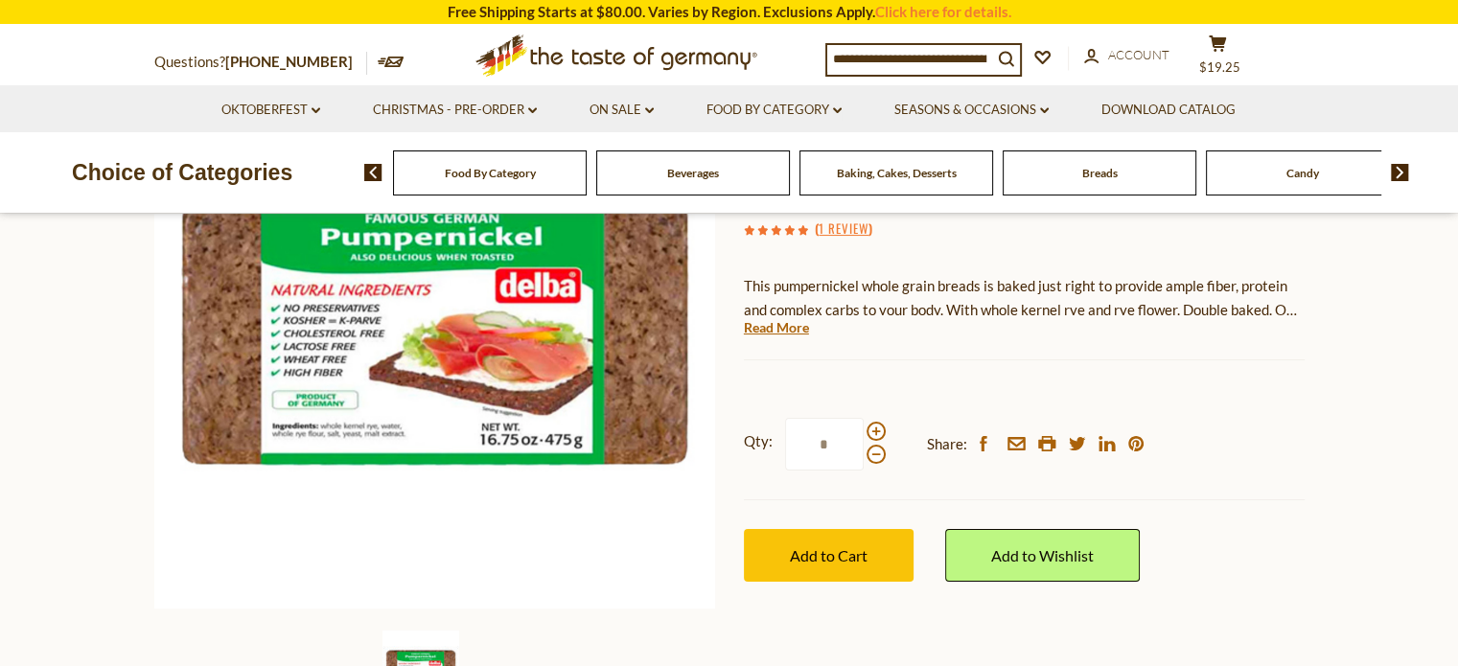
scroll to position [283, 0]
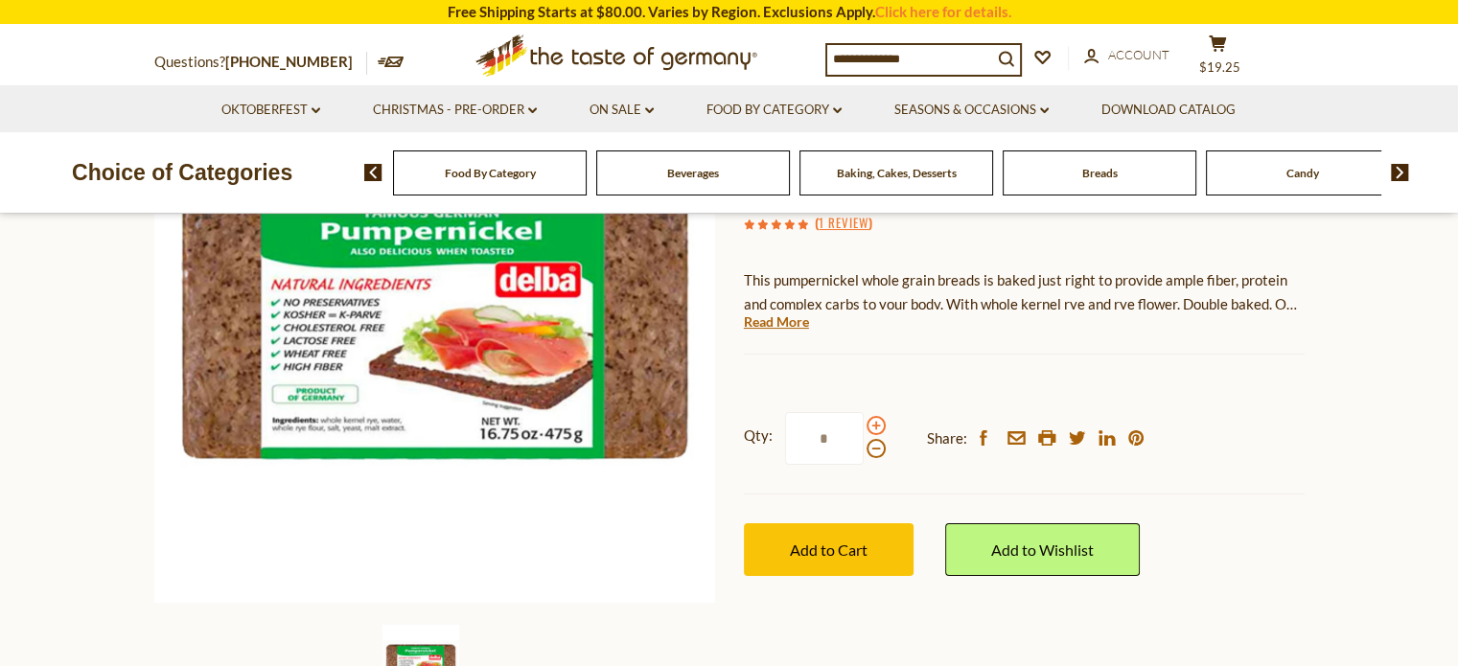
click at [869, 425] on span at bounding box center [875, 425] width 19 height 19
click at [863, 425] on input "*" at bounding box center [824, 438] width 79 height 53
type input "*"
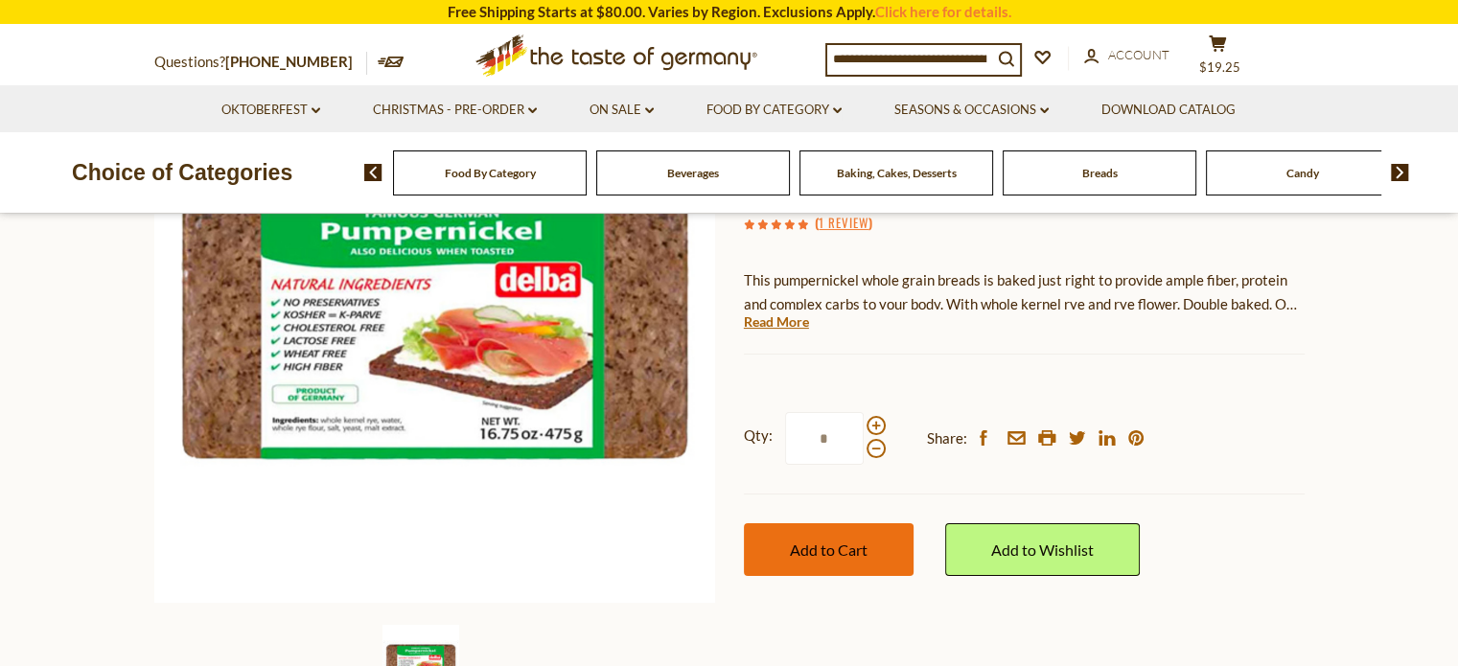
click at [804, 553] on span "Add to Cart" at bounding box center [829, 549] width 78 height 18
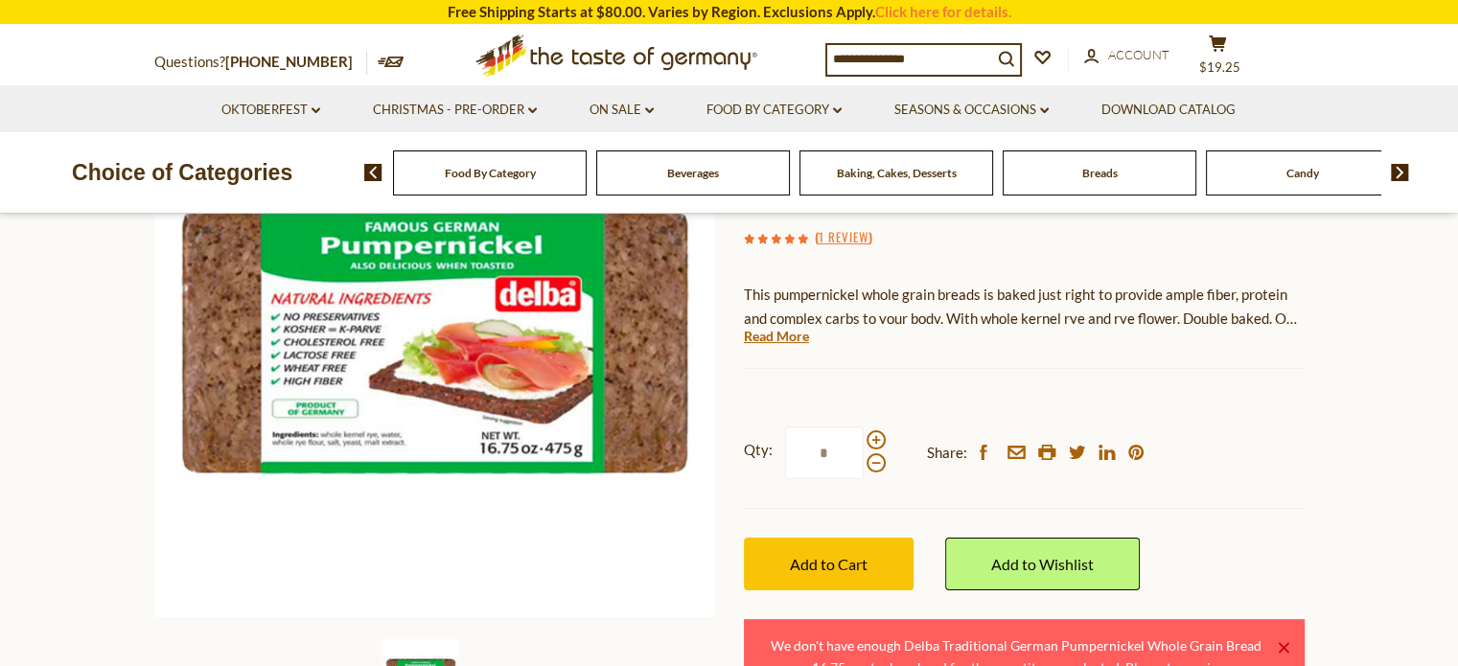
scroll to position [0, 0]
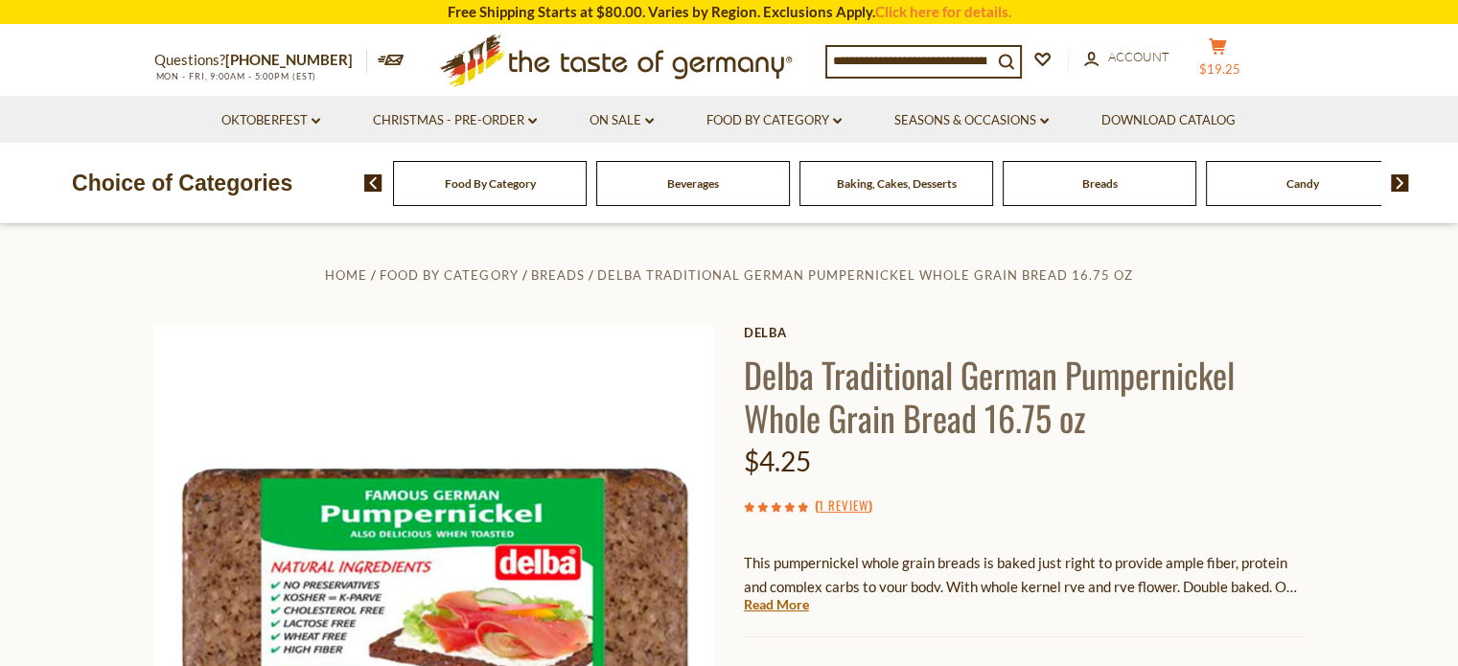
click at [1226, 41] on icon at bounding box center [1216, 46] width 17 height 16
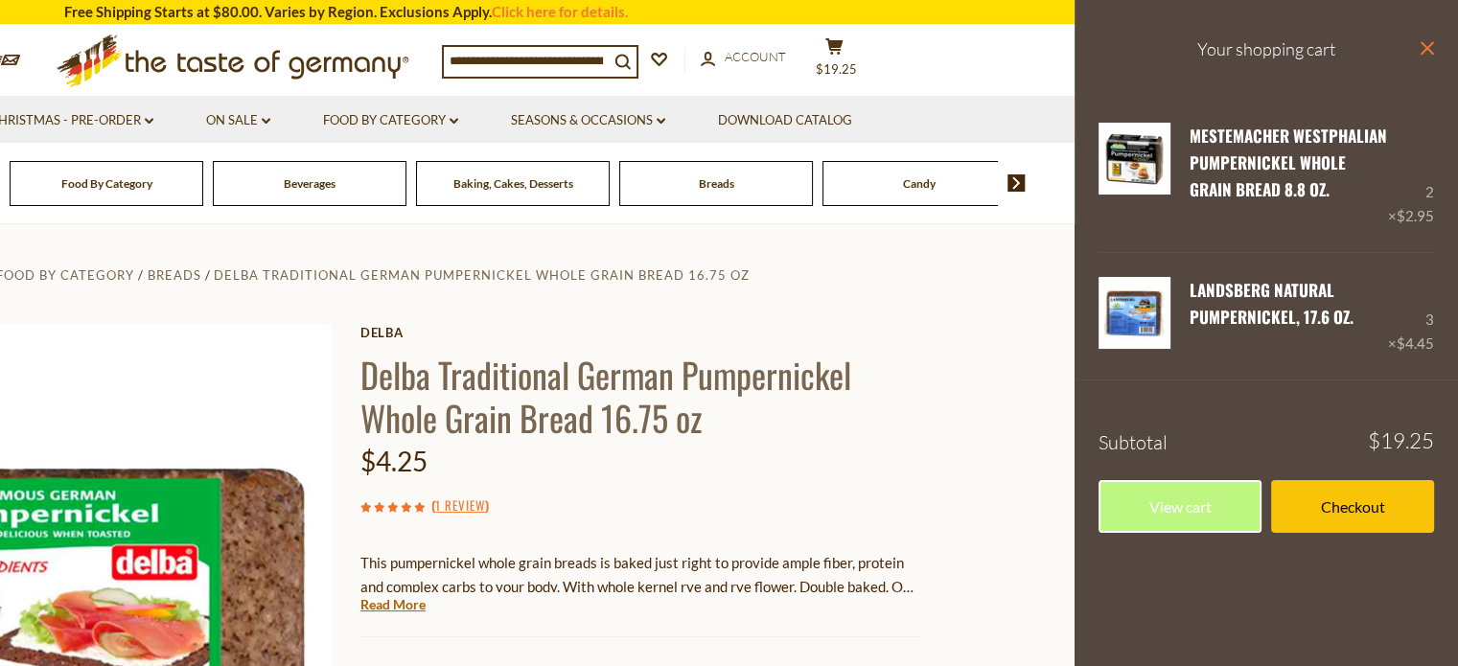
click at [1432, 52] on icon "close" at bounding box center [1426, 48] width 14 height 14
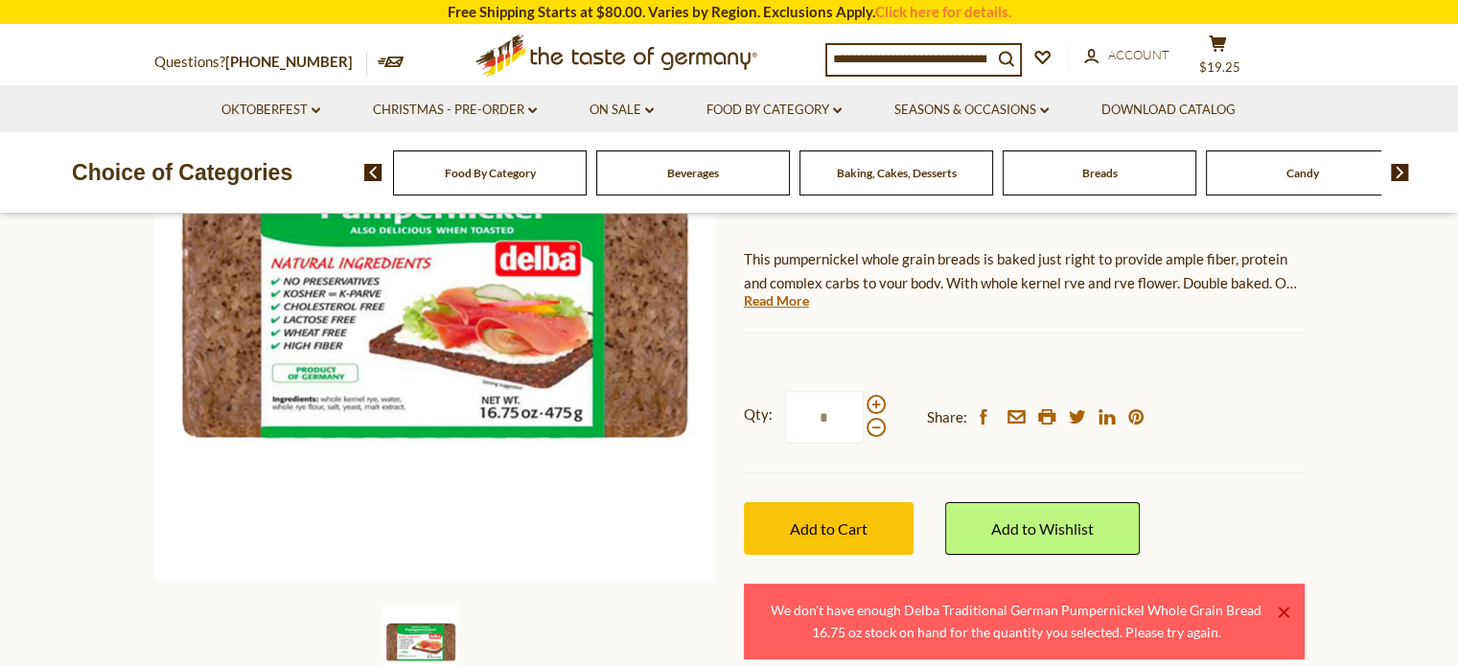
scroll to position [314, 0]
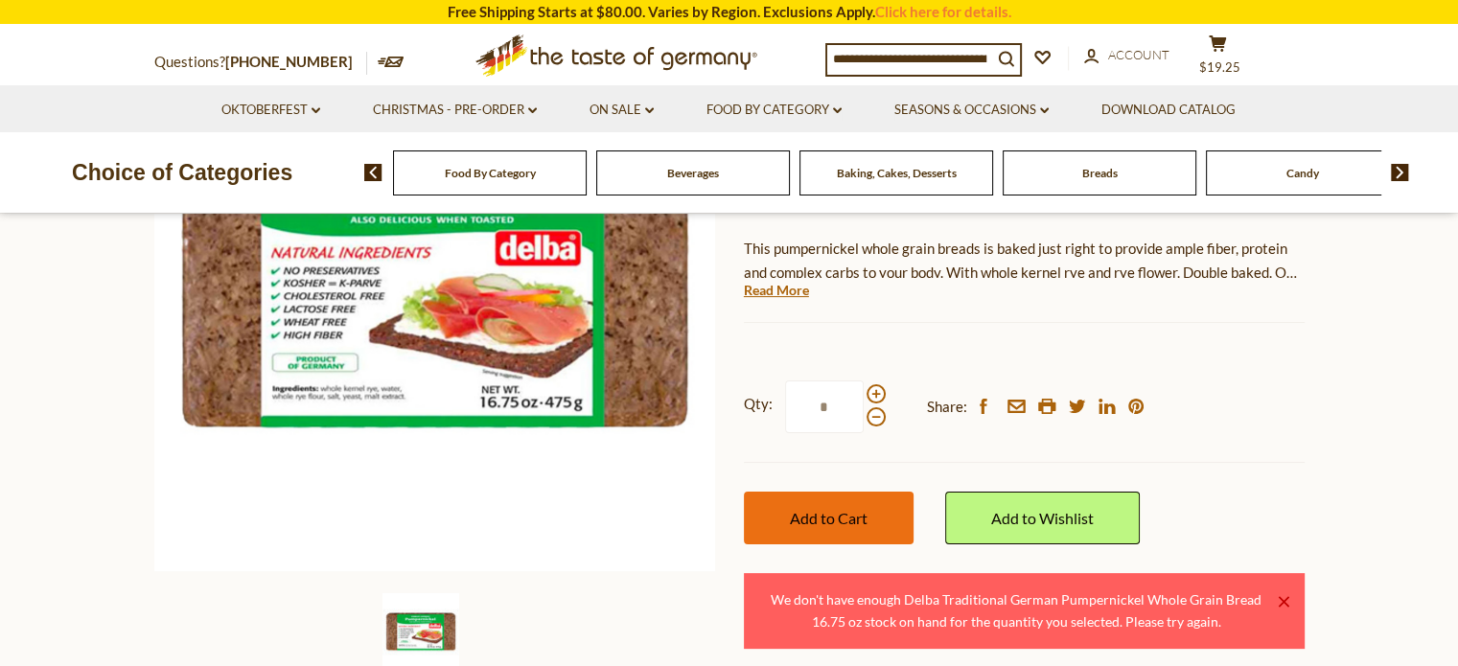
click at [832, 520] on span "Add to Cart" at bounding box center [829, 518] width 78 height 18
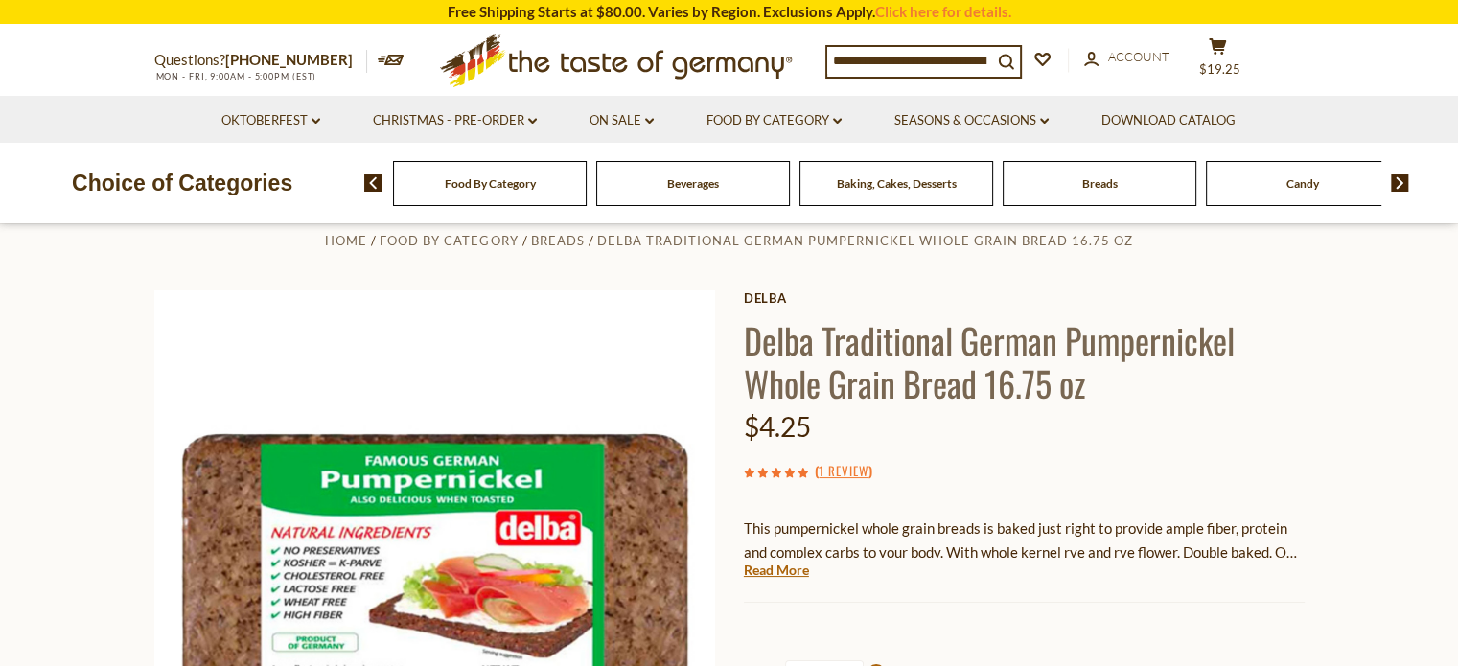
scroll to position [0, 0]
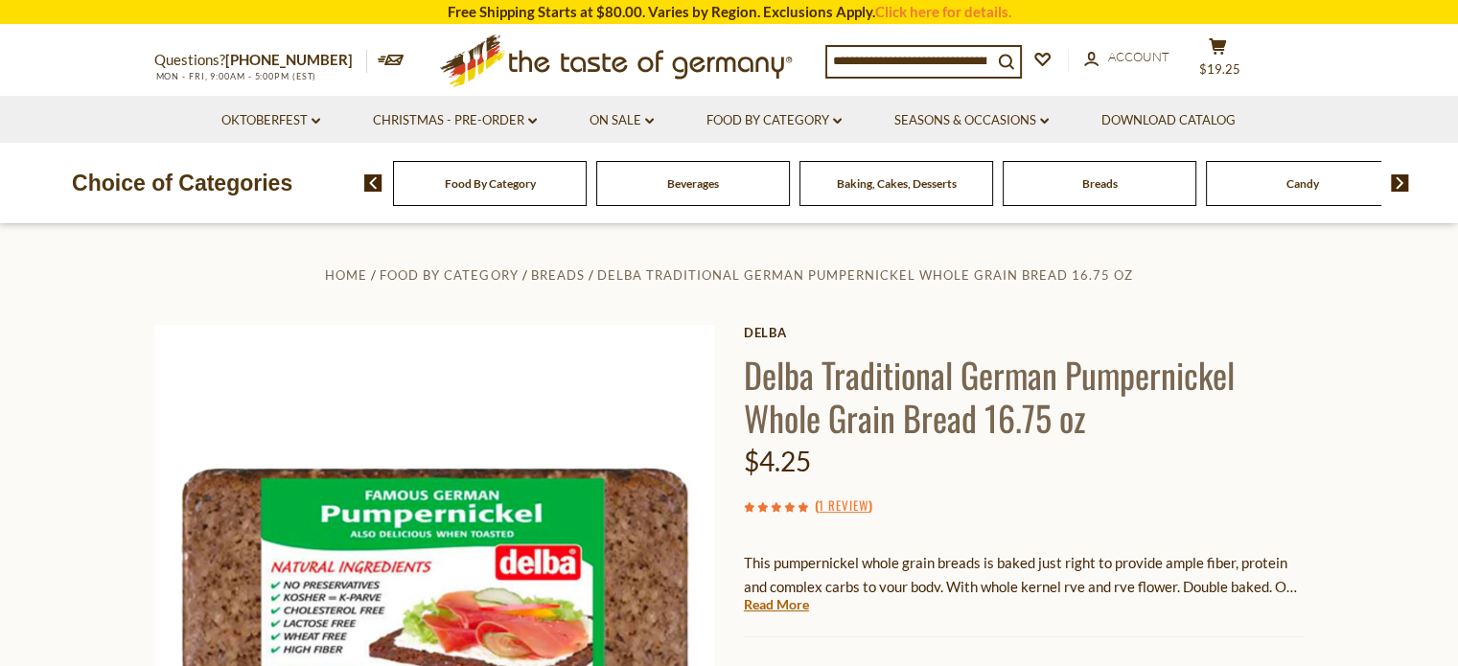
click at [828, 59] on input at bounding box center [909, 60] width 165 height 27
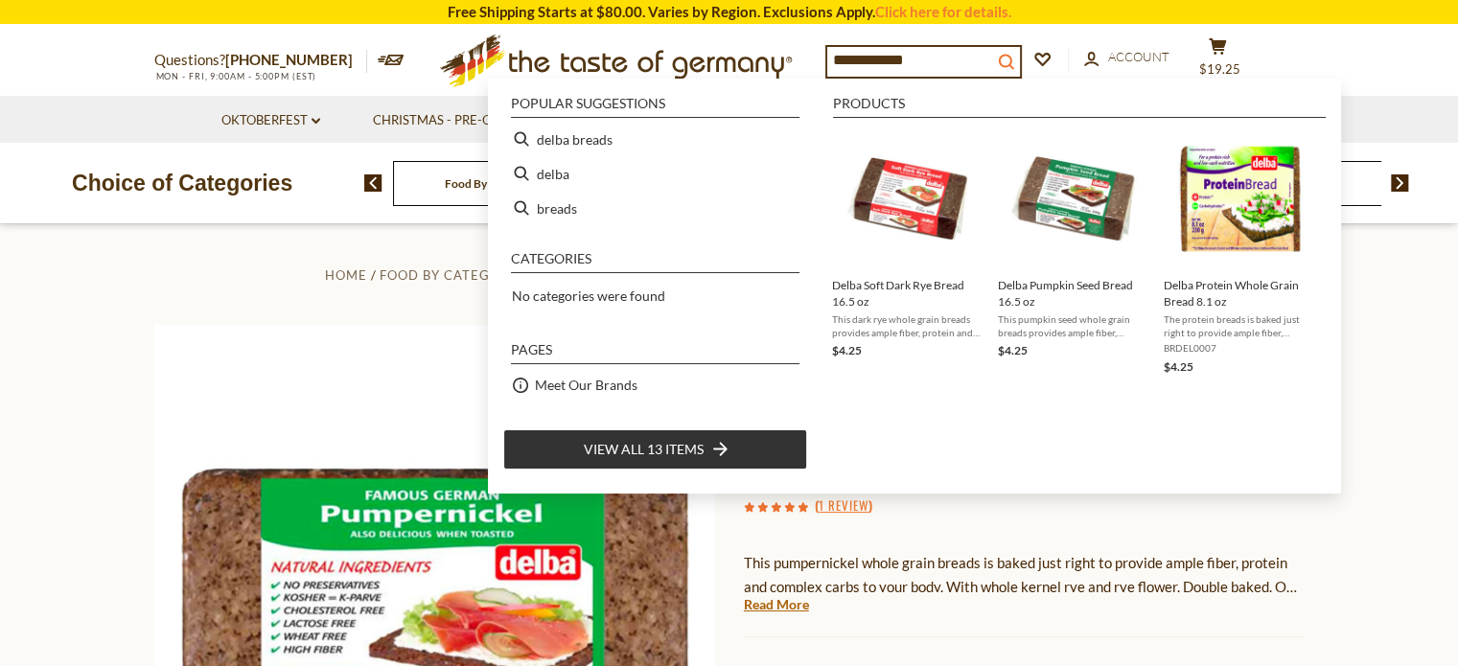
type input "**********"
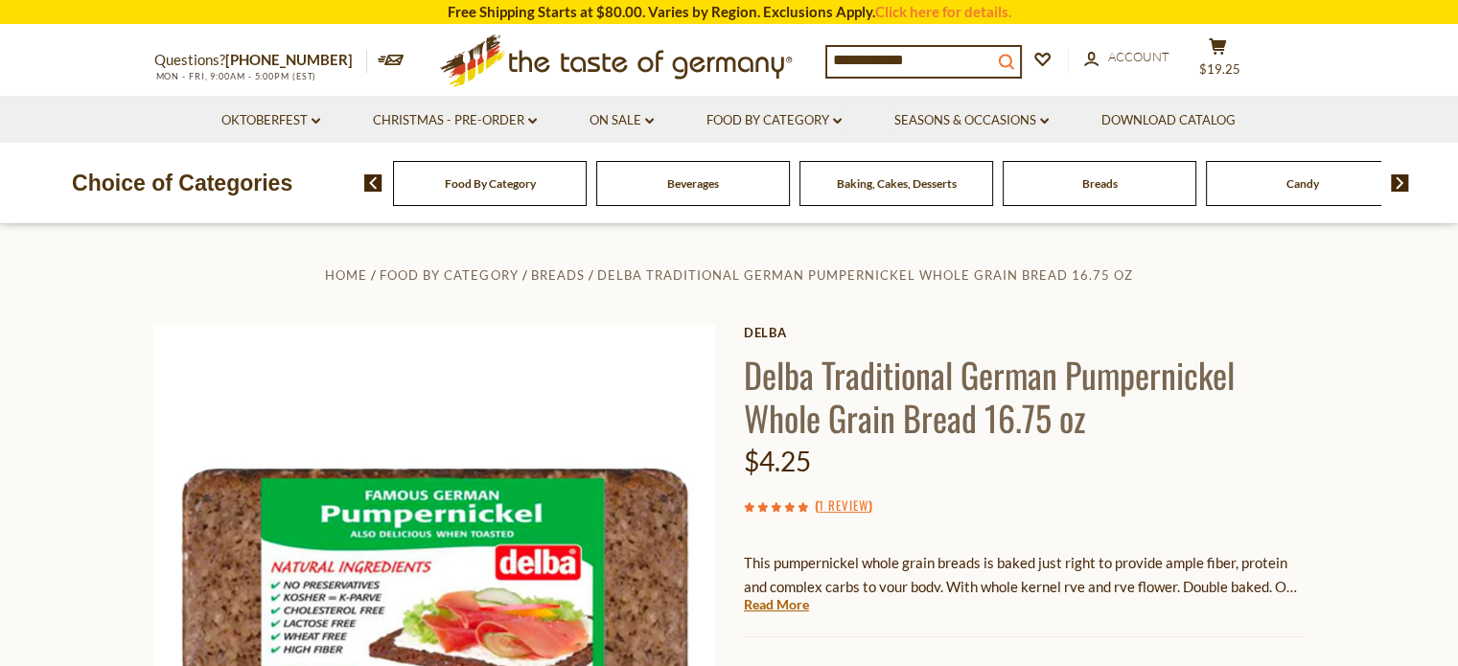
click at [1014, 54] on icon "search_icon" at bounding box center [1006, 62] width 16 height 16
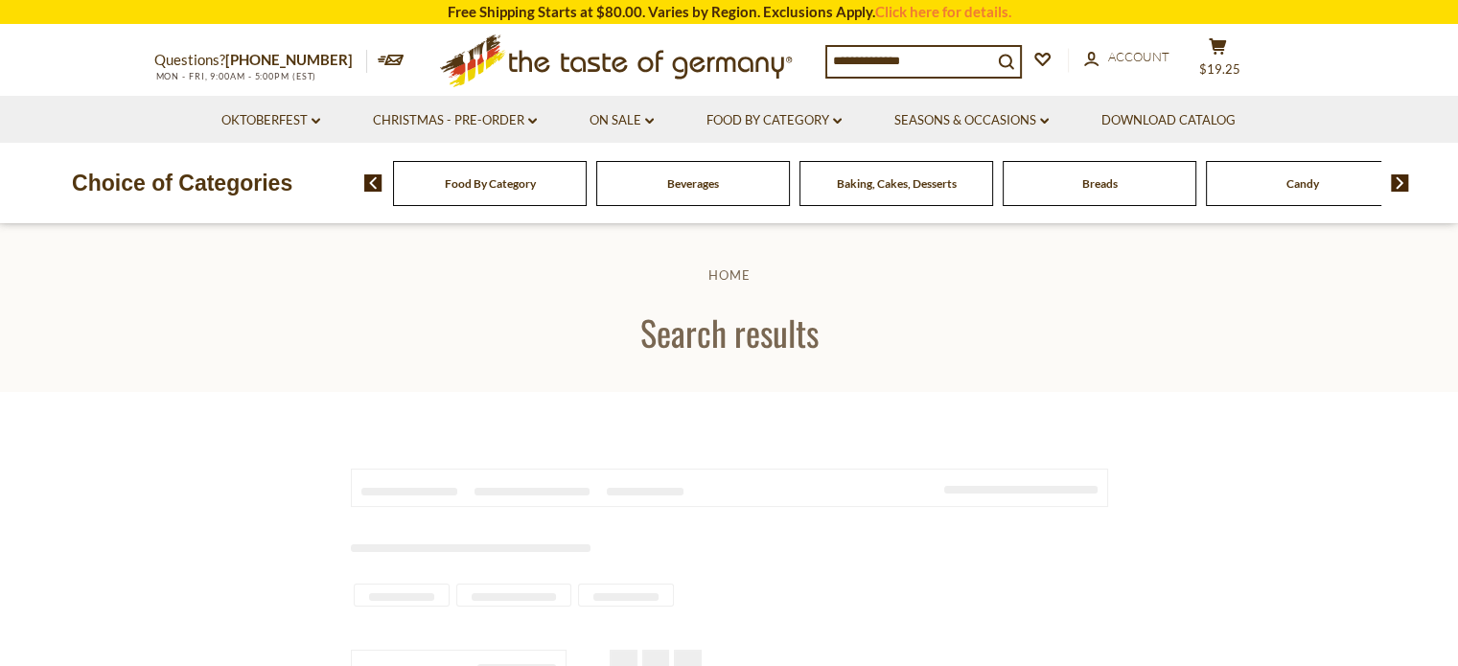
type input "**********"
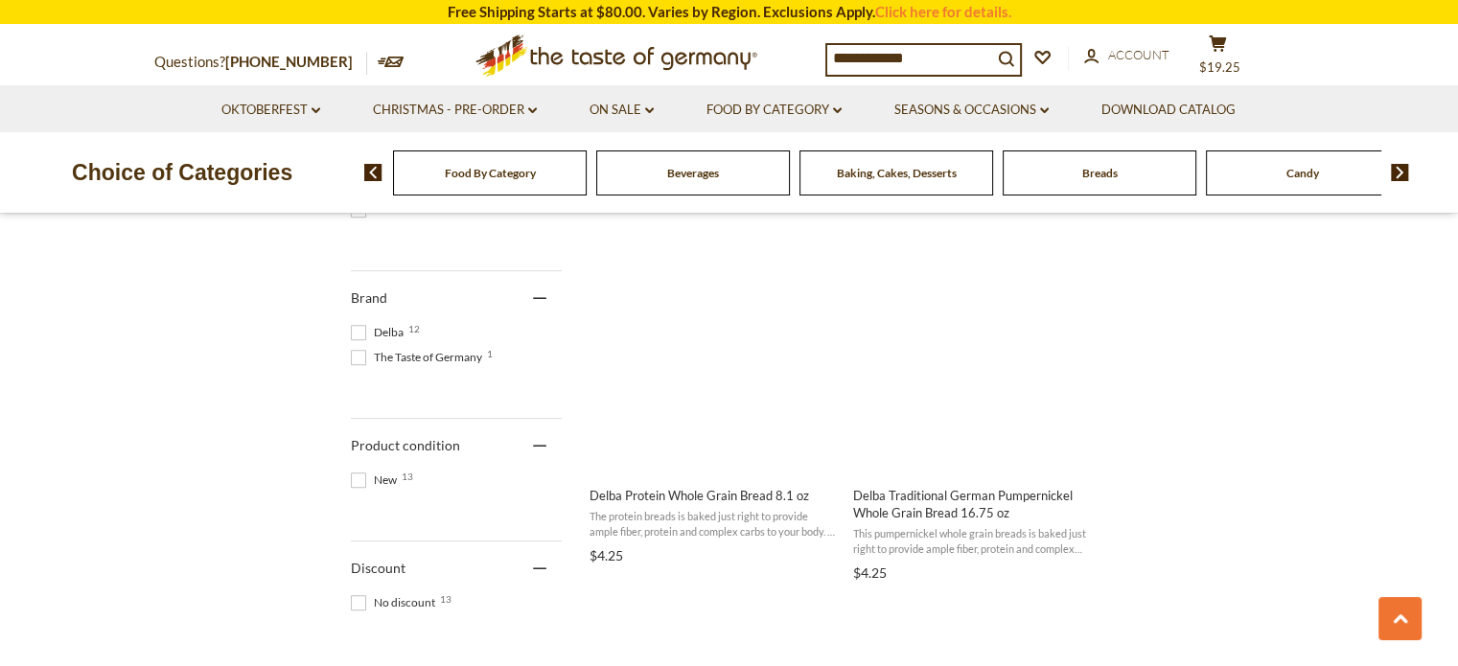
scroll to position [812, 0]
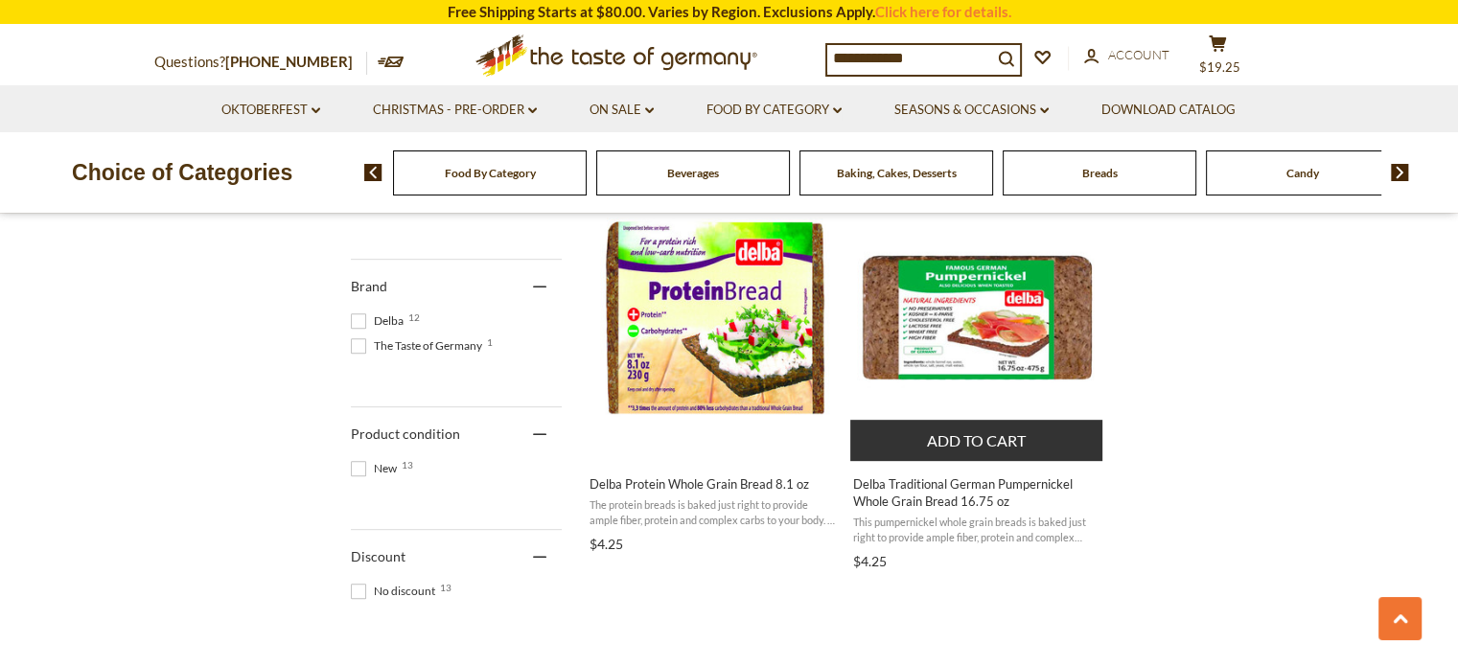
click at [961, 444] on button "Add to cart" at bounding box center [976, 440] width 252 height 41
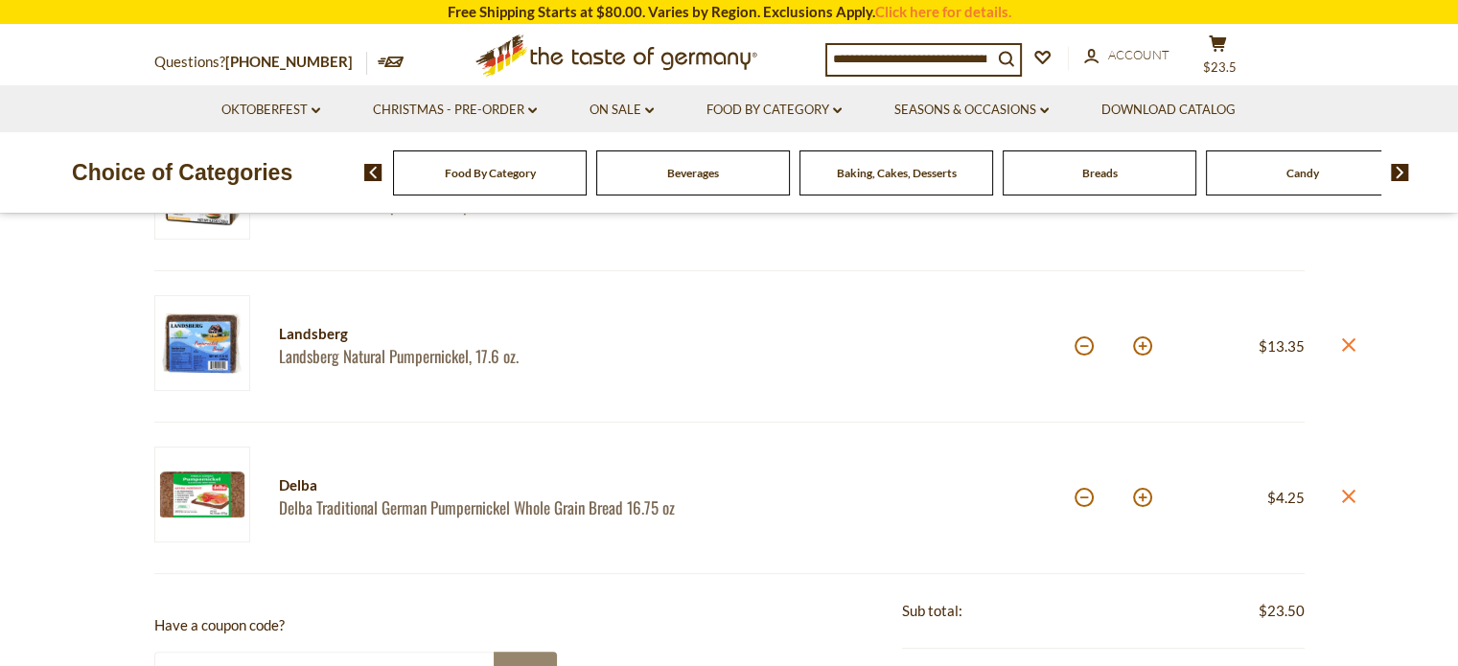
scroll to position [350, 0]
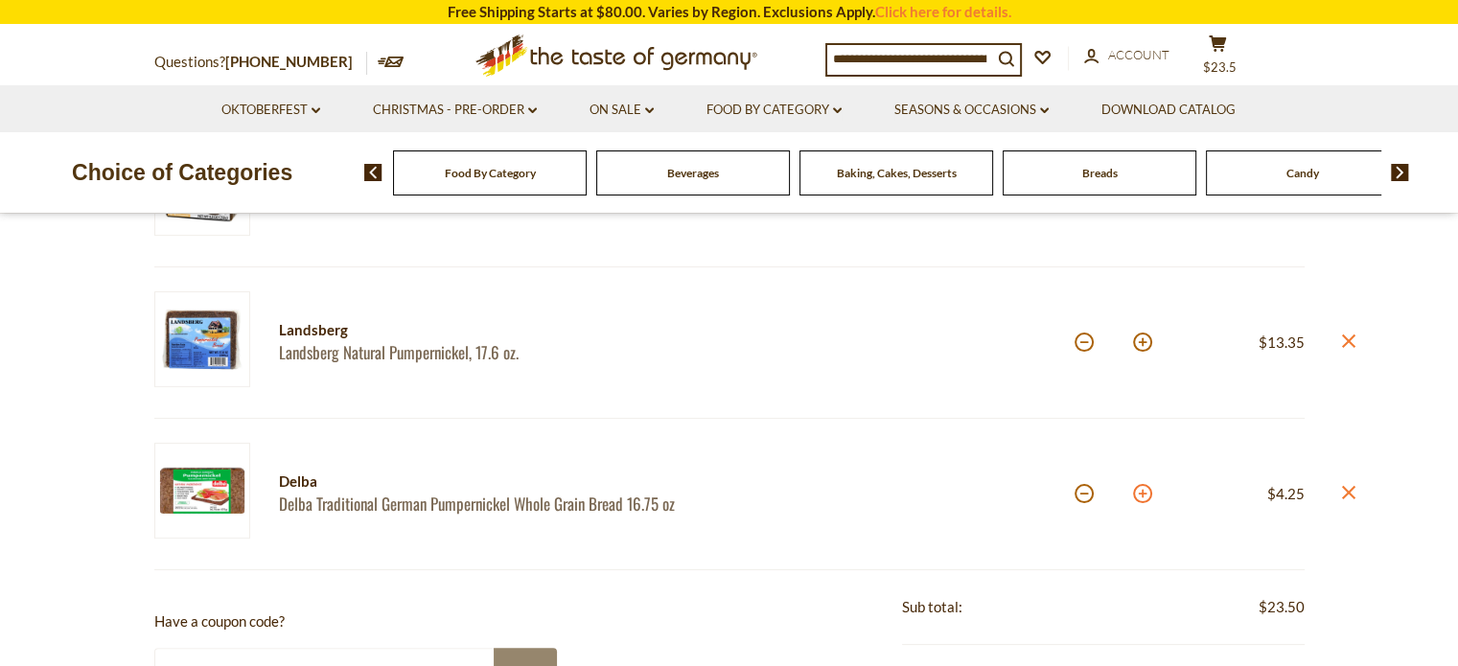
click at [1139, 495] on button at bounding box center [1142, 493] width 19 height 19
type input "*"
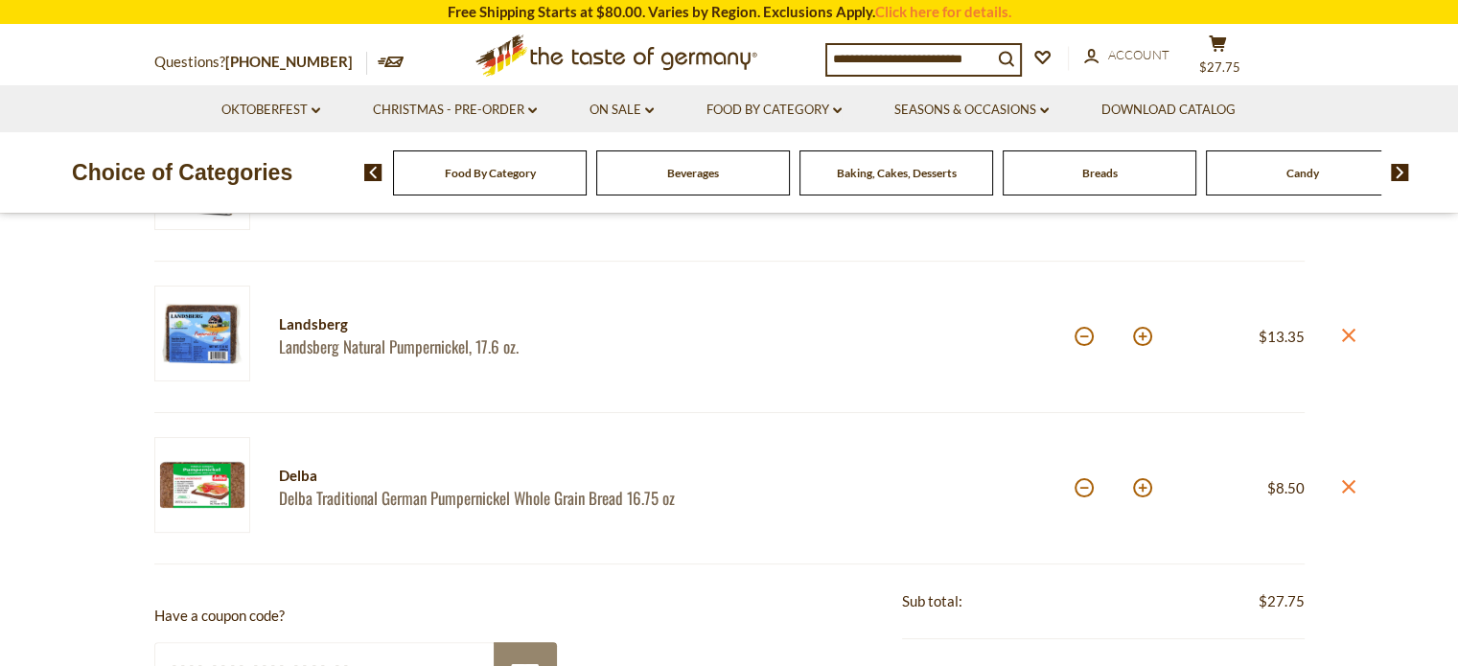
scroll to position [348, 0]
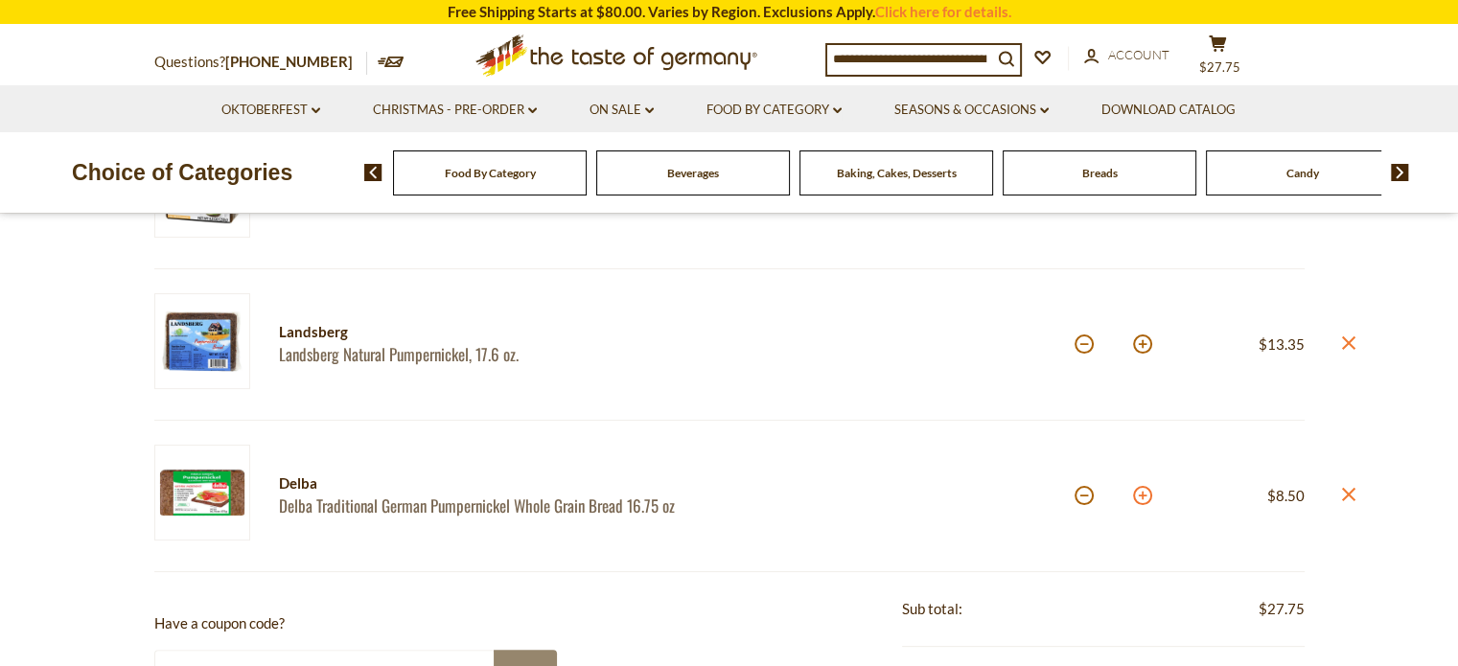
click at [1138, 490] on button at bounding box center [1142, 495] width 19 height 19
type input "*"
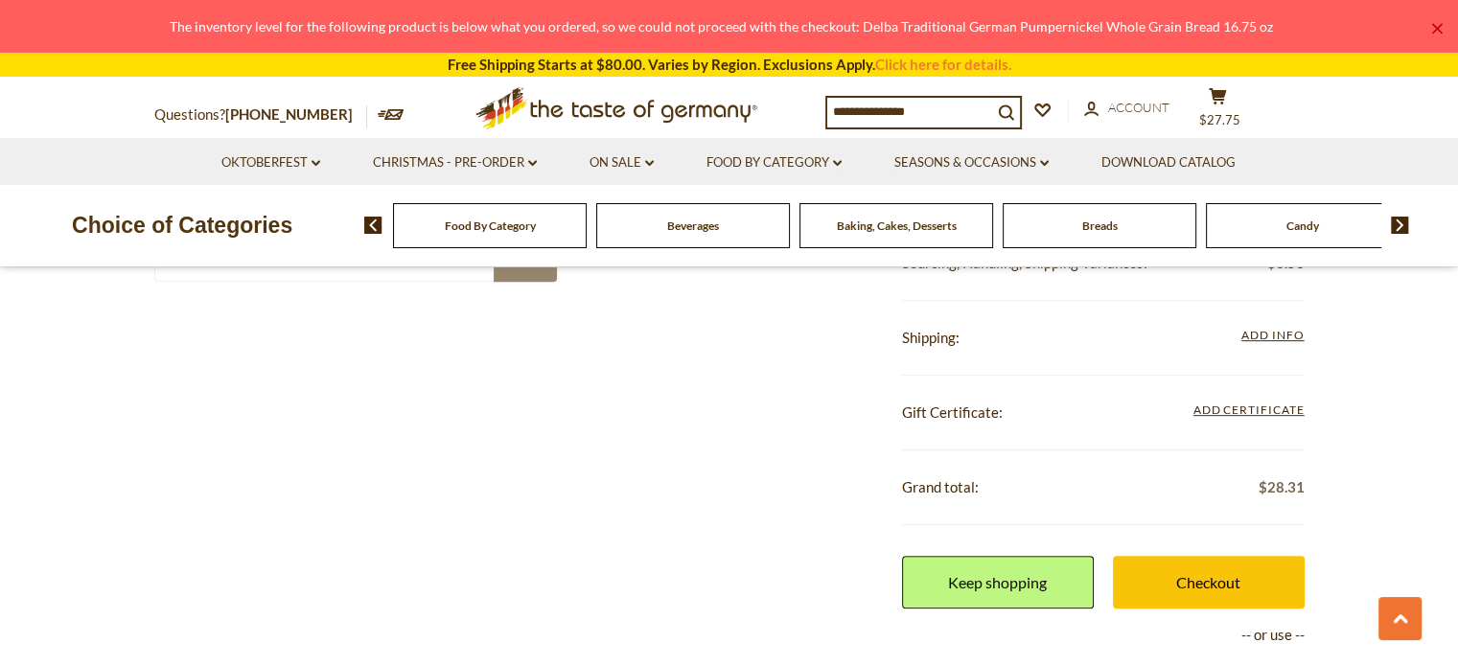
scroll to position [785, 0]
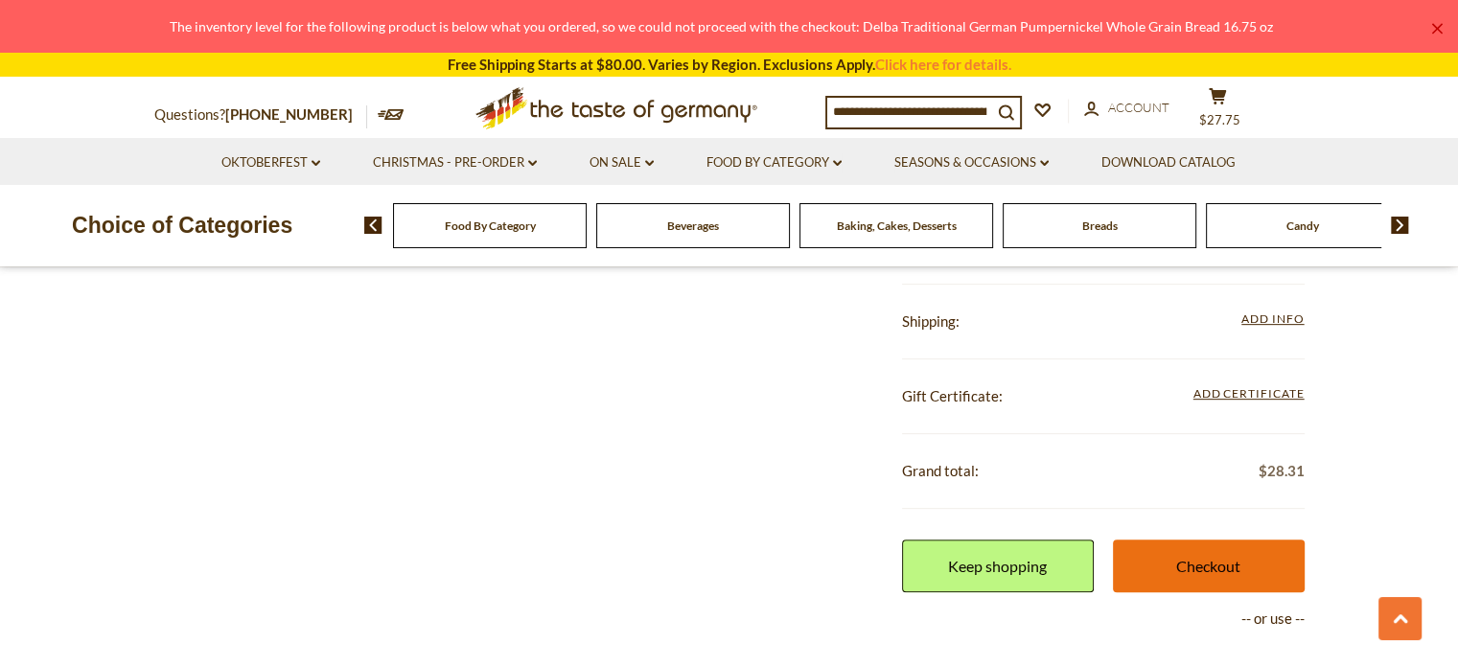
click at [1204, 563] on link "Checkout" at bounding box center [1209, 566] width 192 height 53
